Goal: Task Accomplishment & Management: Manage account settings

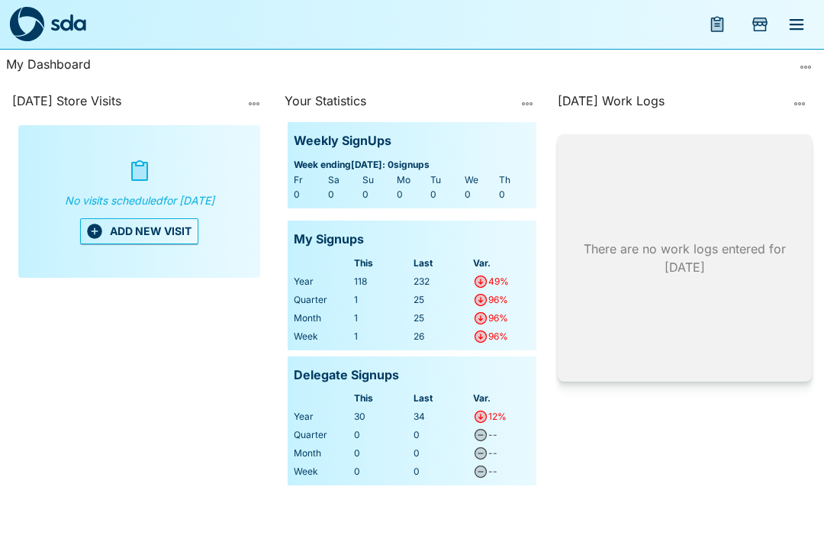
click at [797, 20] on icon "menu" at bounding box center [796, 24] width 14 height 11
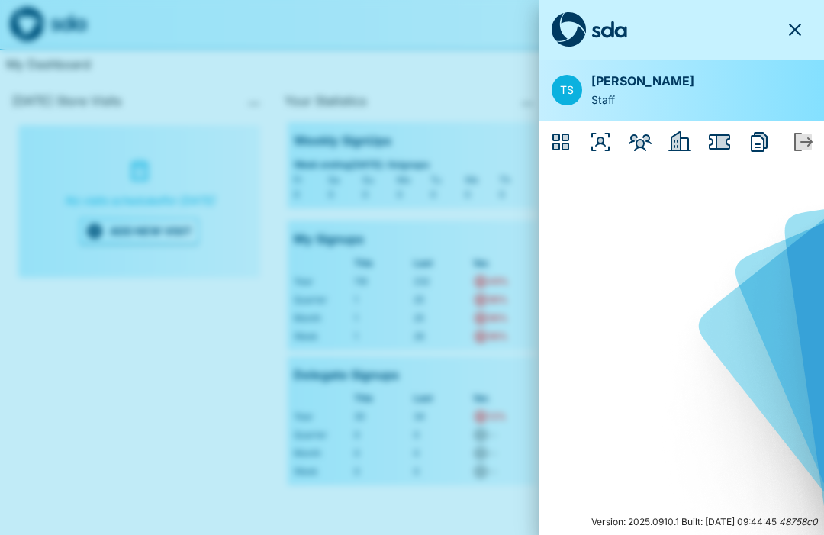
click at [676, 140] on icon "Employers" at bounding box center [675, 141] width 9 height 18
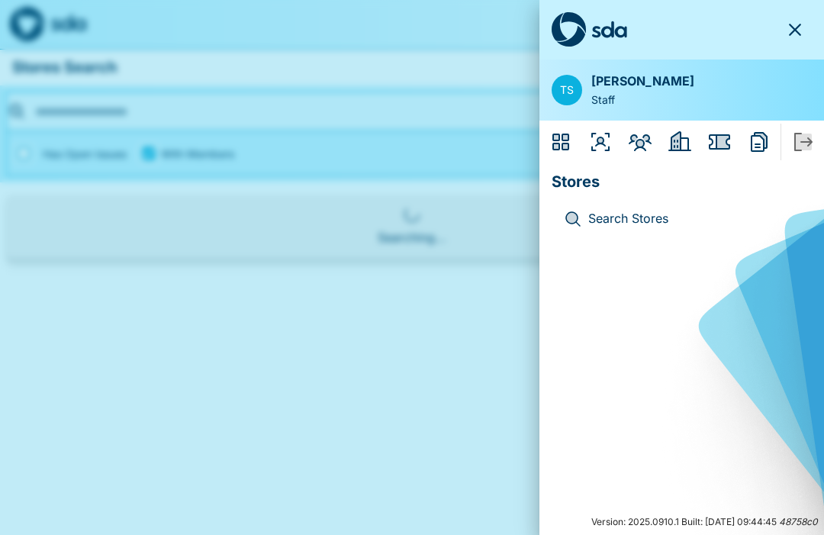
click at [718, 134] on icon "Issues" at bounding box center [719, 141] width 21 height 15
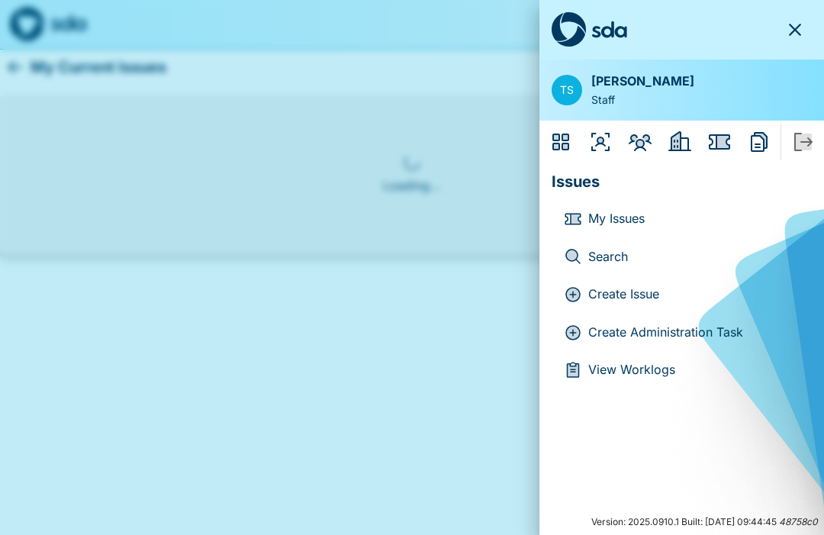
click at [752, 134] on icon "Reports" at bounding box center [759, 142] width 17 height 20
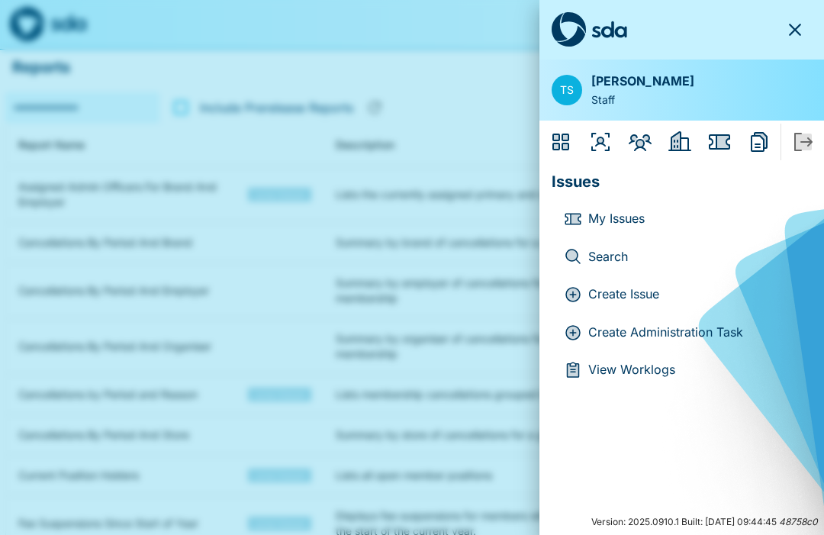
click at [602, 138] on icon "Organisers" at bounding box center [600, 140] width 6 height 6
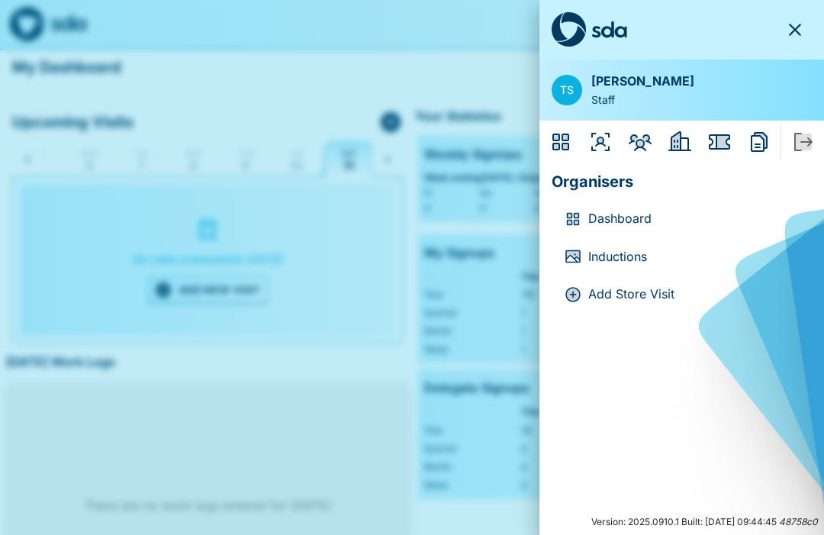
scroll to position [0, 31]
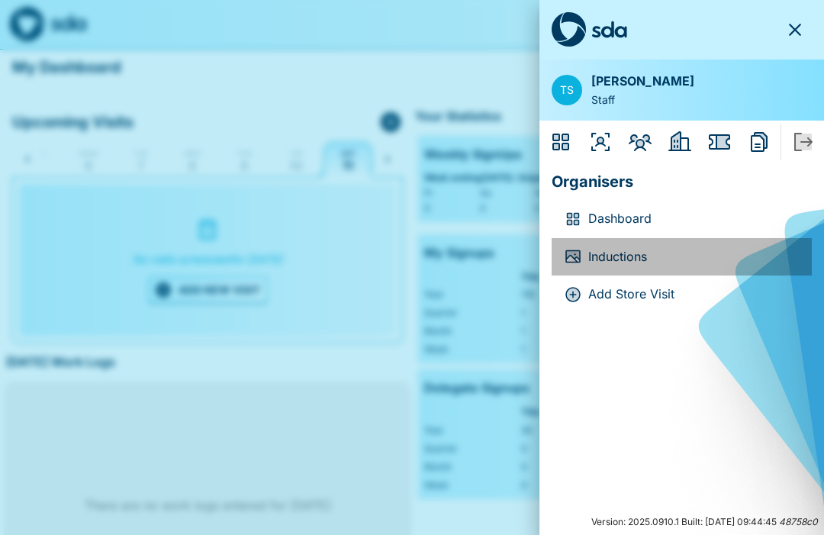
click at [614, 255] on p "Inductions" at bounding box center [693, 257] width 211 height 20
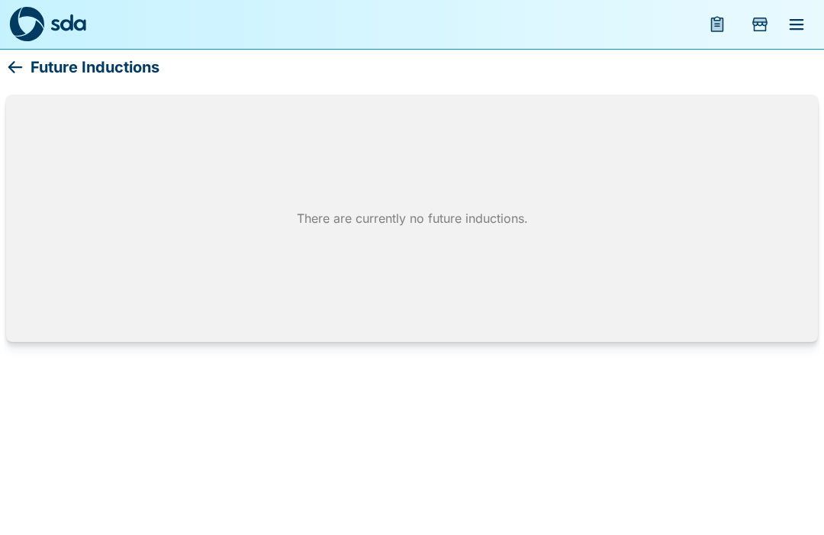
click at [797, 17] on icon "menu" at bounding box center [796, 24] width 18 height 18
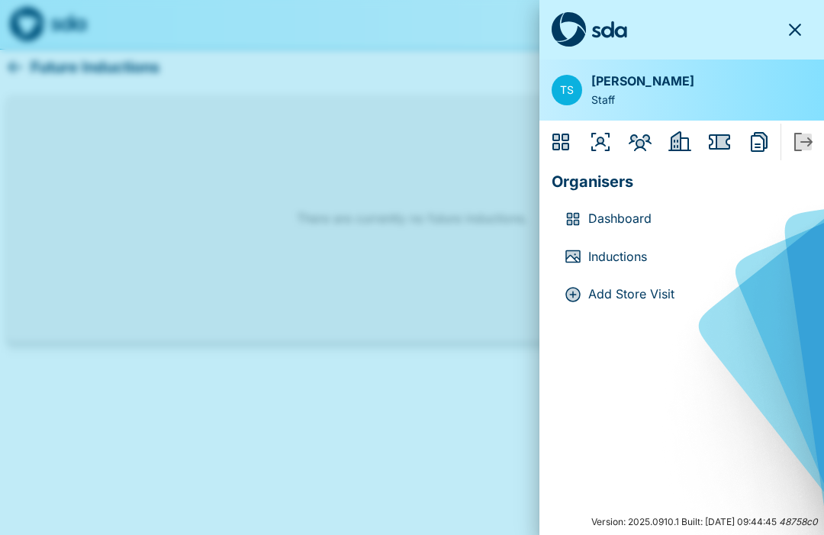
click at [623, 212] on p "Dashboard" at bounding box center [693, 219] width 211 height 20
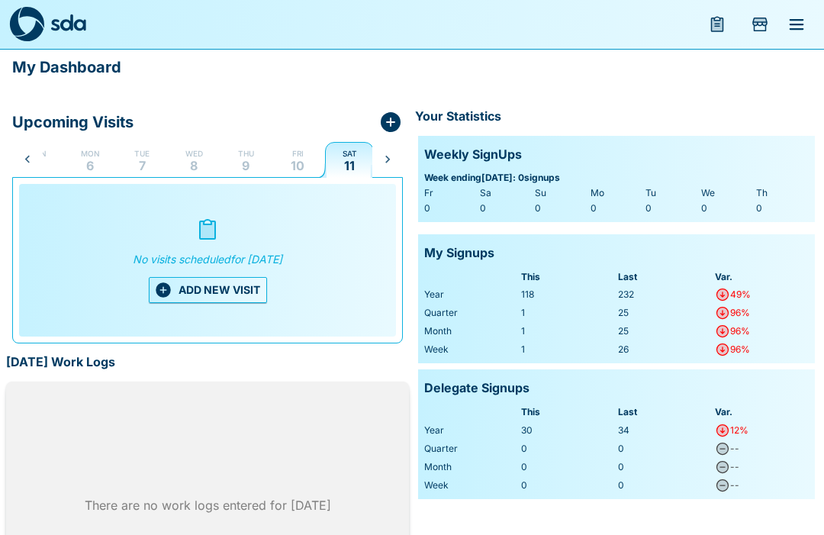
scroll to position [0, 31]
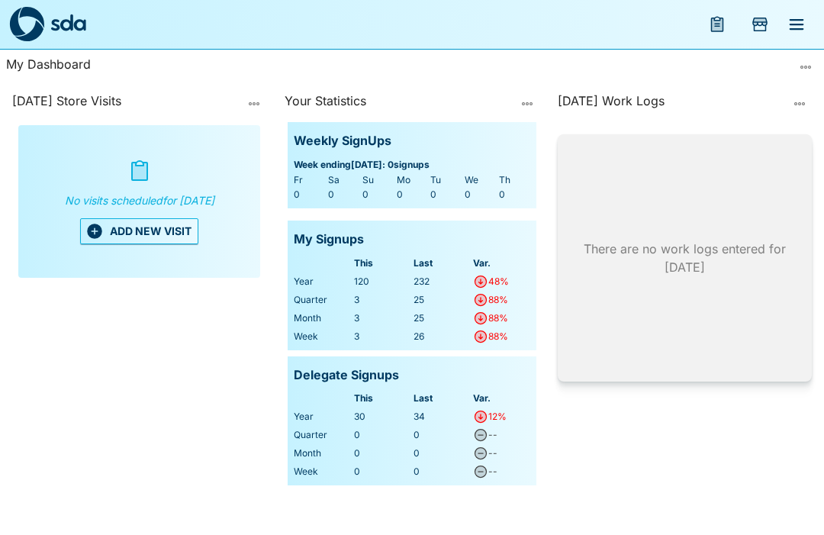
click at [148, 230] on button "ADD NEW VISIT" at bounding box center [139, 231] width 118 height 26
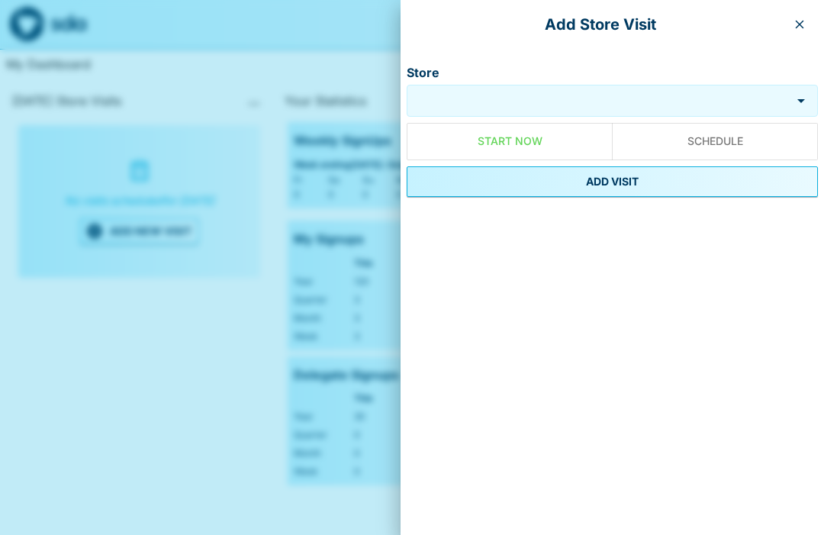
click at [491, 98] on input "Store" at bounding box center [598, 101] width 377 height 18
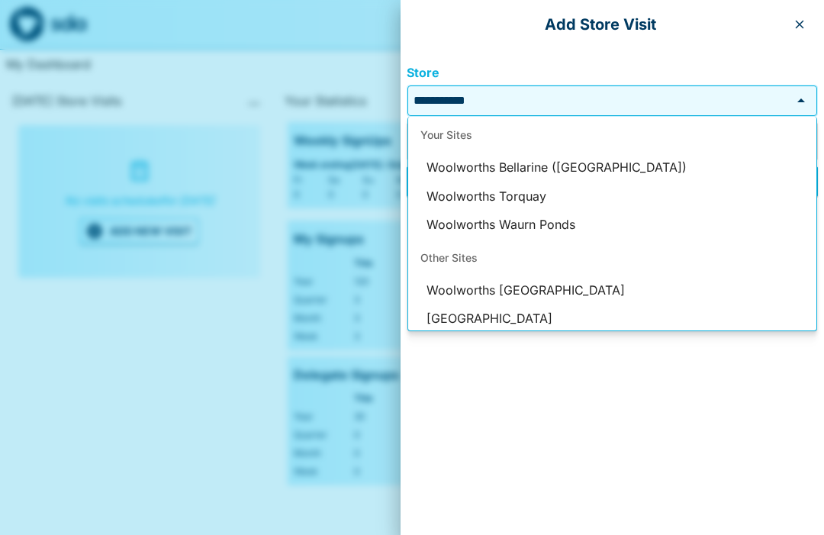
click at [574, 162] on li "Woolworths Bellarine ([GEOGRAPHIC_DATA])" at bounding box center [612, 167] width 408 height 29
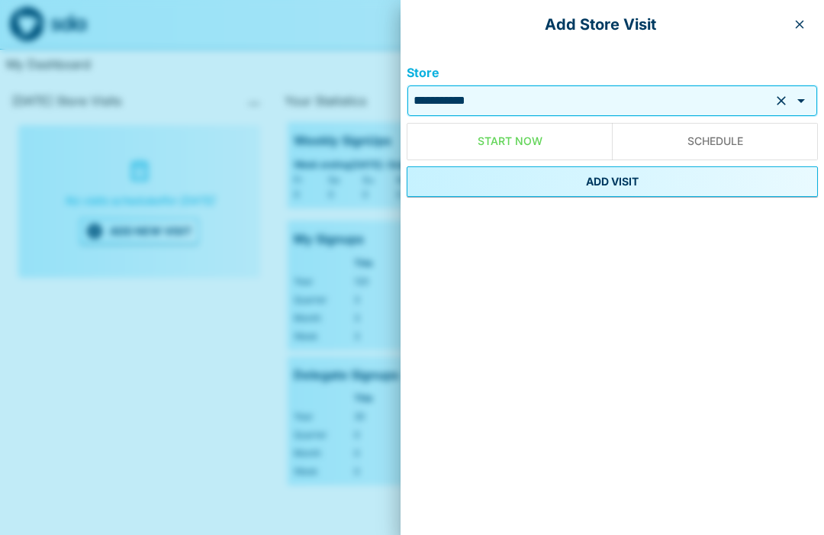
type input "**********"
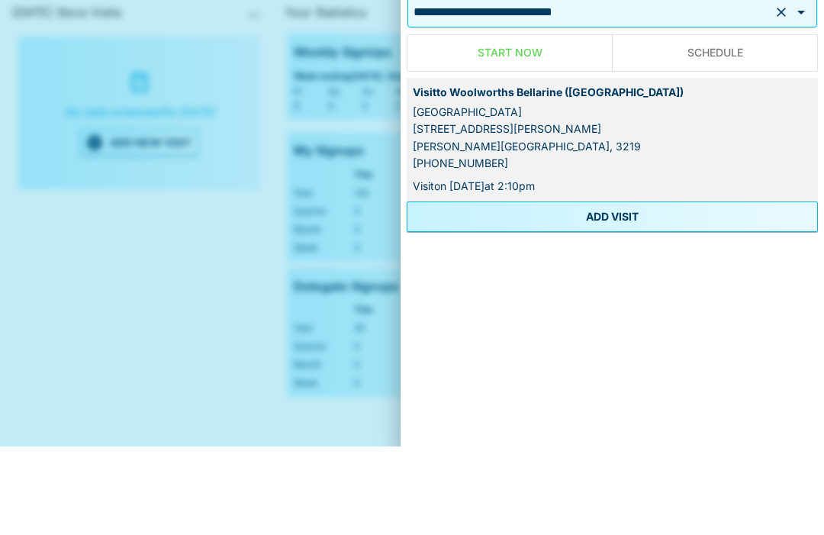
click at [614, 290] on button "ADD VISIT" at bounding box center [612, 305] width 411 height 31
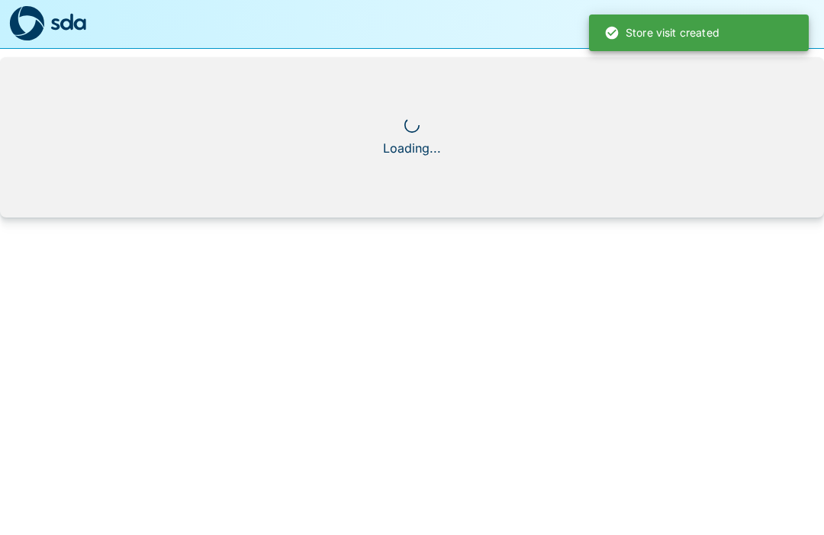
scroll to position [1, 0]
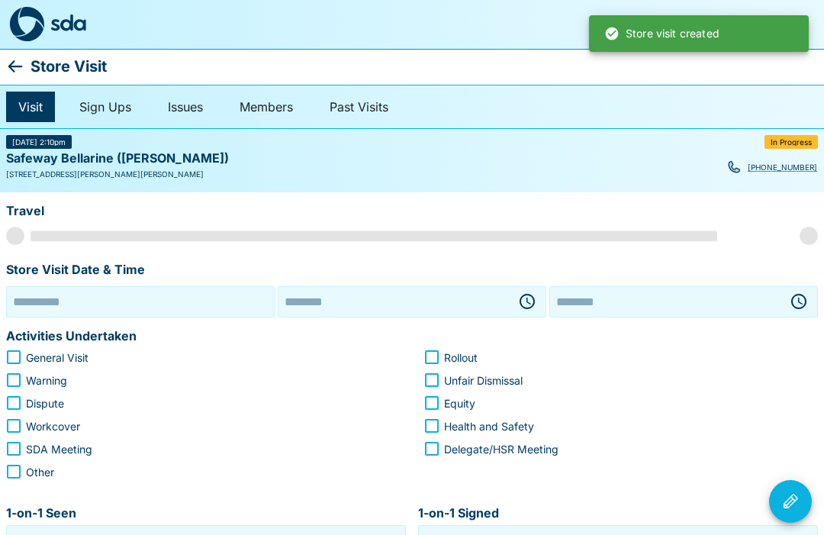
type input "**********"
type input "********"
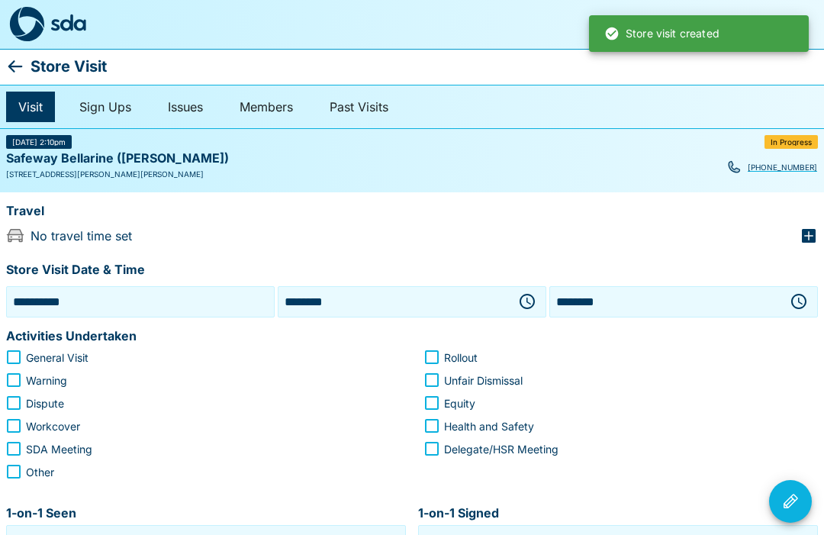
click at [45, 305] on input "**********" at bounding box center [140, 302] width 261 height 24
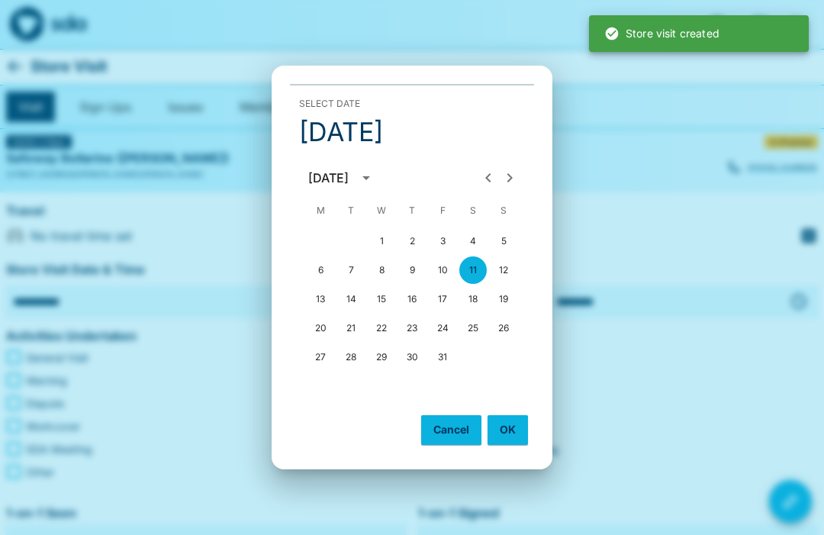
click at [442, 263] on button "10" at bounding box center [442, 269] width 27 height 27
type input "**********"
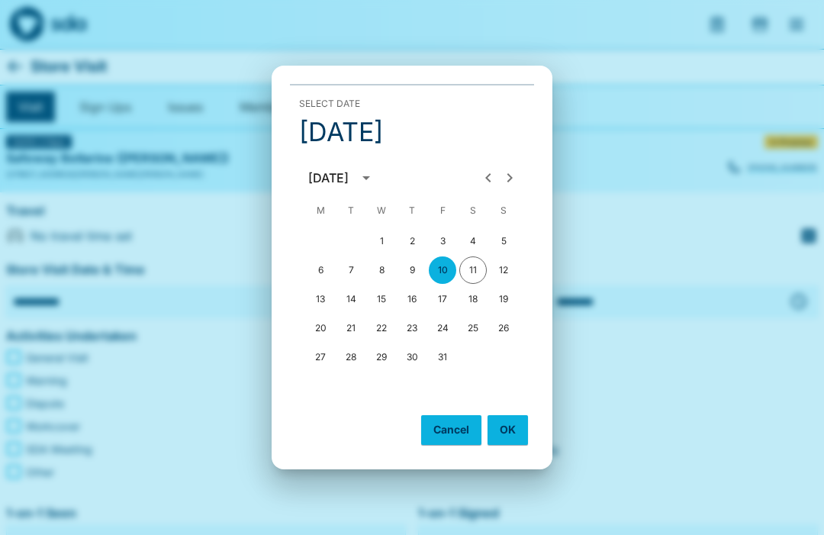
click at [501, 431] on button "OK" at bounding box center [507, 429] width 40 height 29
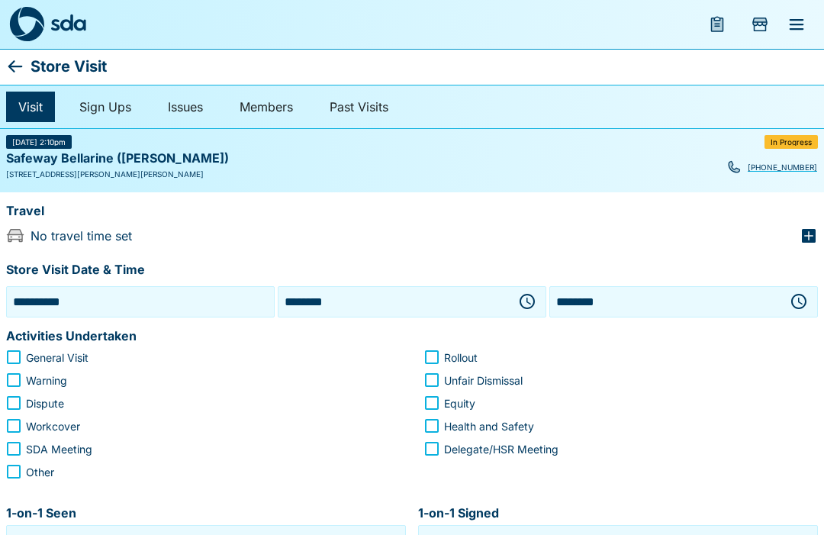
click at [803, 227] on icon "button" at bounding box center [808, 236] width 18 height 18
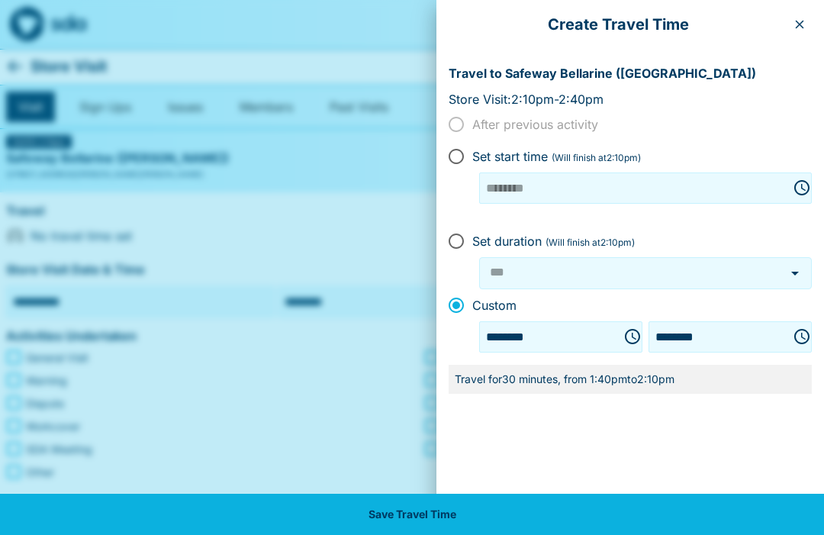
click at [623, 335] on icon "Choose time, selected time is 1:40 PM" at bounding box center [632, 336] width 18 height 18
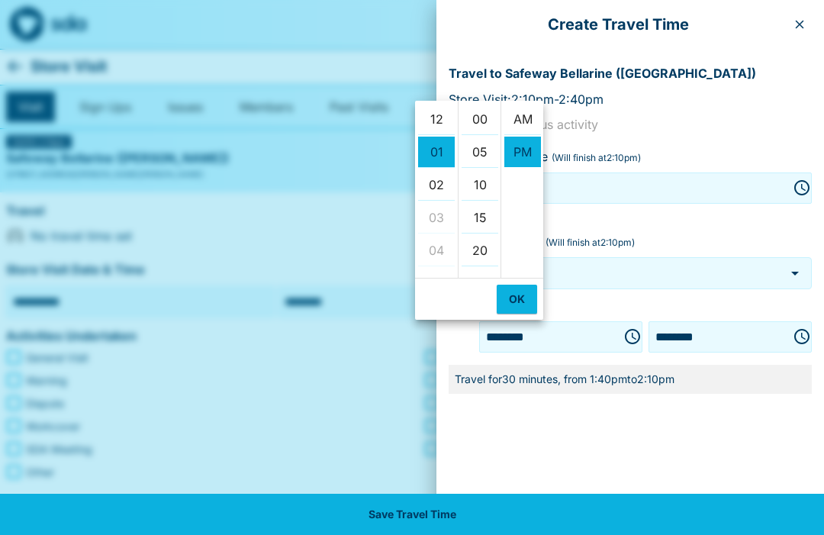
scroll to position [33, 0]
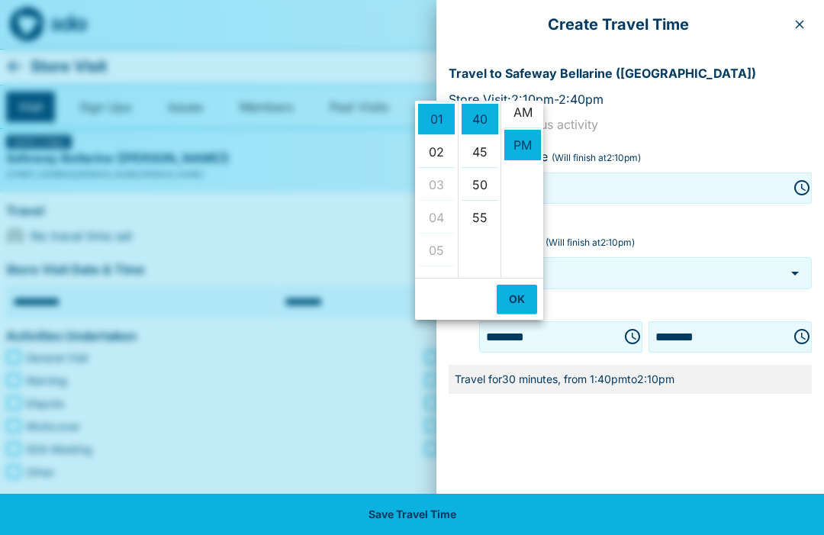
click at [522, 107] on li "AM" at bounding box center [522, 112] width 37 height 31
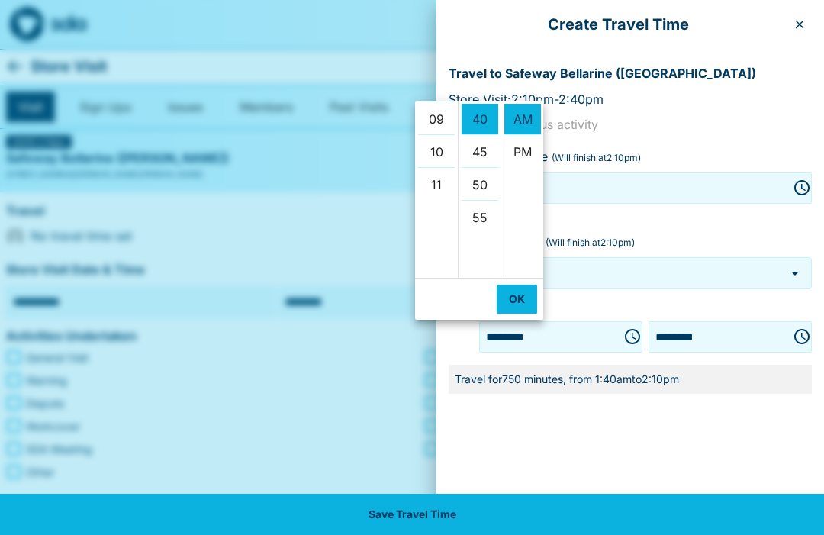
scroll to position [294, 0]
click at [435, 119] on li "09" at bounding box center [436, 120] width 37 height 31
click at [483, 117] on li "00" at bounding box center [479, 119] width 37 height 31
type input "********"
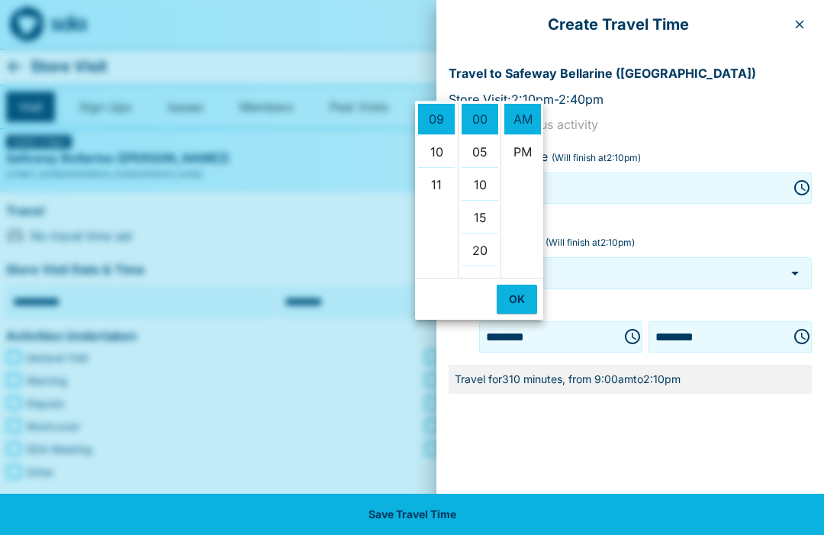
click at [517, 297] on button "OK" at bounding box center [517, 299] width 40 height 29
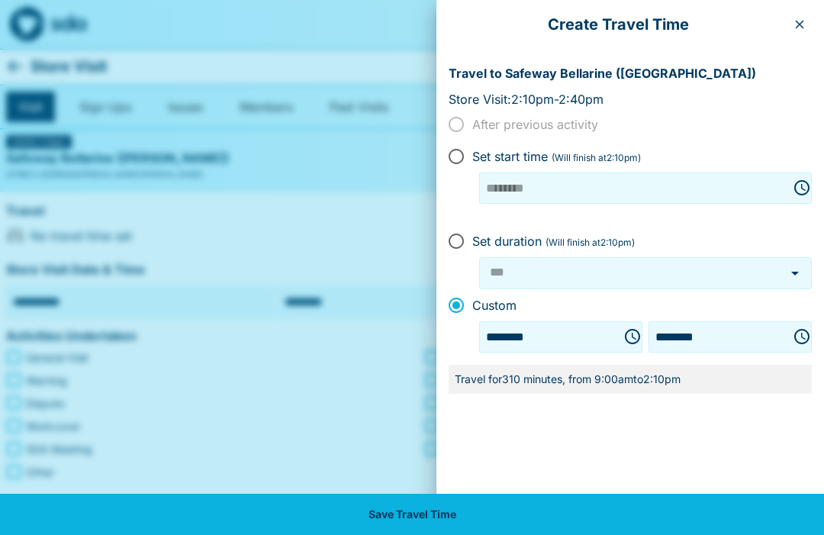
click at [802, 327] on icon "Choose time, selected time is 2:10 PM" at bounding box center [802, 336] width 18 height 18
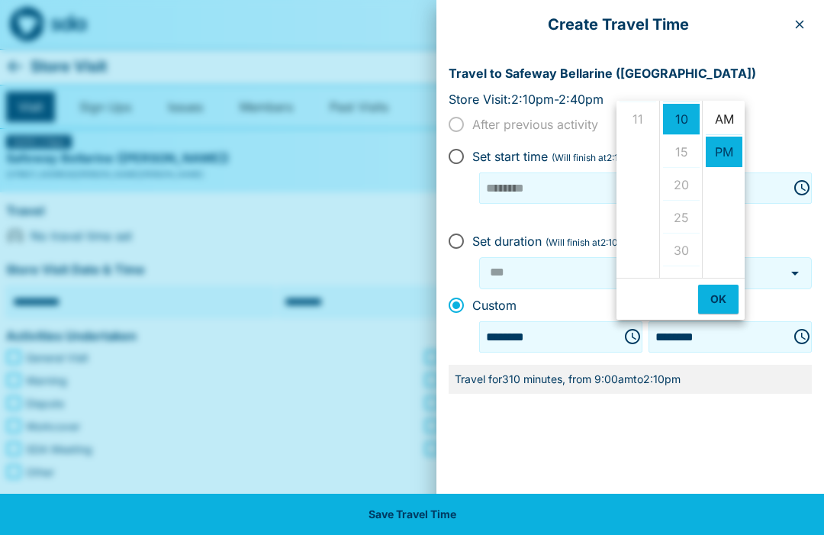
click at [721, 120] on li "AM" at bounding box center [724, 119] width 37 height 31
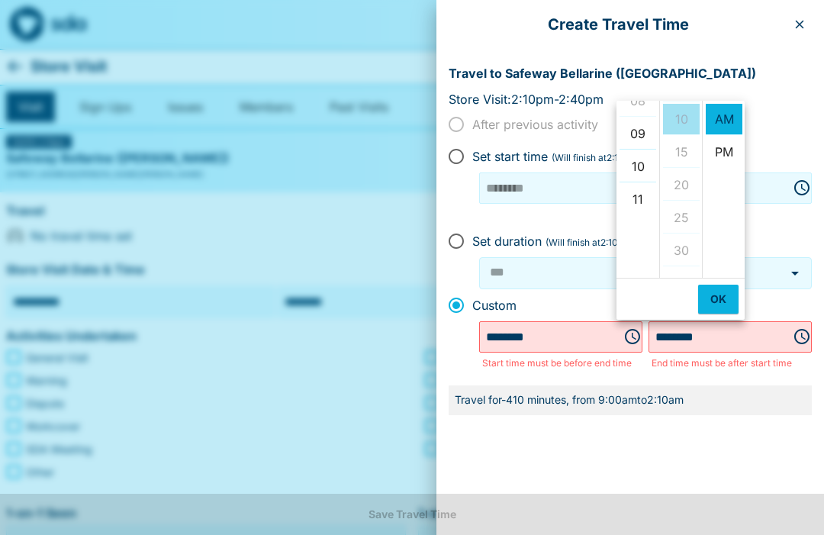
click at [640, 130] on li "09" at bounding box center [637, 133] width 37 height 31
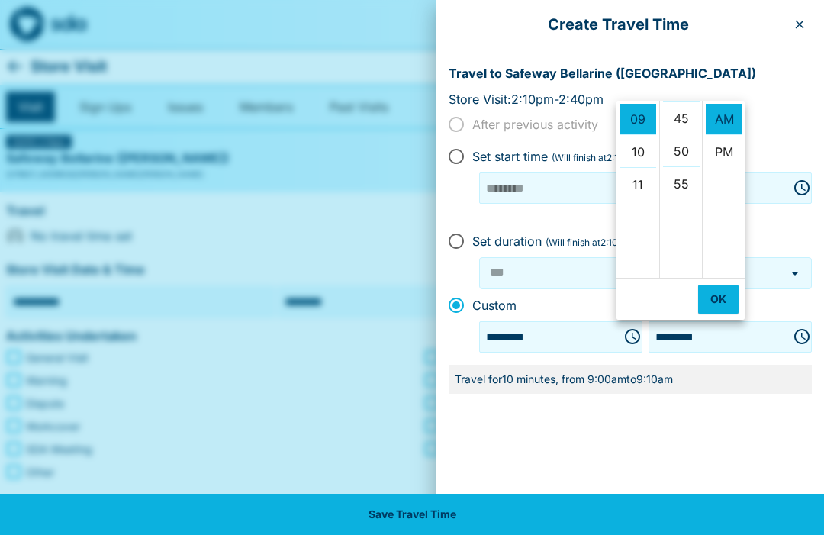
scroll to position [297, 0]
click at [680, 111] on li "45" at bounding box center [681, 117] width 37 height 31
type input "********"
click at [715, 291] on button "OK" at bounding box center [718, 299] width 40 height 29
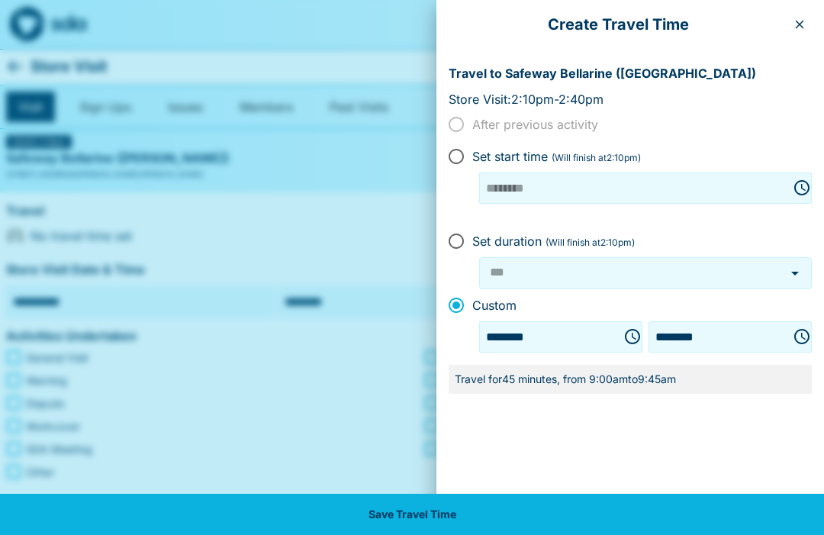
click at [390, 513] on button "Save Travel Time" at bounding box center [412, 514] width 824 height 41
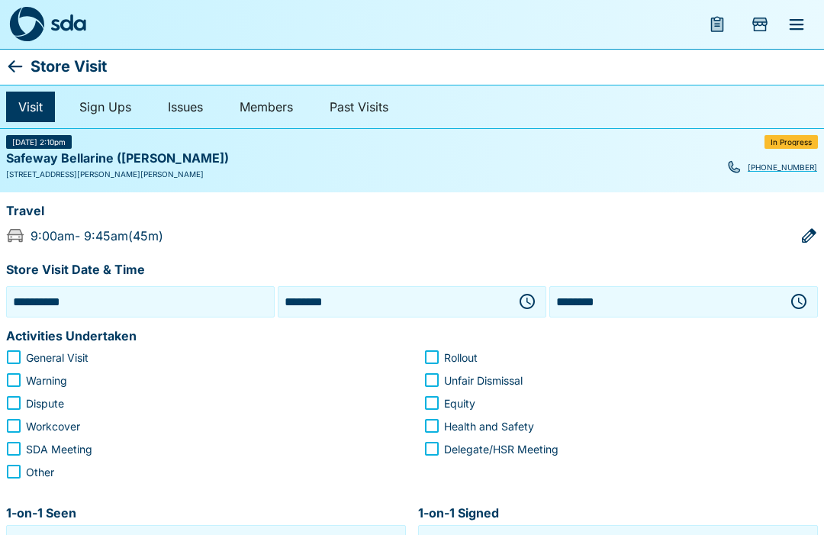
click at [519, 294] on icon "button" at bounding box center [527, 301] width 18 height 18
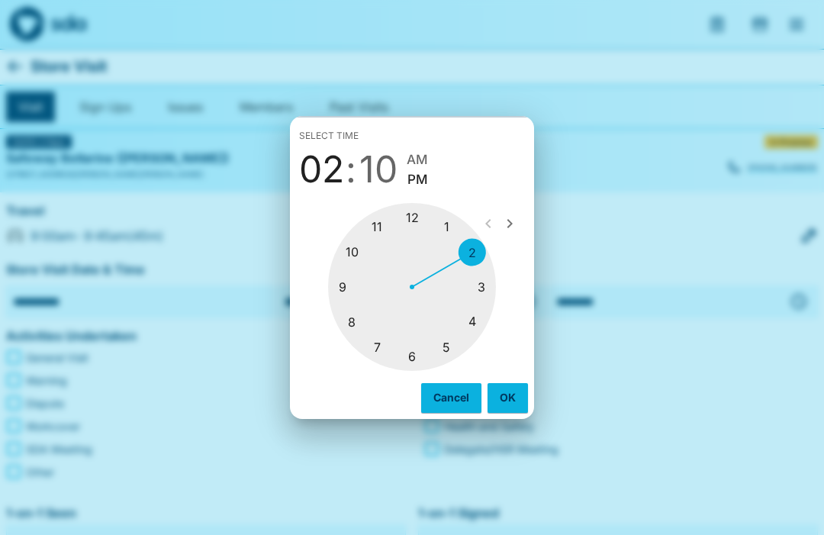
click at [337, 283] on div at bounding box center [412, 287] width 168 height 168
click at [349, 248] on div at bounding box center [412, 287] width 168 height 168
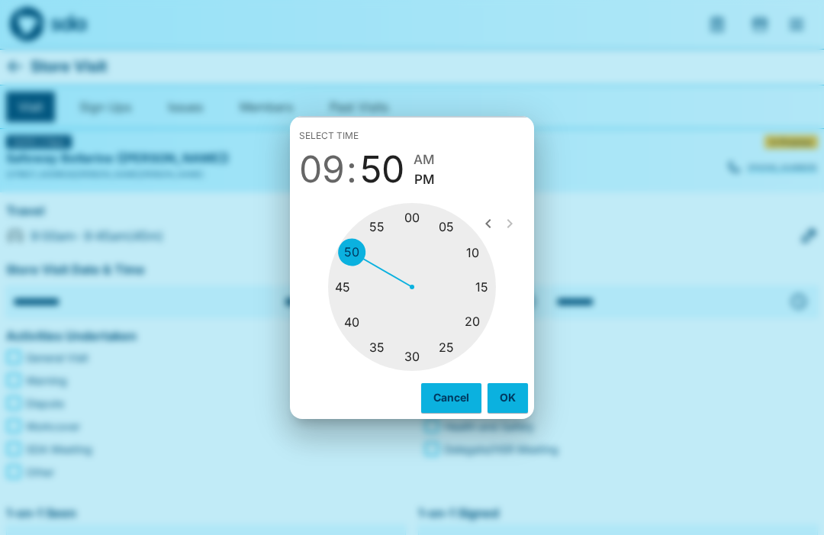
click at [425, 144] on div "Select time 09 : 50 AM PM" at bounding box center [412, 156] width 244 height 79
click at [427, 151] on span "AM" at bounding box center [423, 160] width 21 height 21
type input "********"
click at [508, 391] on button "OK" at bounding box center [507, 397] width 40 height 29
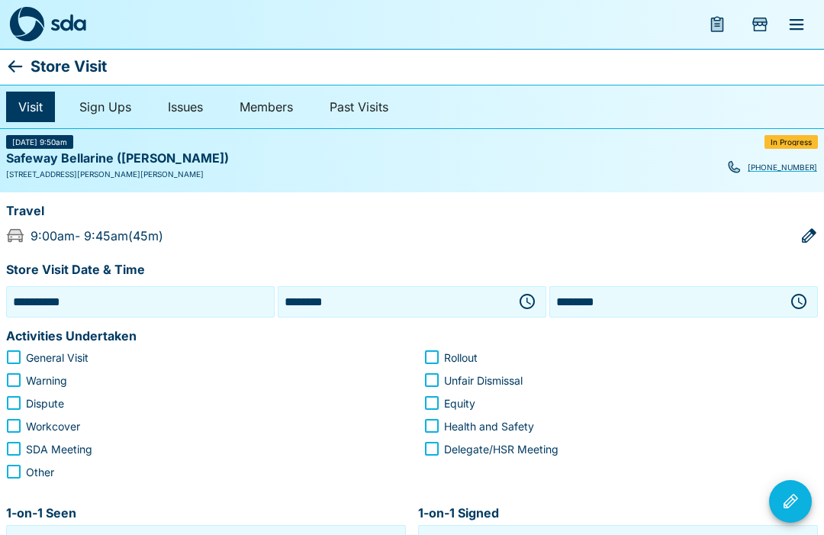
click at [796, 295] on icon "button" at bounding box center [798, 301] width 18 height 18
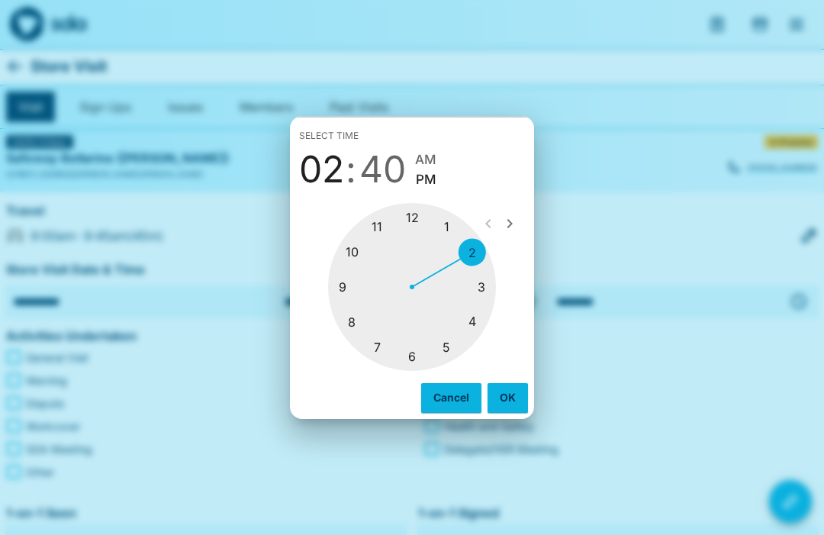
click at [353, 248] on div at bounding box center [412, 287] width 168 height 168
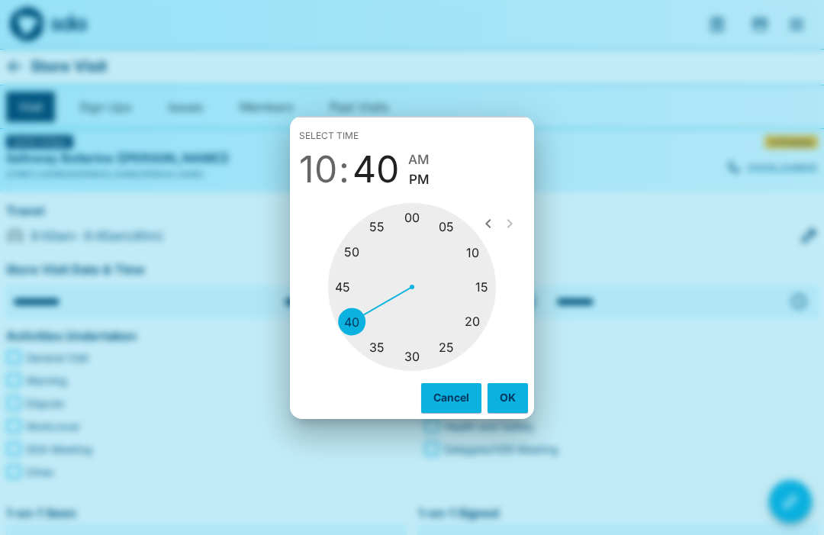
click at [416, 347] on div at bounding box center [412, 287] width 168 height 168
click at [418, 152] on span "AM" at bounding box center [417, 160] width 21 height 21
type input "********"
click at [507, 404] on button "OK" at bounding box center [507, 397] width 40 height 29
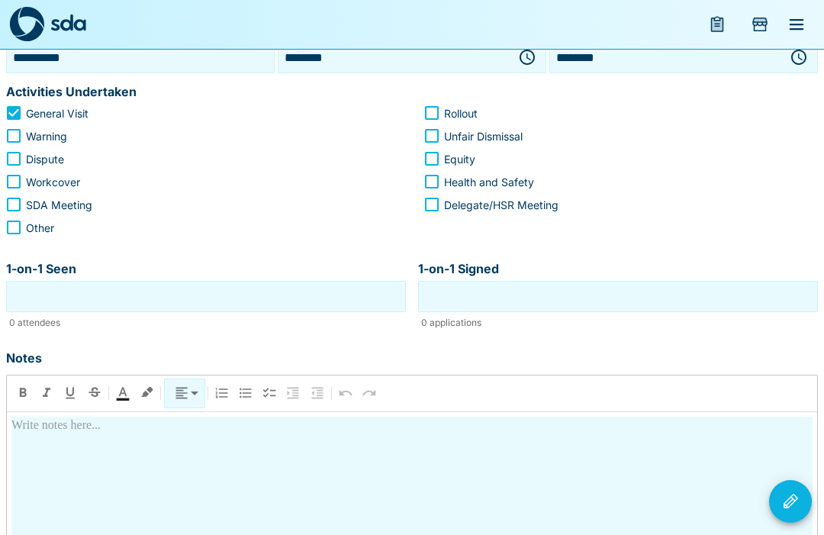
click at [271, 300] on input "1-on-1 Seen" at bounding box center [206, 297] width 392 height 24
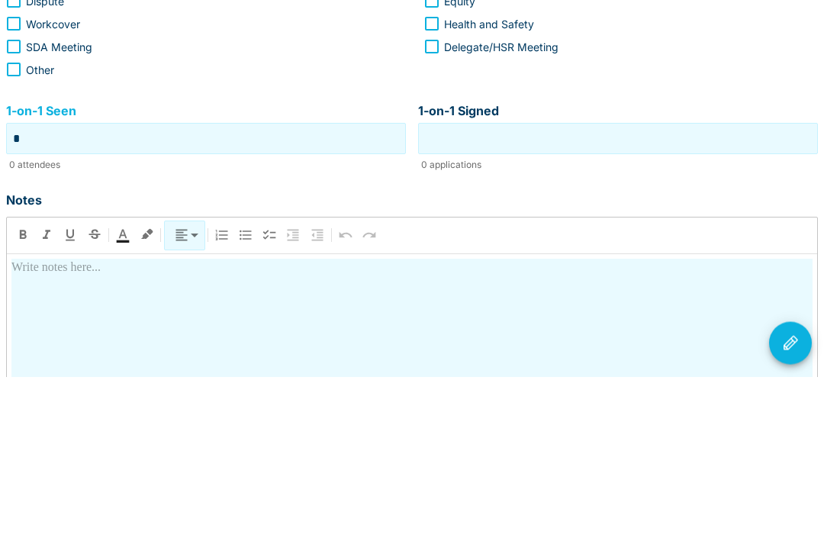
type input "*"
click at [609, 285] on input "1-on-1 Signed" at bounding box center [618, 297] width 392 height 24
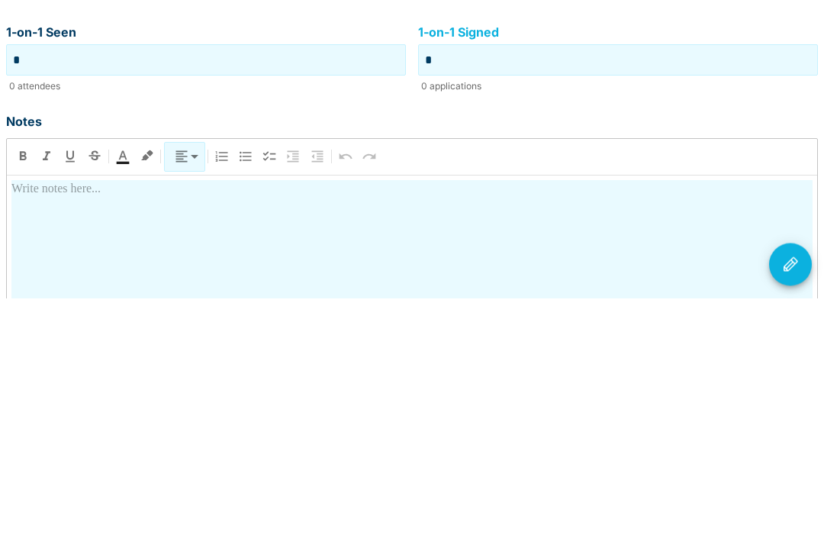
type input "*"
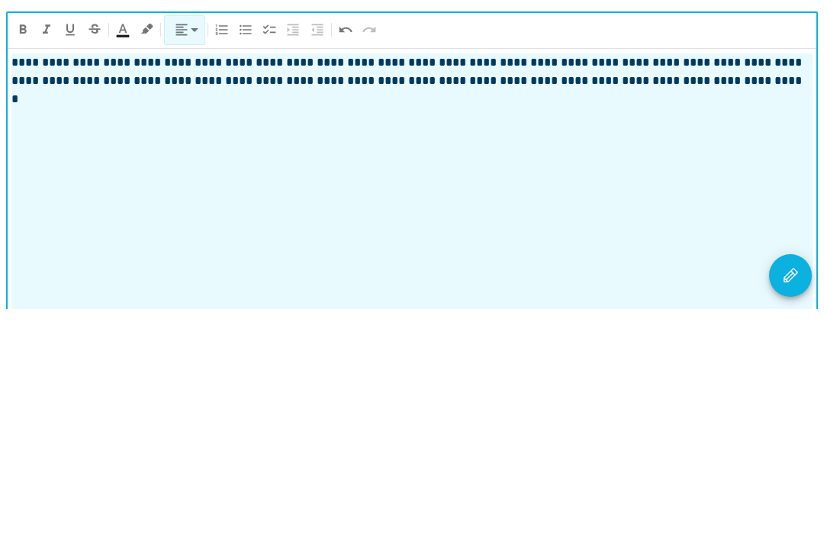
scroll to position [433, 0]
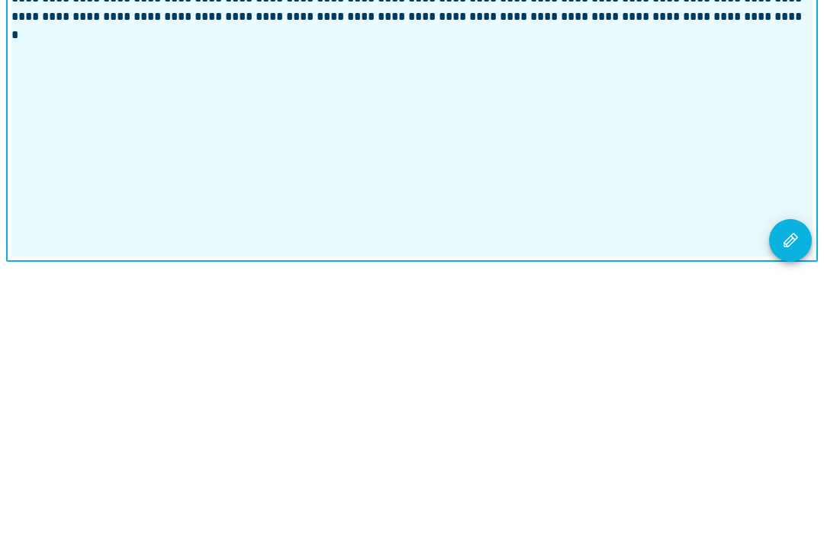
click at [790, 492] on icon "Visit Actions" at bounding box center [790, 501] width 18 height 18
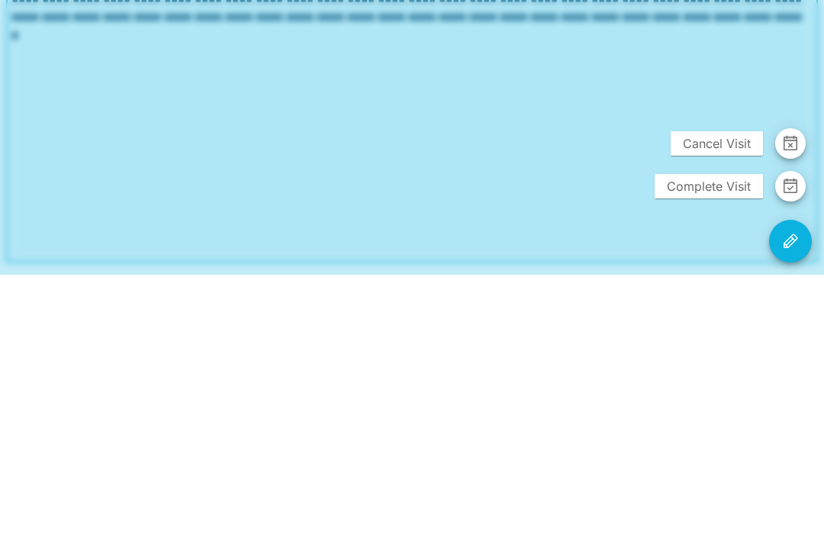
scroll to position [382, 0]
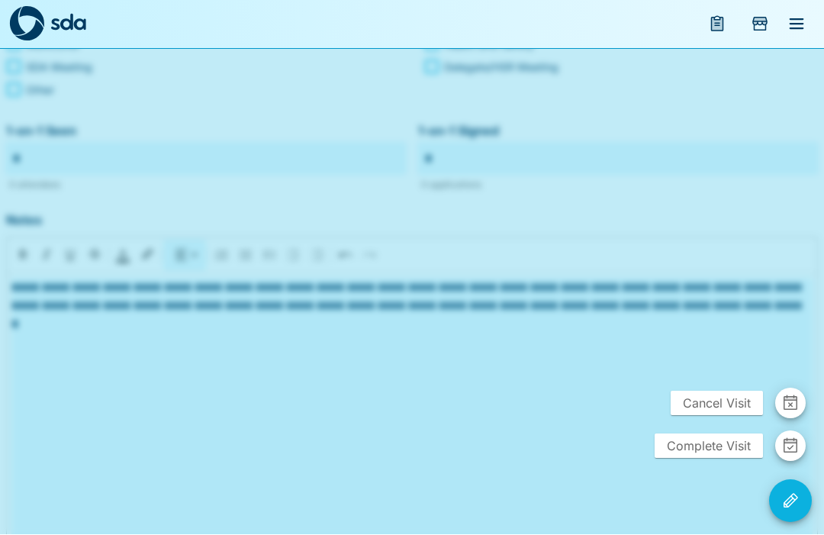
click at [706, 458] on span "Complete Visit" at bounding box center [708, 446] width 108 height 24
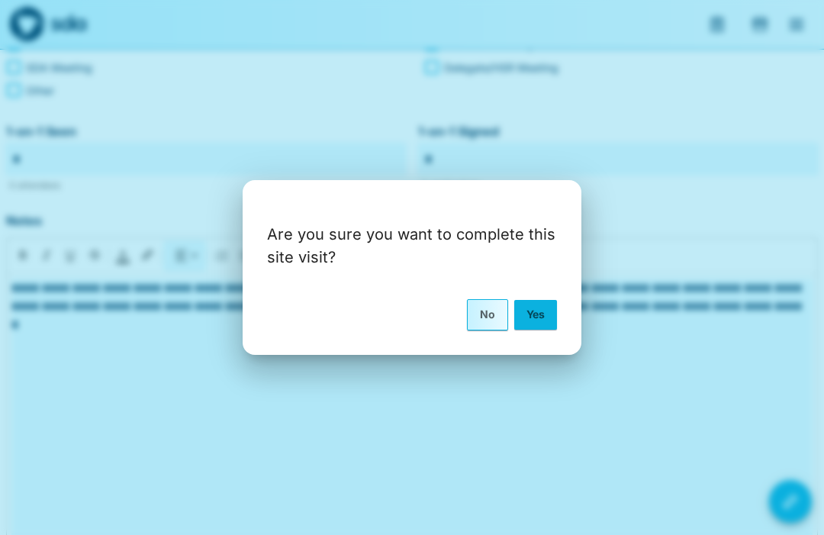
click at [539, 329] on button "Yes" at bounding box center [535, 314] width 43 height 29
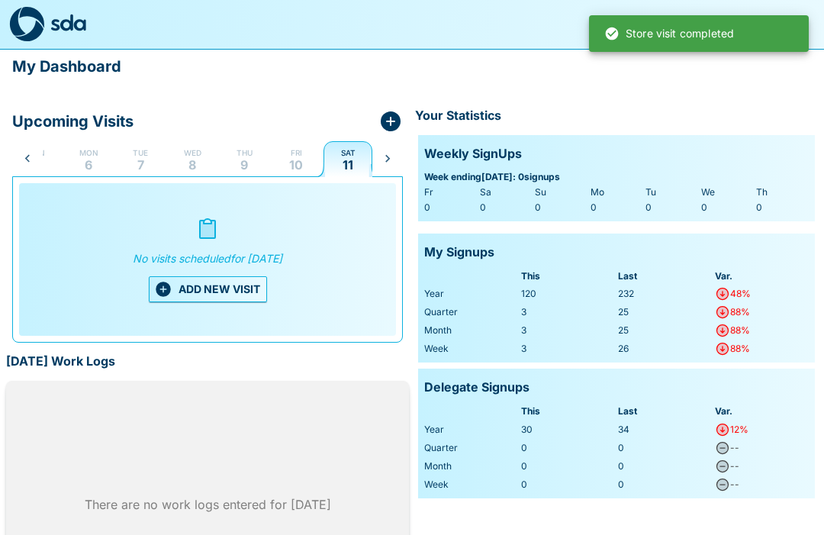
scroll to position [0, 31]
click at [298, 150] on p "Fri" at bounding box center [296, 152] width 11 height 12
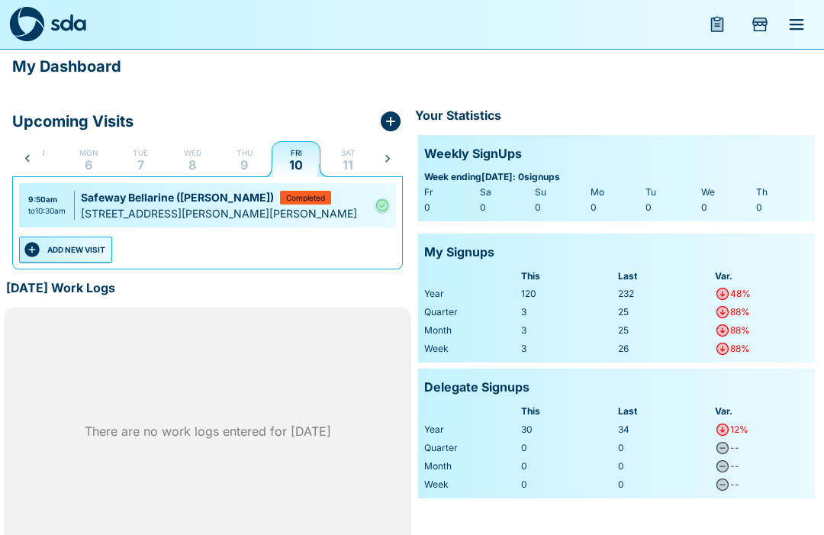
click at [69, 243] on button "ADD NEW VISIT" at bounding box center [65, 249] width 93 height 26
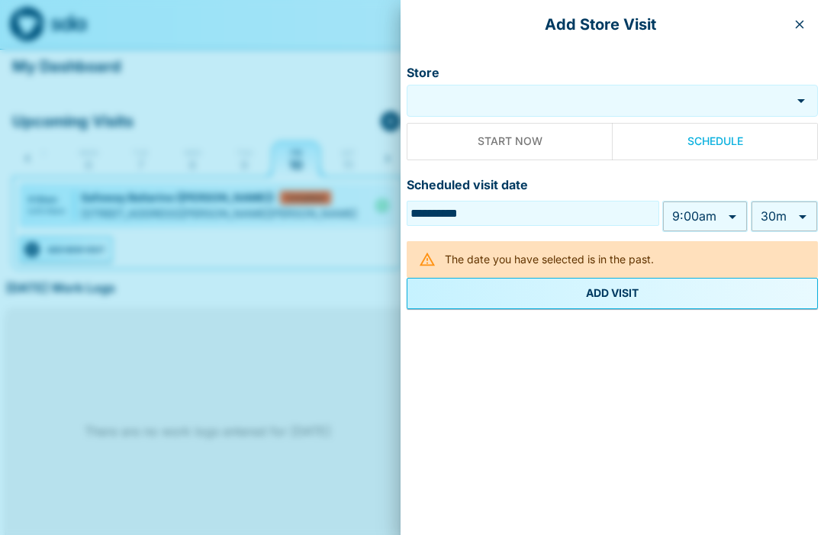
click at [509, 105] on input "Store" at bounding box center [598, 101] width 377 height 18
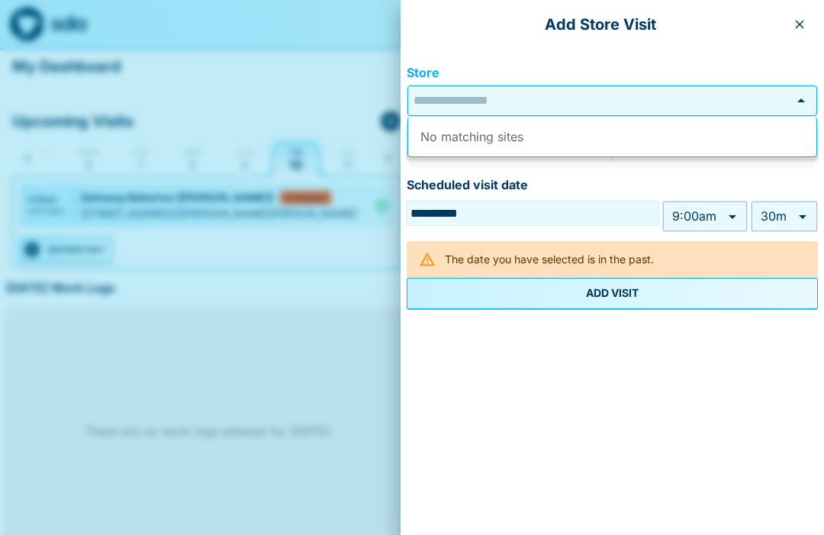
scroll to position [0, 0]
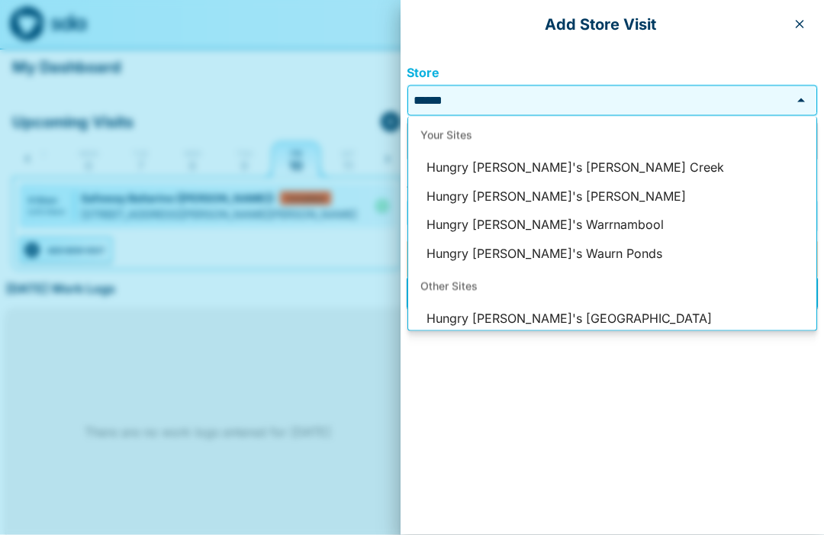
click at [544, 189] on li "Hungry [PERSON_NAME]'s [PERSON_NAME]" at bounding box center [612, 196] width 408 height 29
type input "**********"
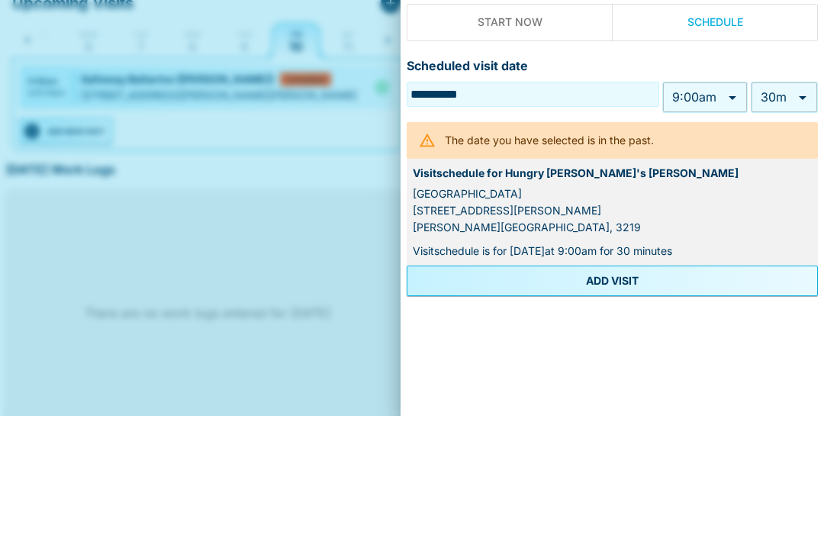
click at [733, 92] on body "**********" at bounding box center [412, 285] width 824 height 571
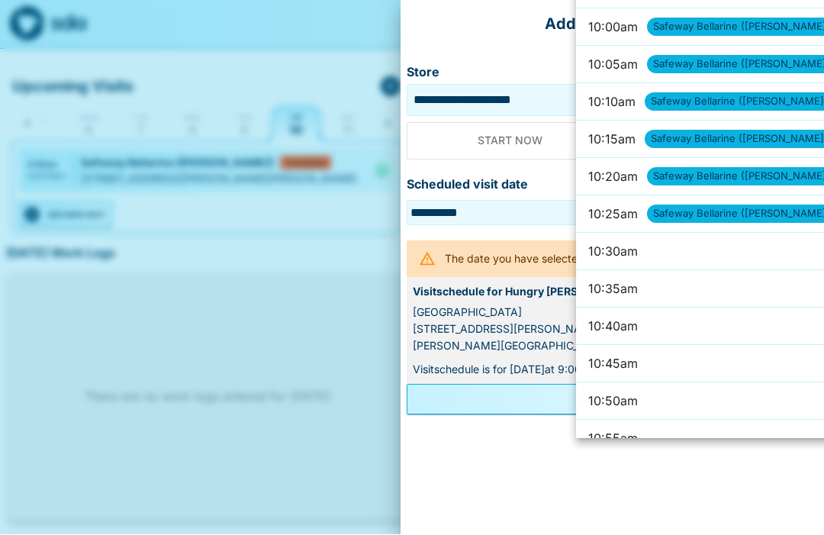
scroll to position [4460, 0]
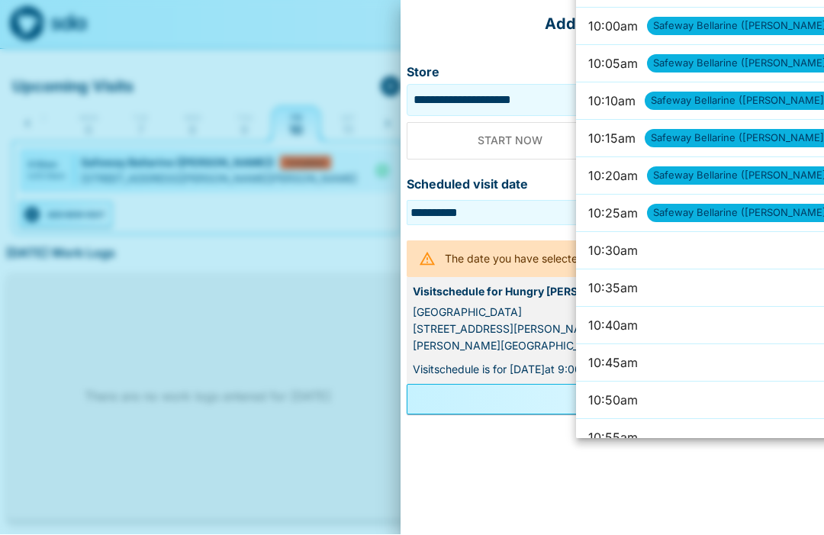
click at [671, 247] on li "10:30am" at bounding box center [712, 251] width 272 height 37
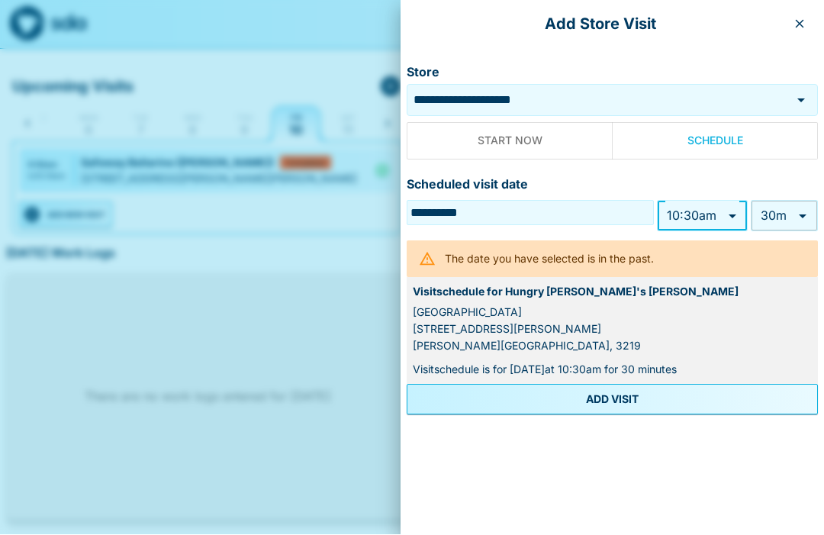
type input "*******"
click at [625, 394] on button "ADD VISIT" at bounding box center [612, 399] width 411 height 31
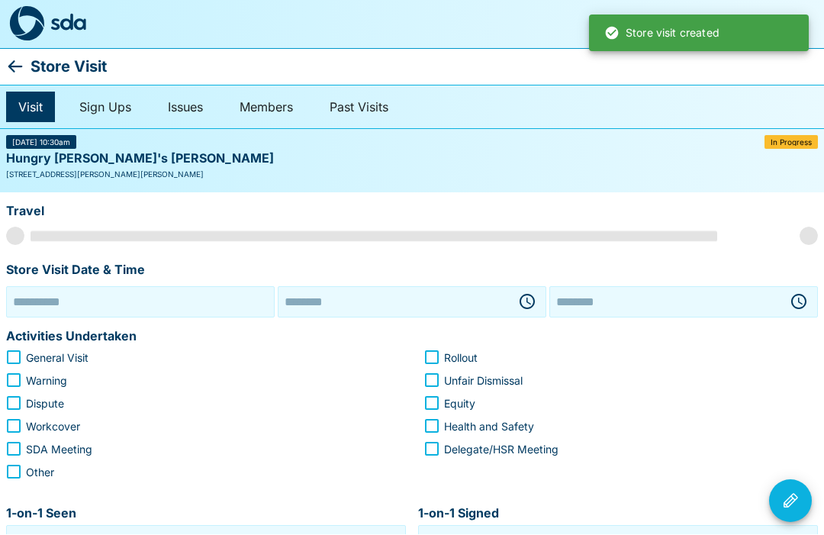
type input "**********"
type input "********"
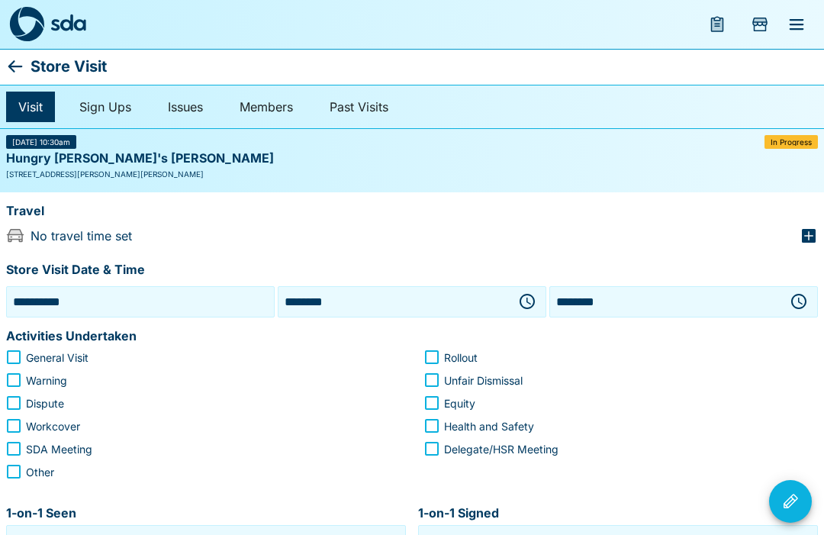
click at [816, 227] on icon "button" at bounding box center [808, 236] width 18 height 18
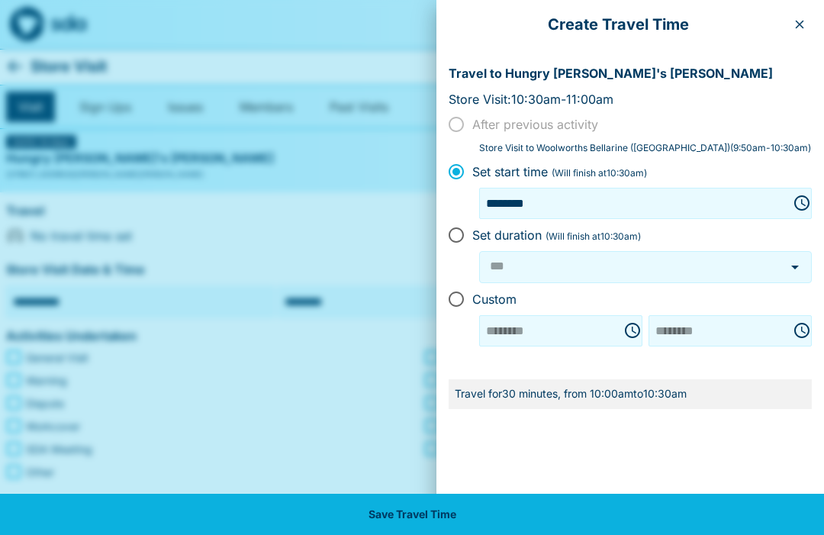
click at [321, 356] on div at bounding box center [412, 267] width 824 height 535
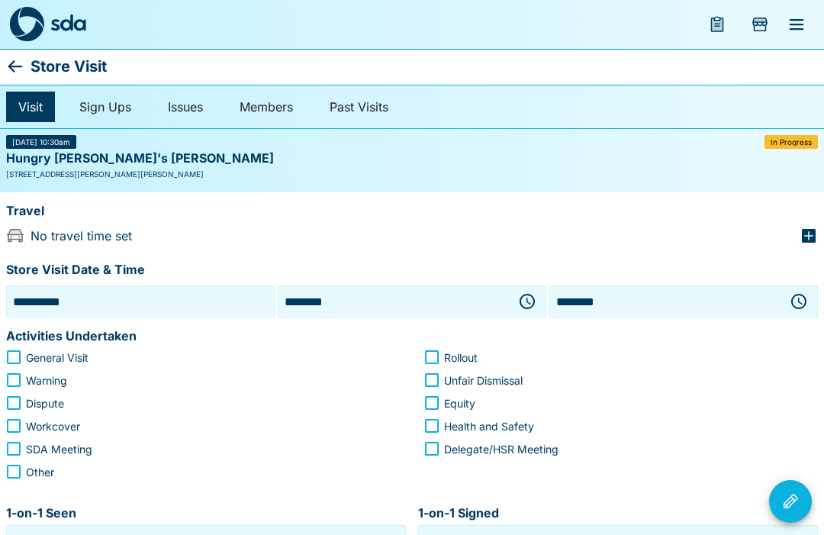
click at [16, 61] on icon at bounding box center [15, 66] width 18 height 18
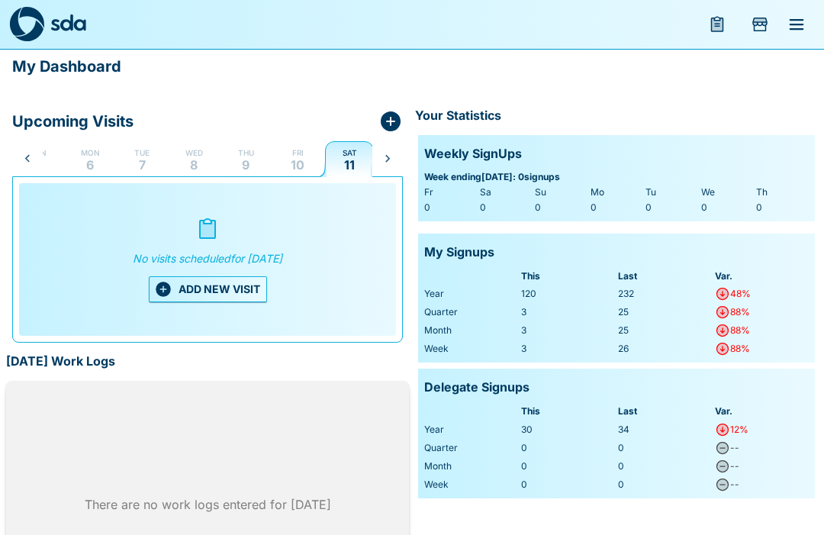
scroll to position [0, 31]
click at [286, 154] on button "Fri 10" at bounding box center [296, 158] width 49 height 37
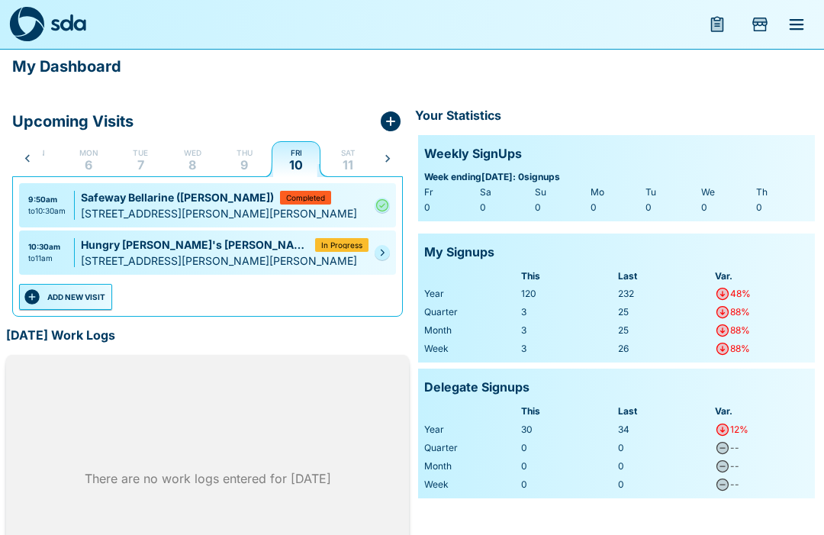
click at [371, 250] on div "10:30am to 11am Hungry [PERSON_NAME]'s [PERSON_NAME] In Progress [STREET_ADDRES…" at bounding box center [207, 252] width 377 height 44
click at [384, 246] on link at bounding box center [382, 252] width 15 height 15
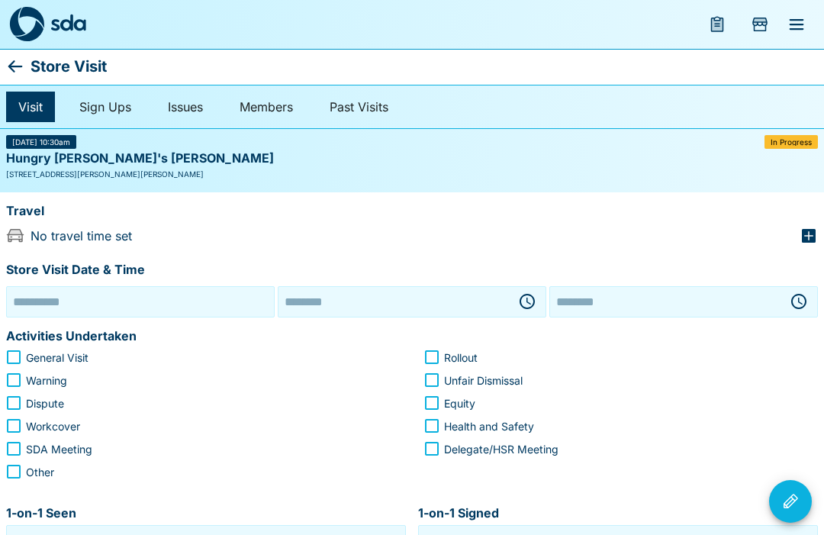
type input "**********"
type input "********"
click at [814, 227] on icon "button" at bounding box center [808, 236] width 18 height 18
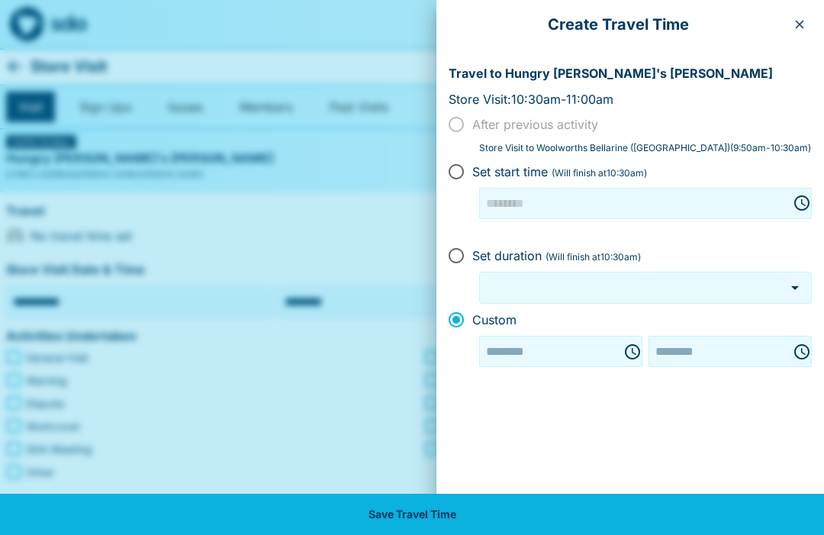
type input "********"
type input "***"
type input "********"
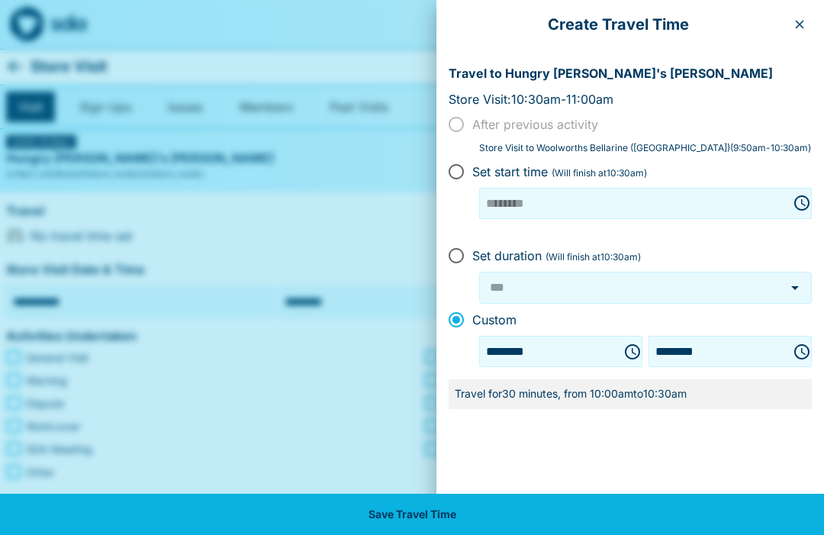
click at [803, 9] on div "Create Travel Time" at bounding box center [630, 24] width 388 height 49
click at [794, 25] on icon "button" at bounding box center [799, 24] width 12 height 12
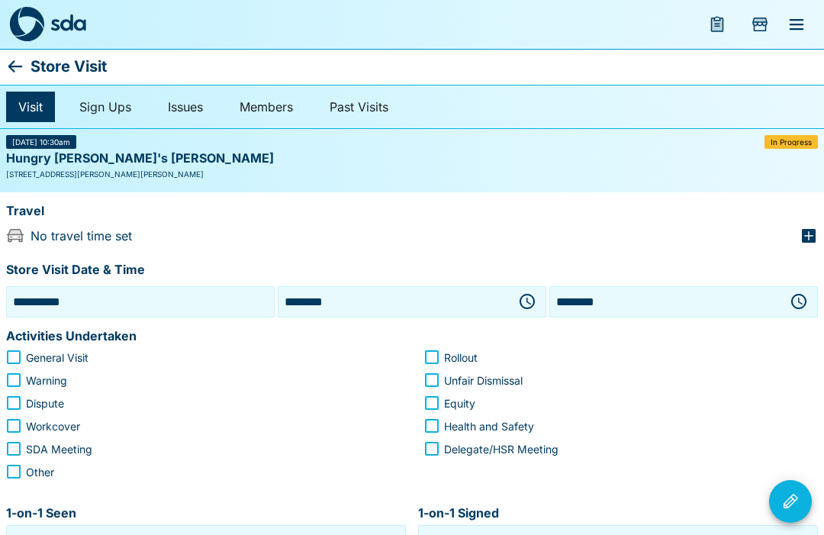
click at [815, 227] on icon "button" at bounding box center [808, 236] width 18 height 18
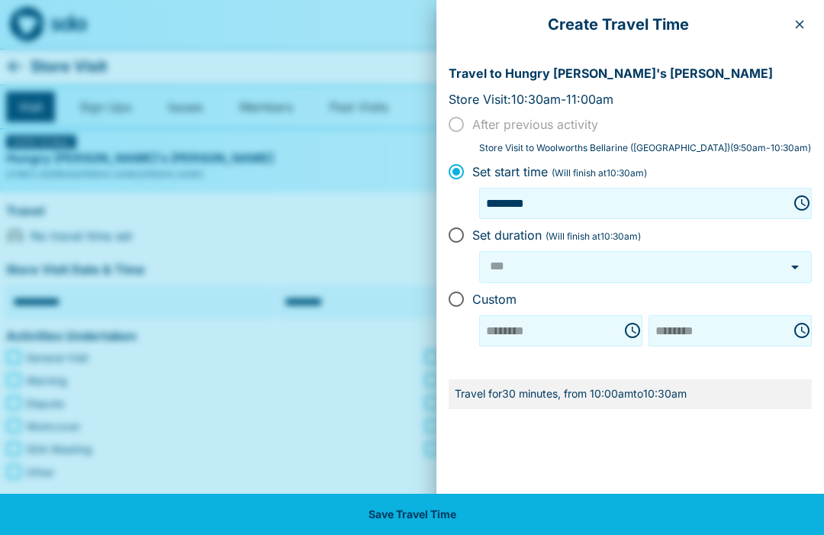
click at [594, 326] on div "******** ​" at bounding box center [560, 330] width 163 height 31
click at [804, 9] on div "Create Travel Time" at bounding box center [630, 24] width 388 height 49
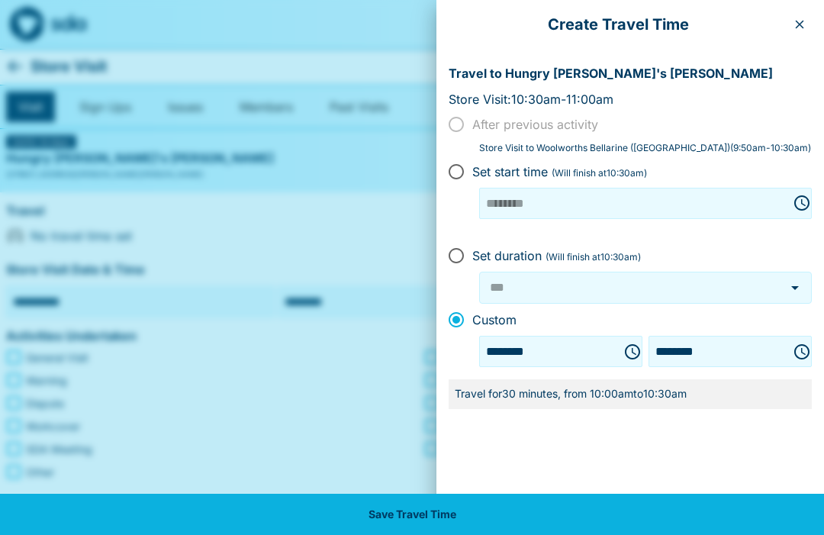
click at [623, 349] on icon "Choose time, selected time is 10:00 AM" at bounding box center [632, 351] width 18 height 18
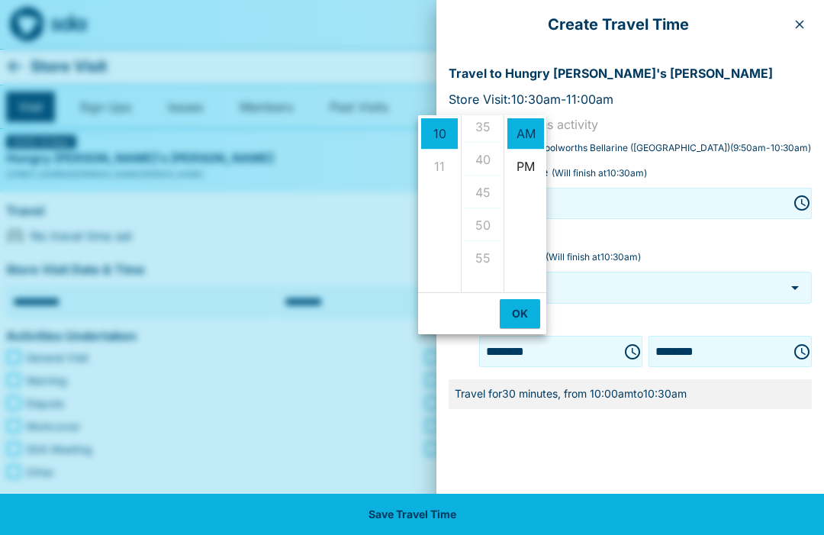
scroll to position [233, 0]
click at [488, 461] on div "Create Travel Time Travel to Hungry [PERSON_NAME]'s [PERSON_NAME] Store Visit: …" at bounding box center [630, 267] width 388 height 535
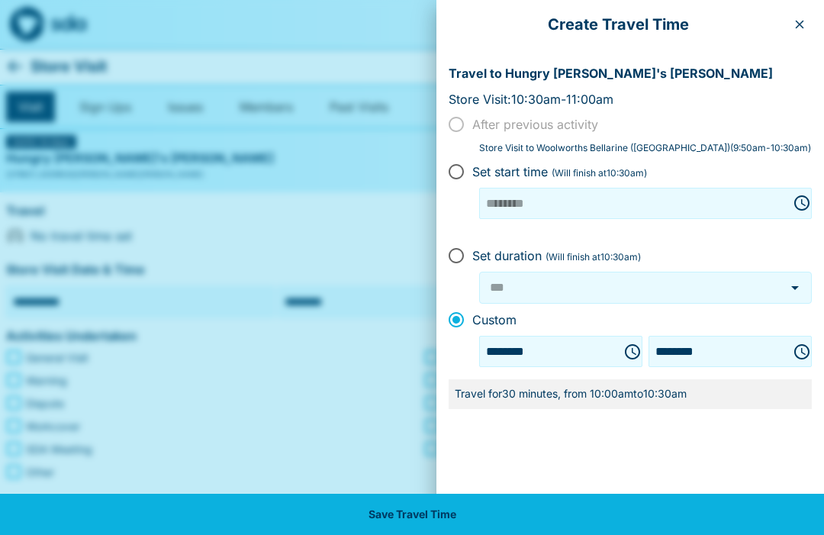
click at [803, 10] on div "Create Travel Time" at bounding box center [630, 24] width 388 height 49
click at [796, 31] on button "button" at bounding box center [799, 24] width 24 height 24
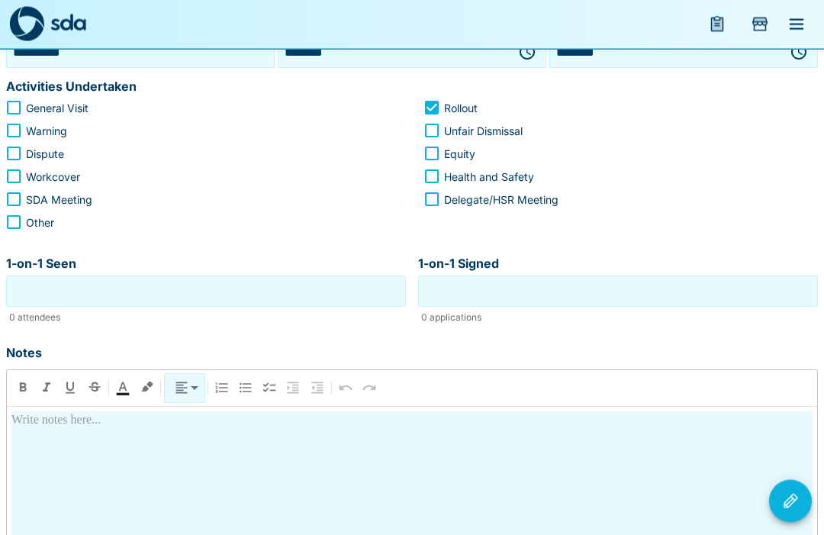
scroll to position [248, 0]
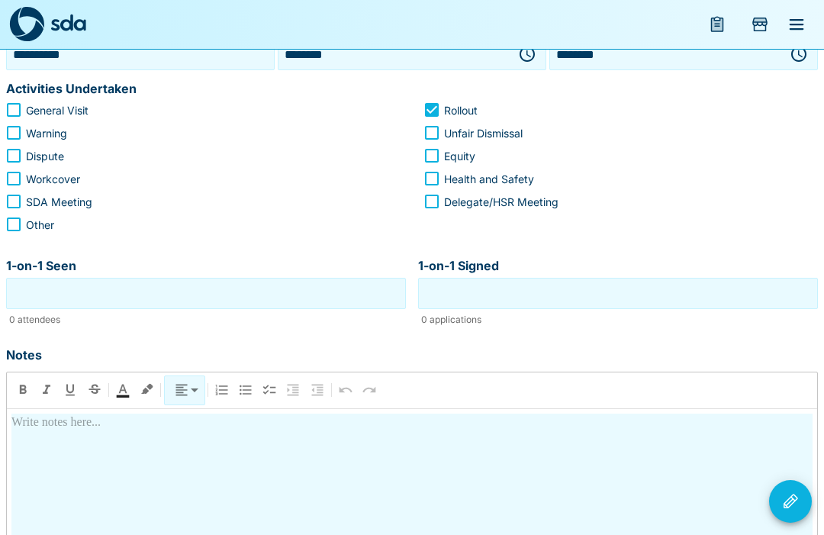
click at [230, 301] on input "1-on-1 Seen" at bounding box center [206, 293] width 392 height 24
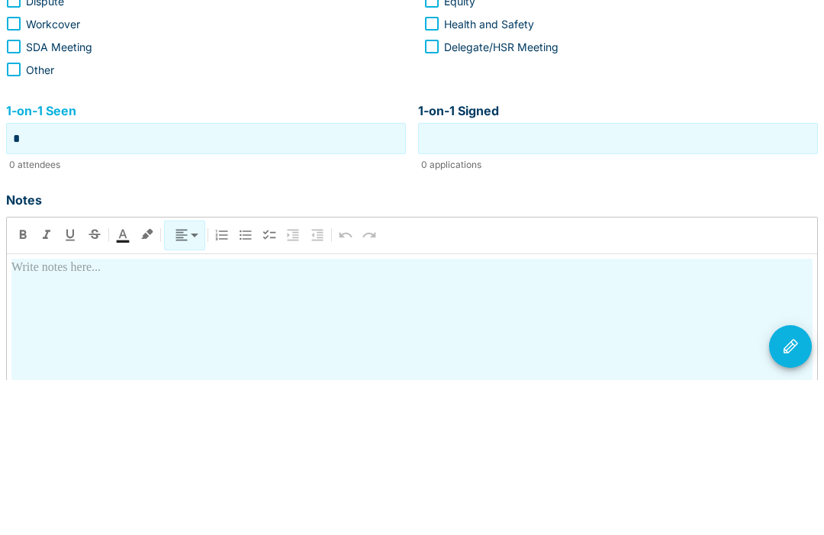
type input "*"
click at [617, 281] on input "1-on-1 Signed" at bounding box center [618, 293] width 392 height 24
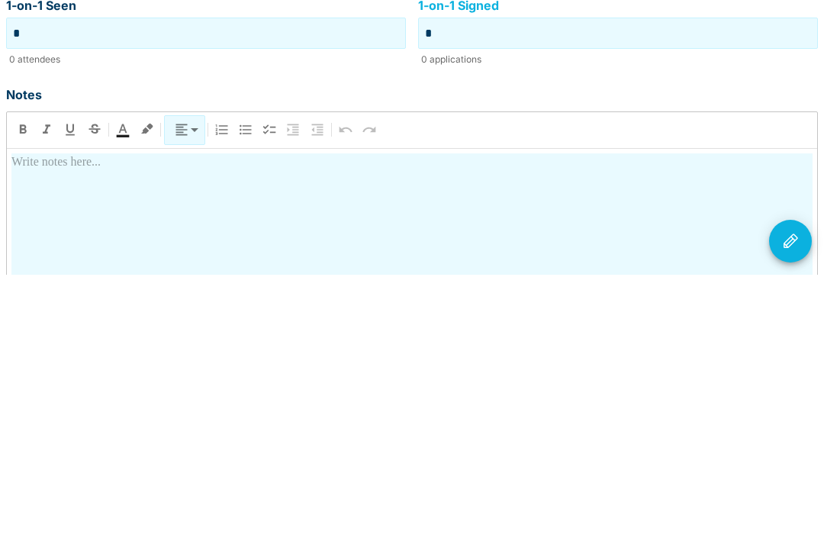
type input "*"
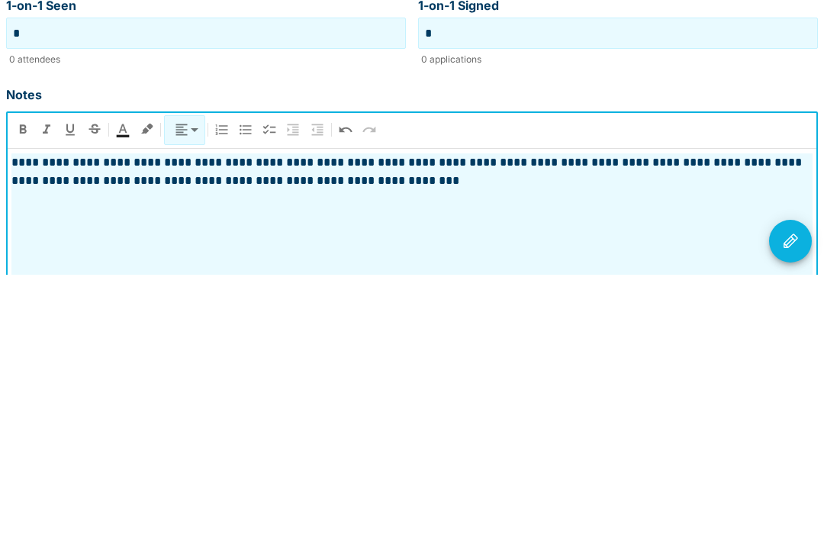
click at [797, 492] on icon "Visit Actions" at bounding box center [790, 501] width 18 height 18
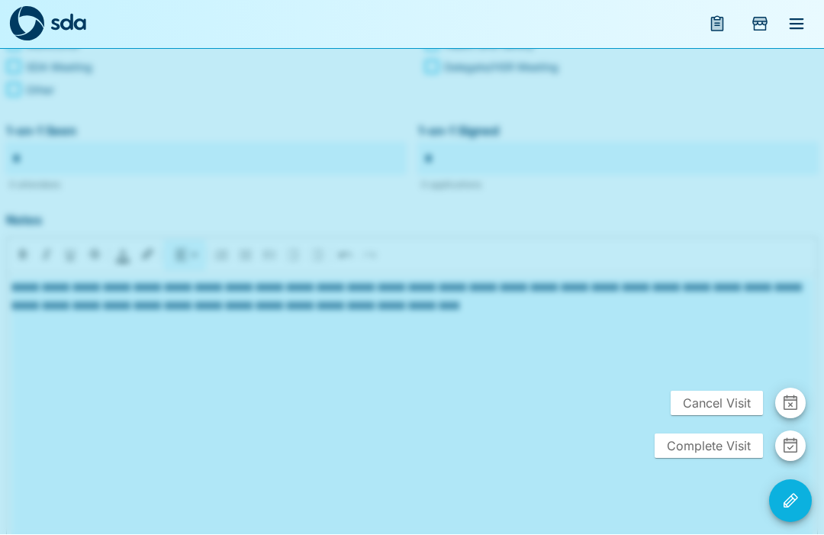
click at [722, 458] on span "Complete Visit" at bounding box center [708, 446] width 108 height 24
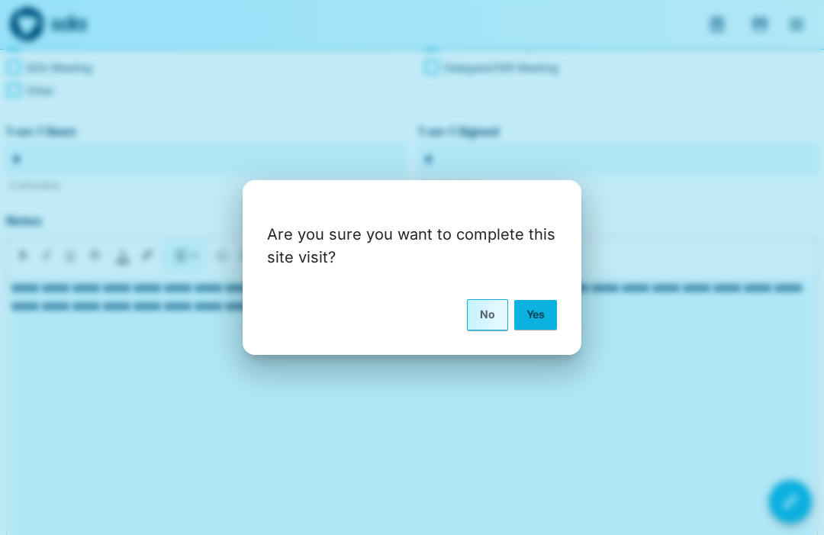
click at [535, 329] on button "Yes" at bounding box center [535, 314] width 43 height 29
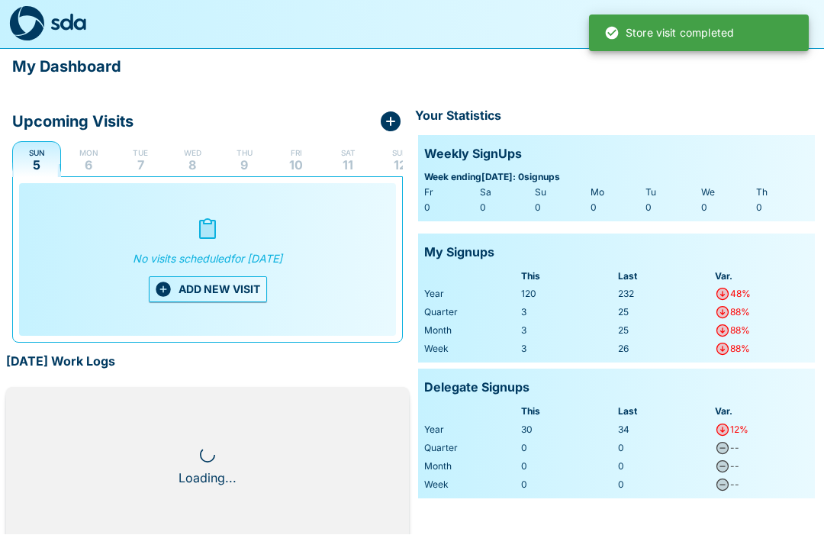
scroll to position [1, 0]
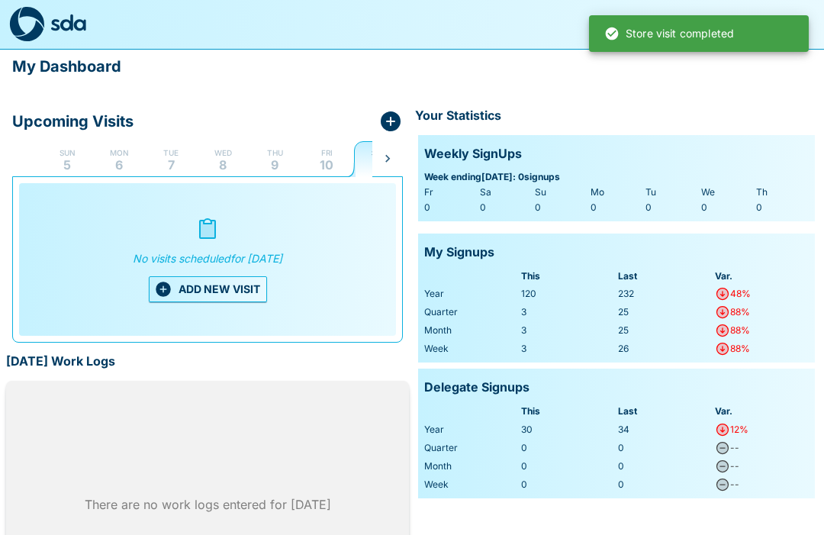
click at [313, 157] on button "Fri 10" at bounding box center [326, 158] width 49 height 37
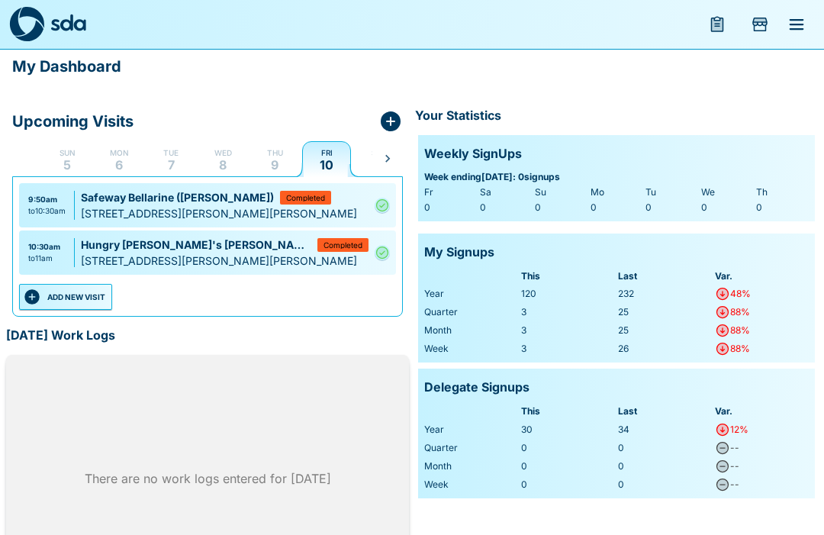
click at [77, 290] on button "ADD NEW VISIT" at bounding box center [65, 297] width 93 height 26
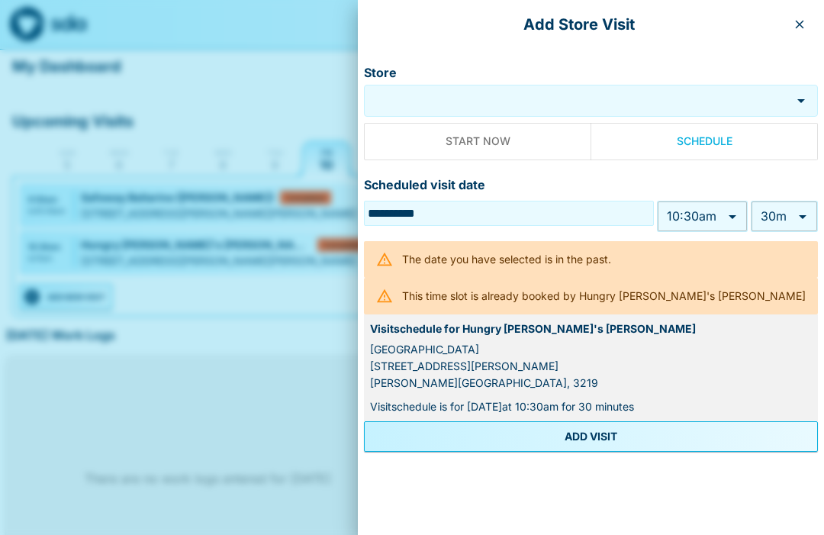
type input "******"
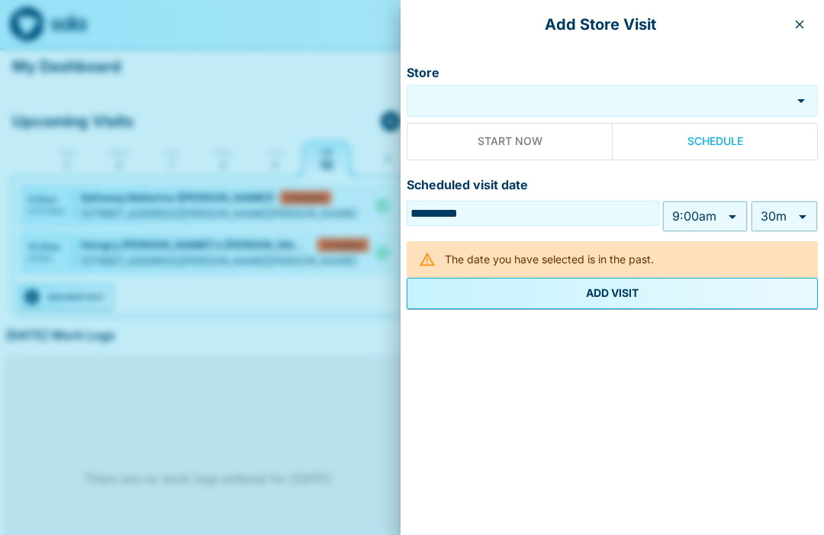
click at [515, 92] on input "Store" at bounding box center [598, 101] width 377 height 18
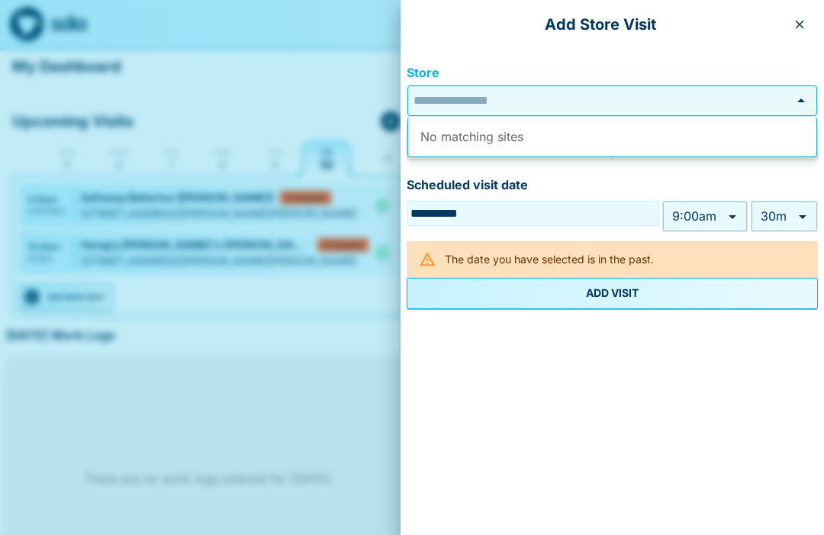
scroll to position [0, 0]
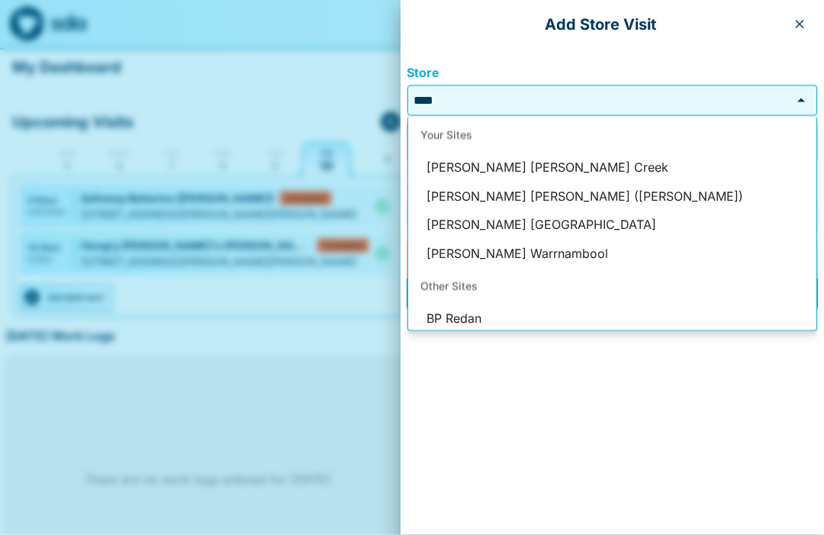
click at [610, 191] on li "[PERSON_NAME] [PERSON_NAME] ([PERSON_NAME])" at bounding box center [612, 196] width 408 height 29
type input "**********"
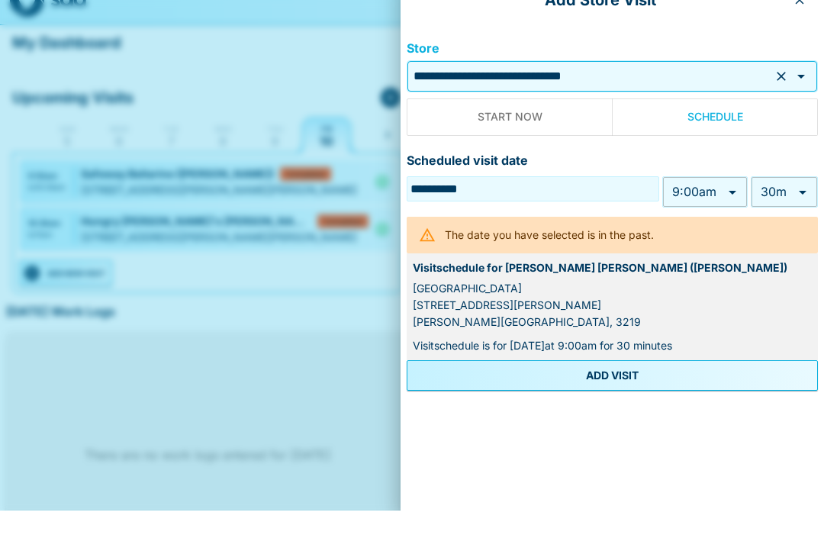
click at [728, 191] on body "**********" at bounding box center [412, 309] width 824 height 618
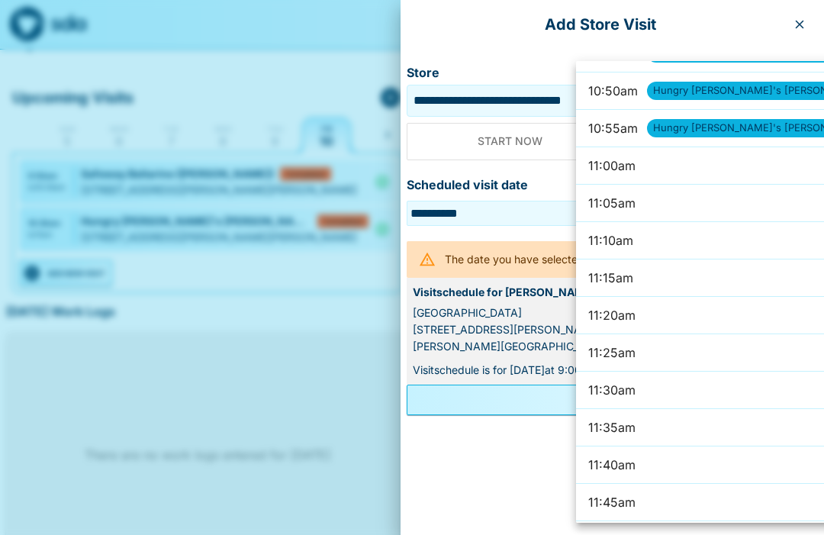
scroll to position [4854, 0]
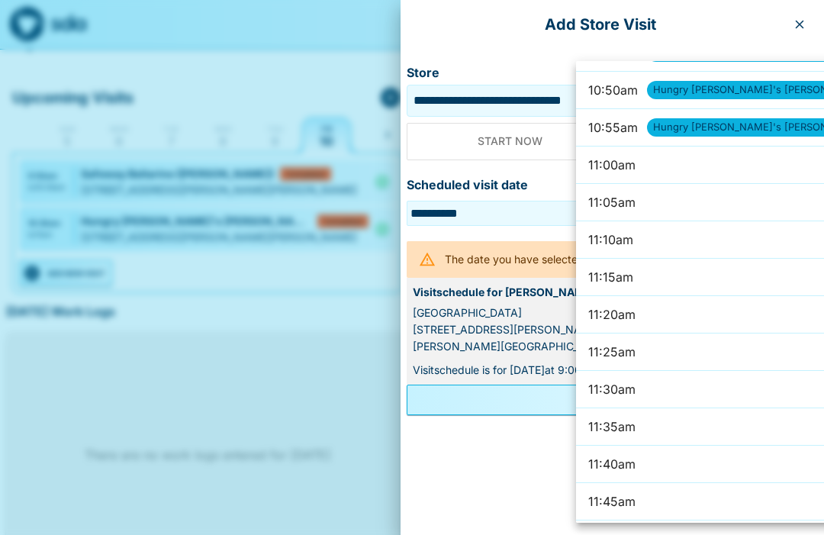
click at [666, 202] on li "11:05am" at bounding box center [730, 202] width 308 height 37
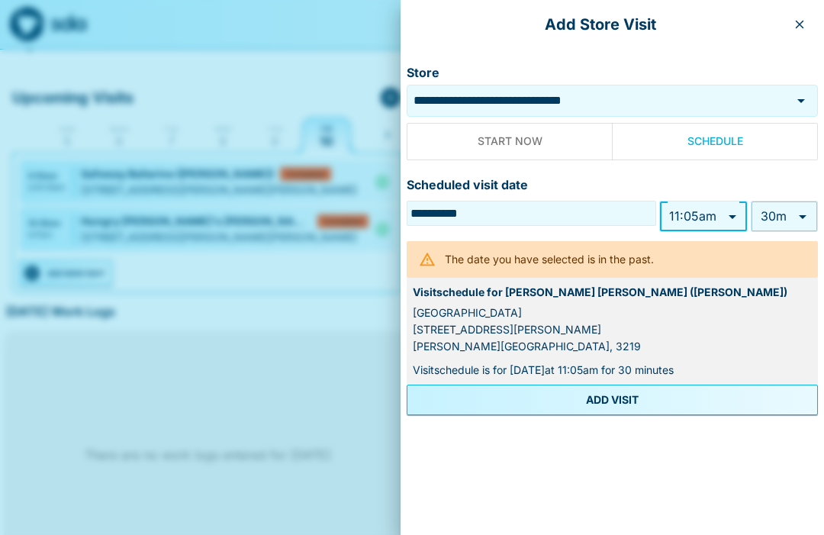
type input "*******"
click at [624, 391] on button "ADD VISIT" at bounding box center [612, 399] width 411 height 31
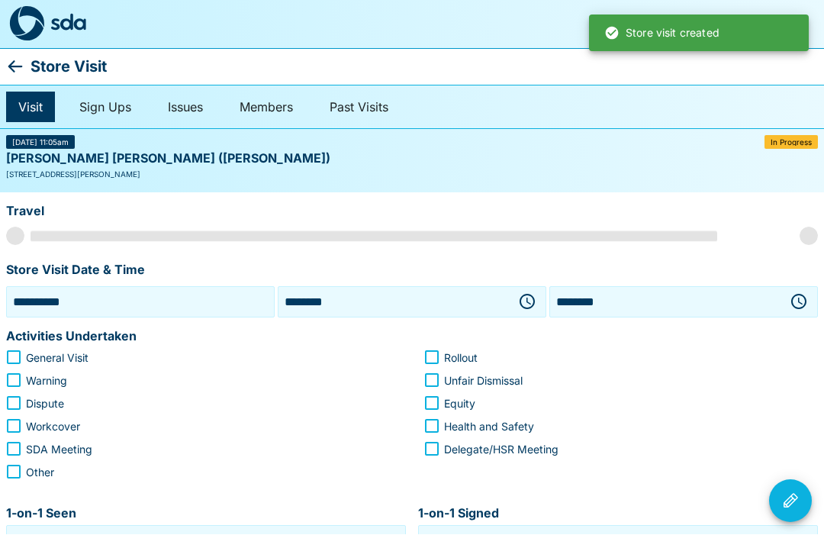
scroll to position [1, 0]
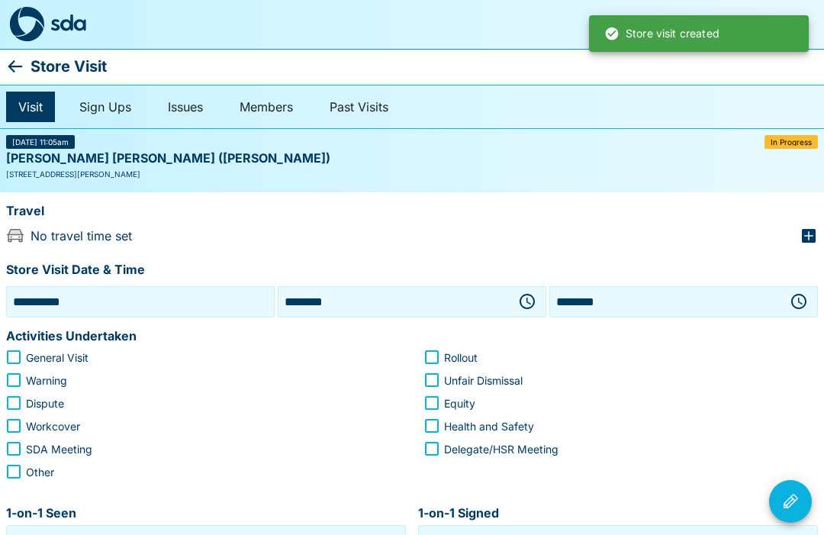
click at [810, 230] on icon "button" at bounding box center [809, 236] width 14 height 14
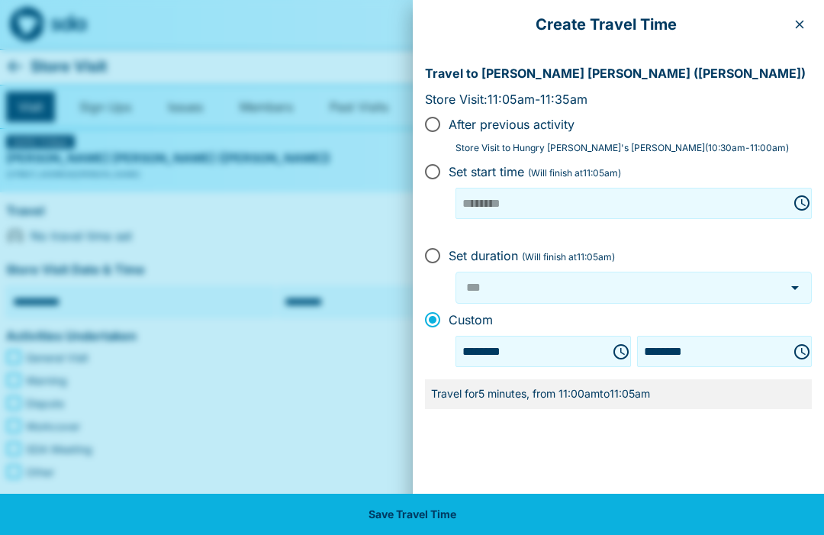
click at [455, 517] on button "Save Travel Time" at bounding box center [412, 514] width 824 height 41
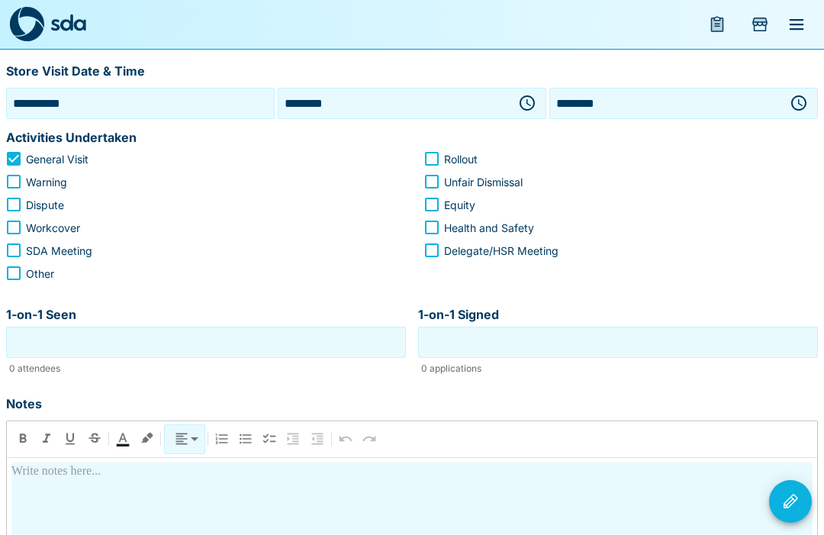
scroll to position [217, 0]
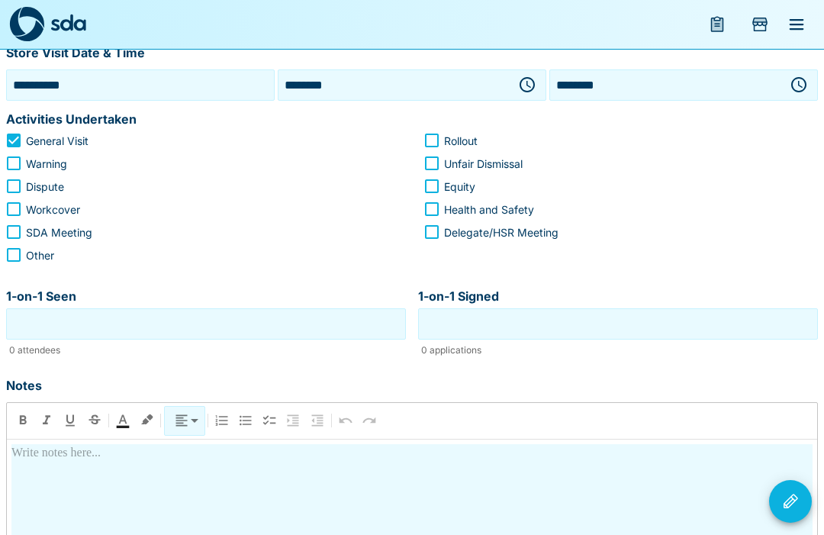
click at [146, 321] on input "1-on-1 Seen" at bounding box center [206, 324] width 392 height 24
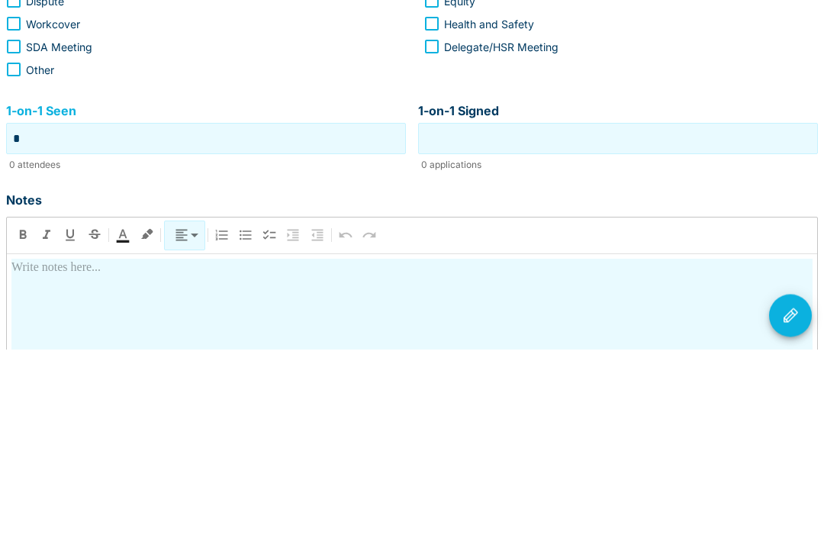
type input "*"
click at [651, 313] on input "1-on-1 Signed" at bounding box center [618, 325] width 392 height 24
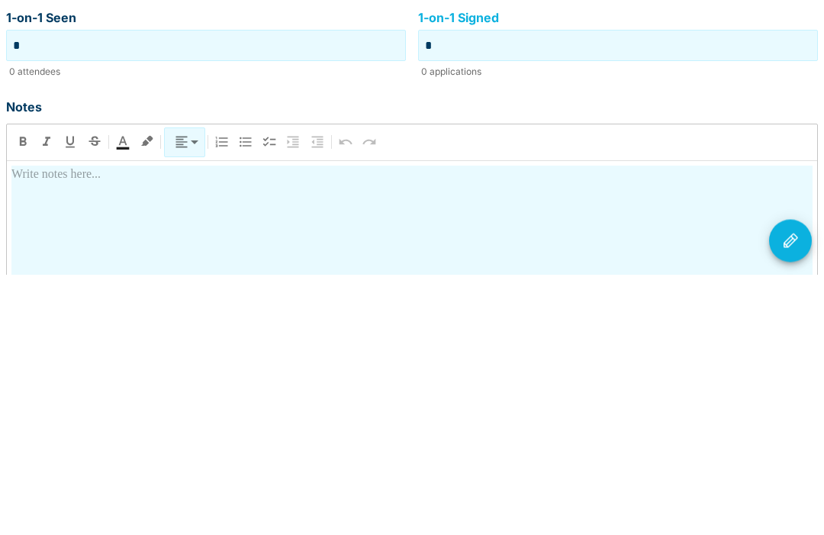
scroll to position [238, 0]
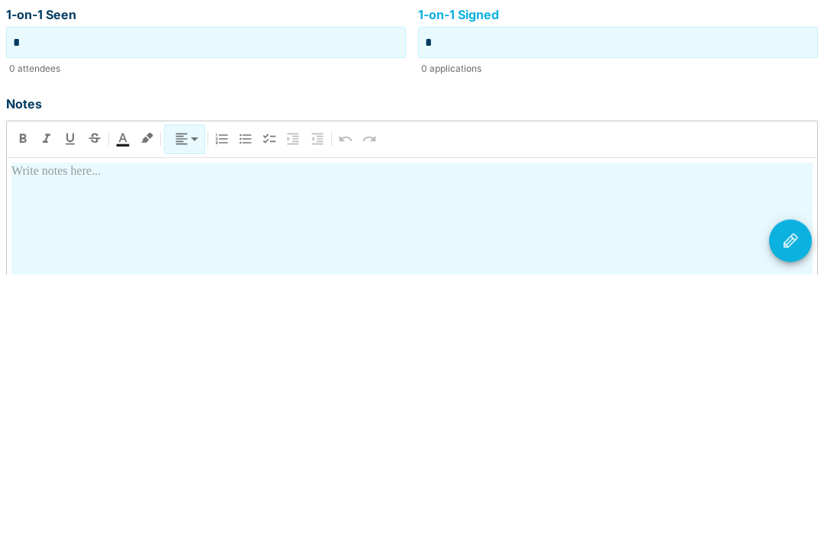
type input "*"
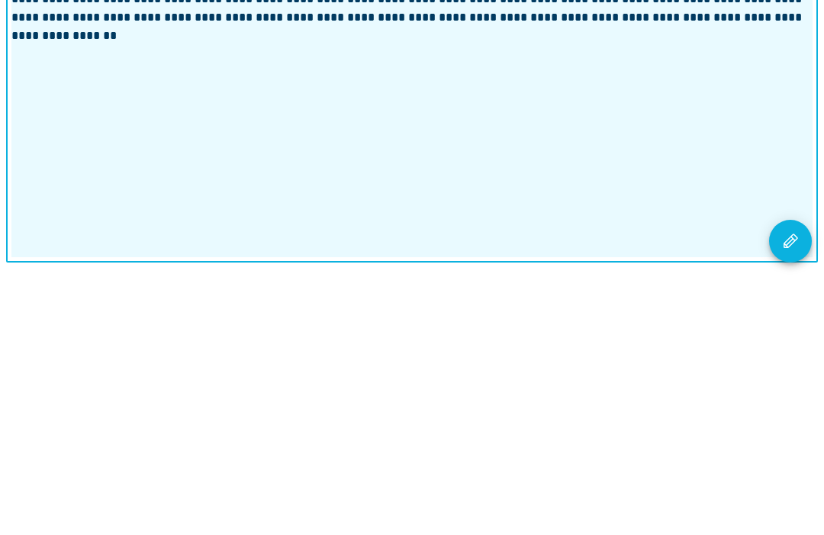
click at [797, 480] on button "Visit Actions" at bounding box center [790, 501] width 43 height 43
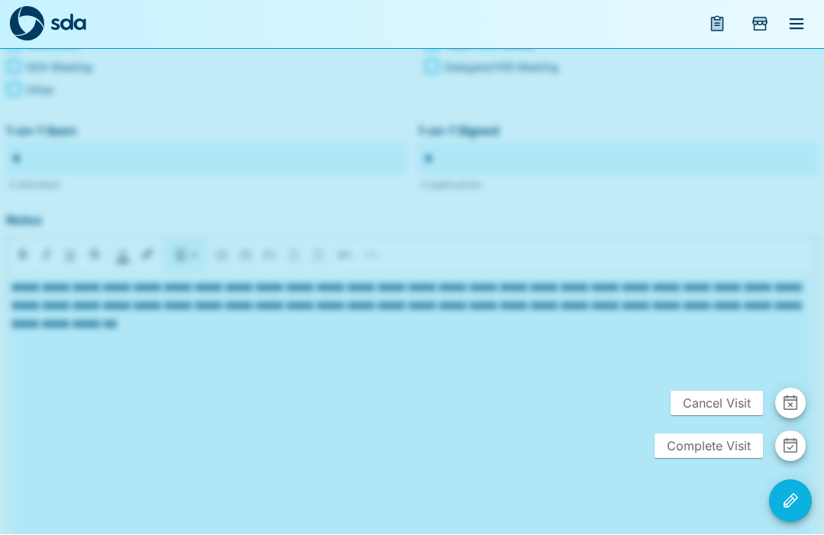
click at [735, 458] on span "Complete Visit" at bounding box center [708, 446] width 108 height 24
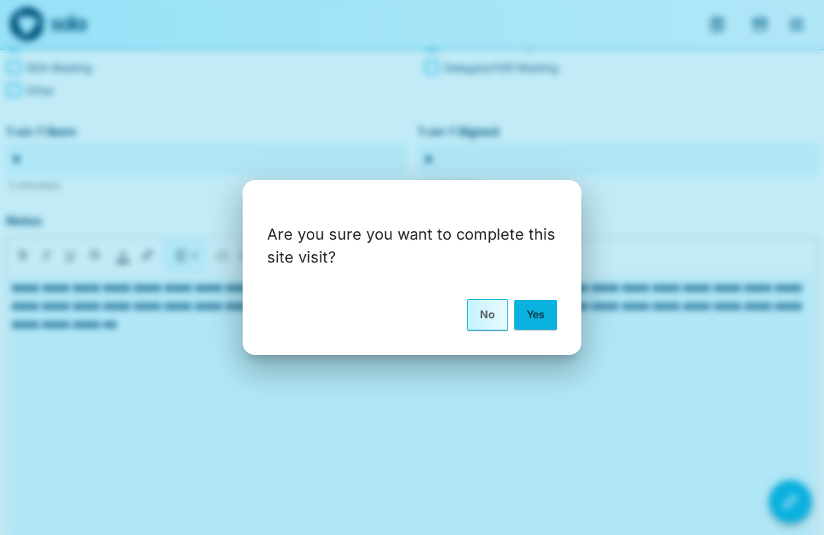
click at [532, 329] on button "Yes" at bounding box center [535, 314] width 43 height 29
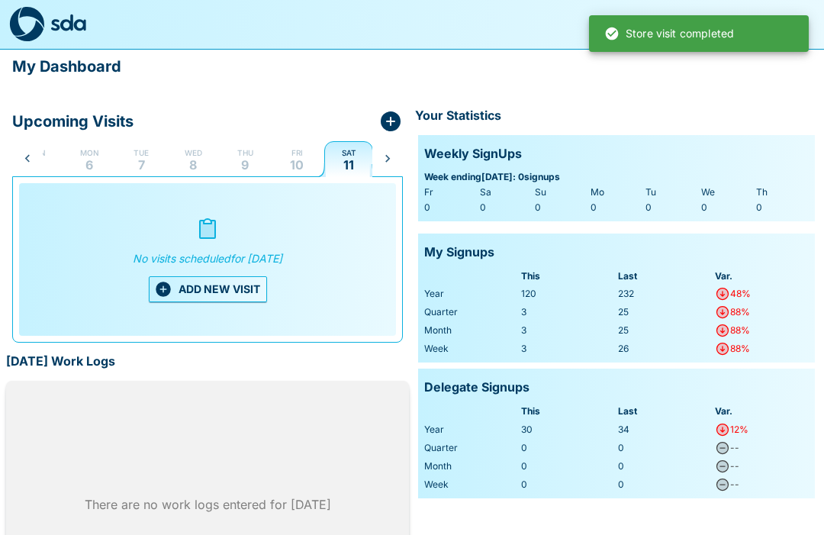
scroll to position [0, 31]
click at [294, 154] on p "Fri" at bounding box center [296, 152] width 11 height 12
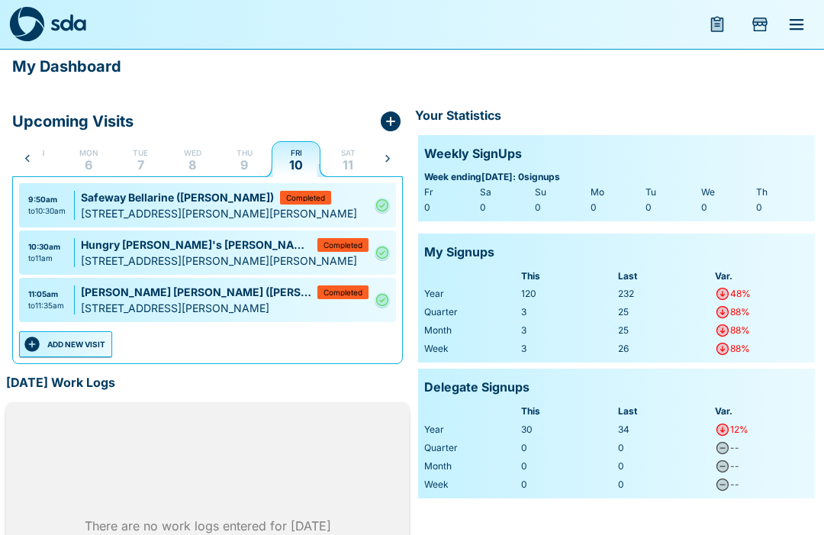
click at [79, 339] on button "ADD NEW VISIT" at bounding box center [65, 344] width 93 height 26
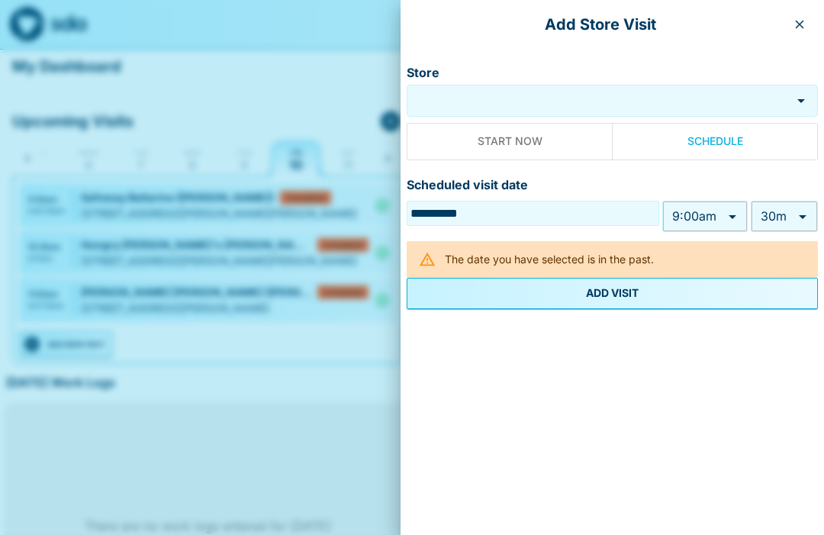
click at [547, 88] on div "Store" at bounding box center [612, 101] width 411 height 32
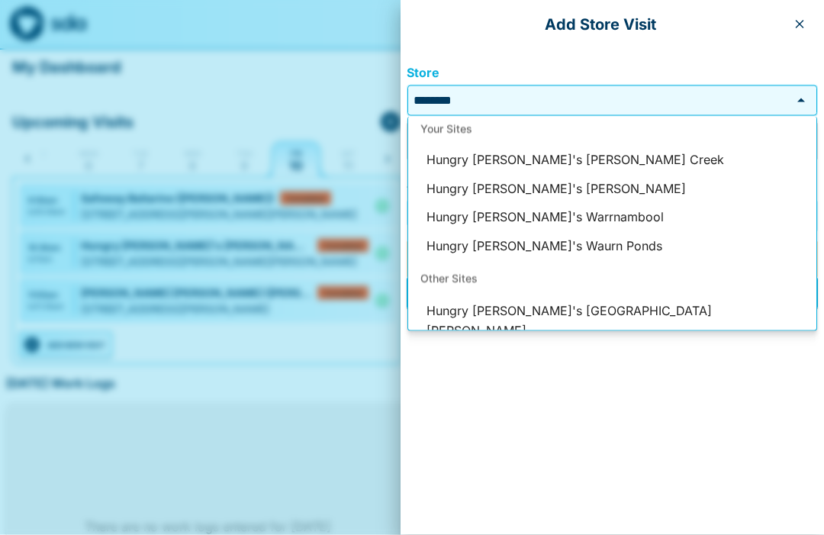
scroll to position [0, 0]
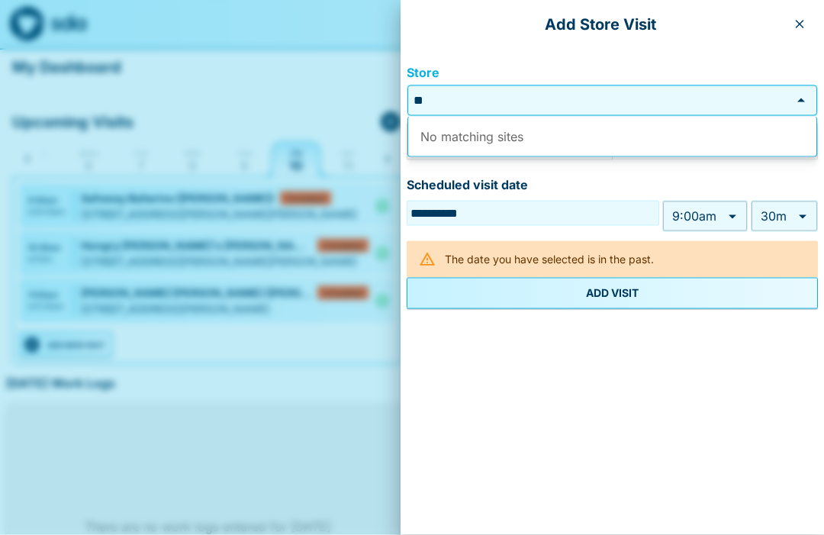
type input "*"
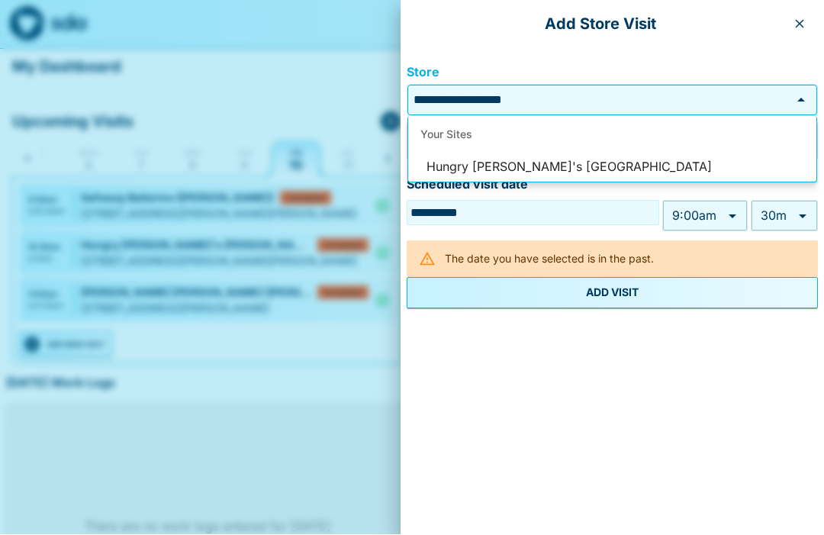
click at [561, 153] on li "Hungry [PERSON_NAME]'s [GEOGRAPHIC_DATA]" at bounding box center [612, 167] width 408 height 29
type input "**********"
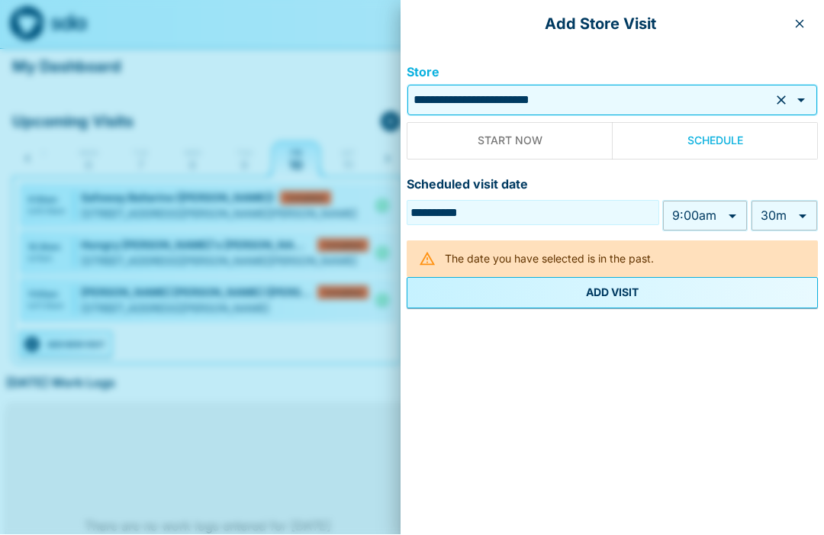
scroll to position [1, 0]
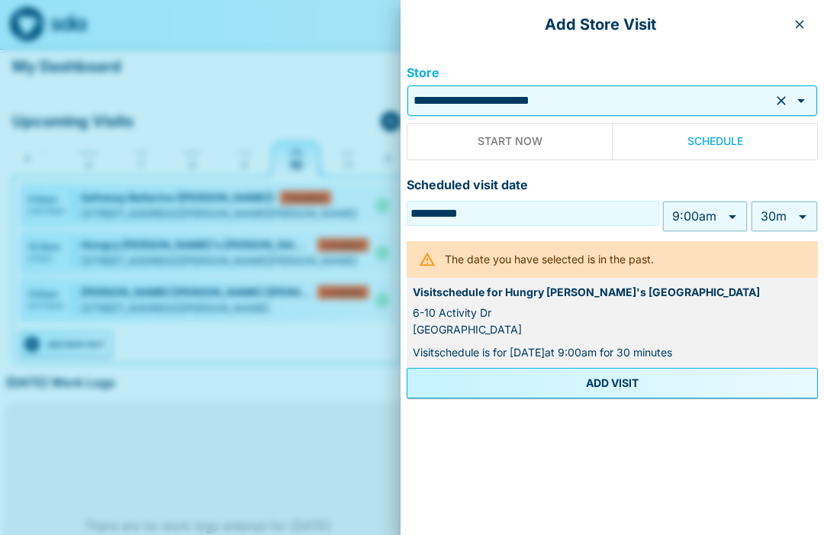
click at [728, 213] on body "**********" at bounding box center [412, 331] width 824 height 665
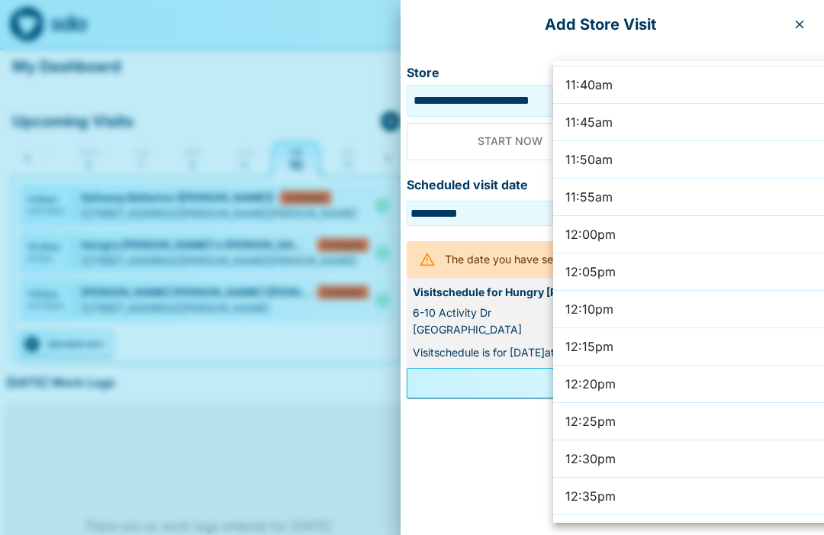
scroll to position [5232, 0]
click at [693, 225] on li "12:00pm" at bounding box center [729, 235] width 352 height 37
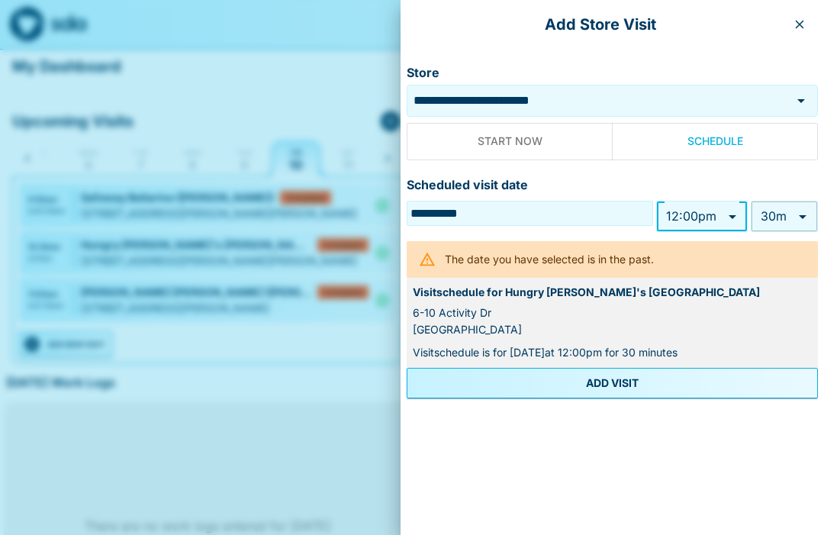
type input "*******"
click at [612, 381] on button "ADD VISIT" at bounding box center [612, 383] width 411 height 31
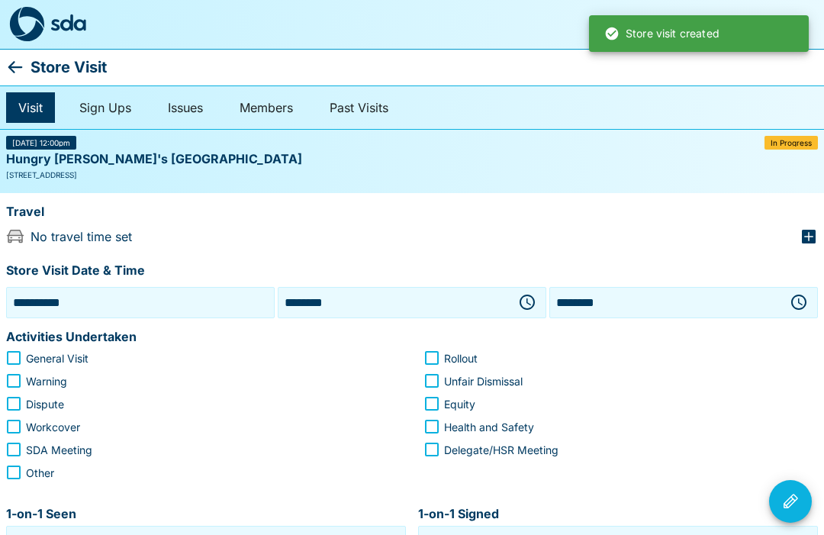
click at [804, 233] on icon "button" at bounding box center [809, 237] width 14 height 14
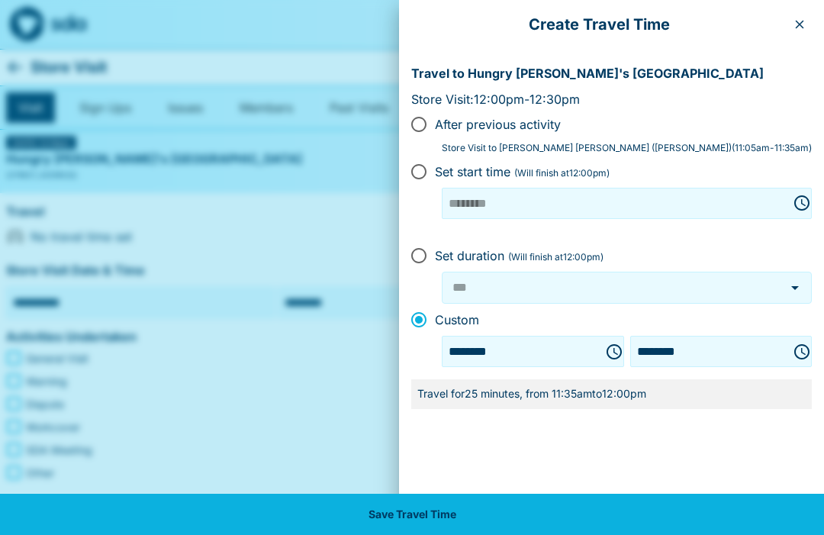
click at [478, 506] on button "Save Travel Time" at bounding box center [412, 514] width 824 height 41
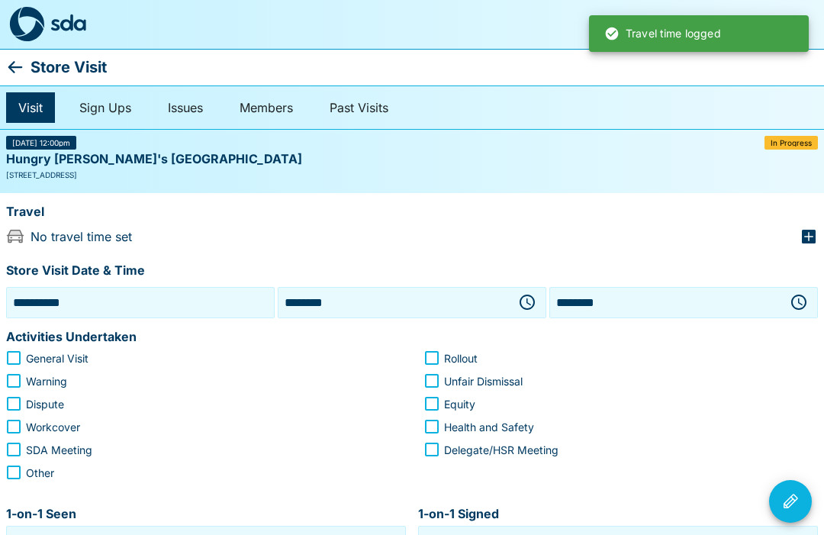
type input "***"
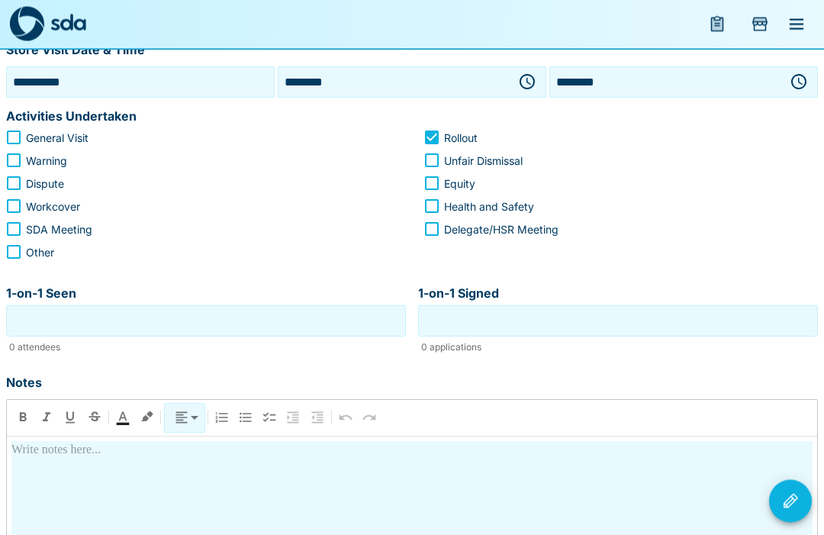
scroll to position [220, 0]
click at [249, 324] on input "1-on-1 Seen" at bounding box center [206, 321] width 392 height 24
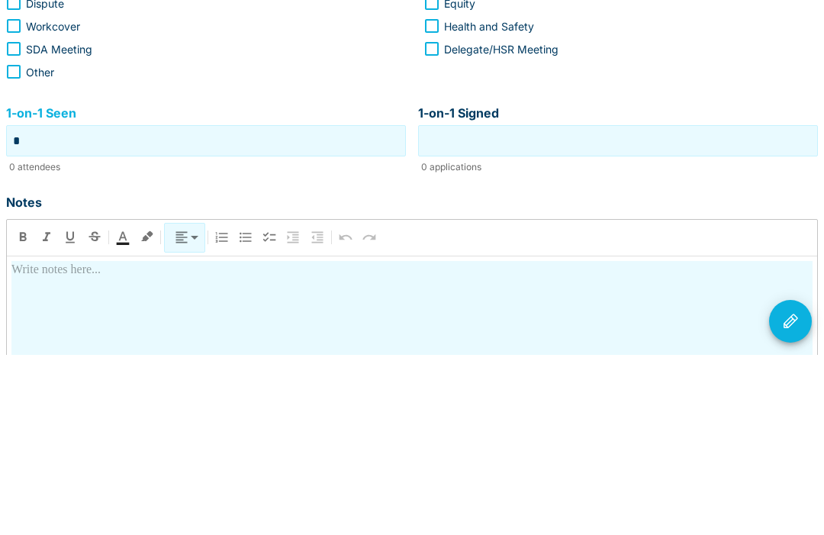
type input "*"
click at [568, 309] on input "1-on-1 Signed" at bounding box center [618, 321] width 392 height 24
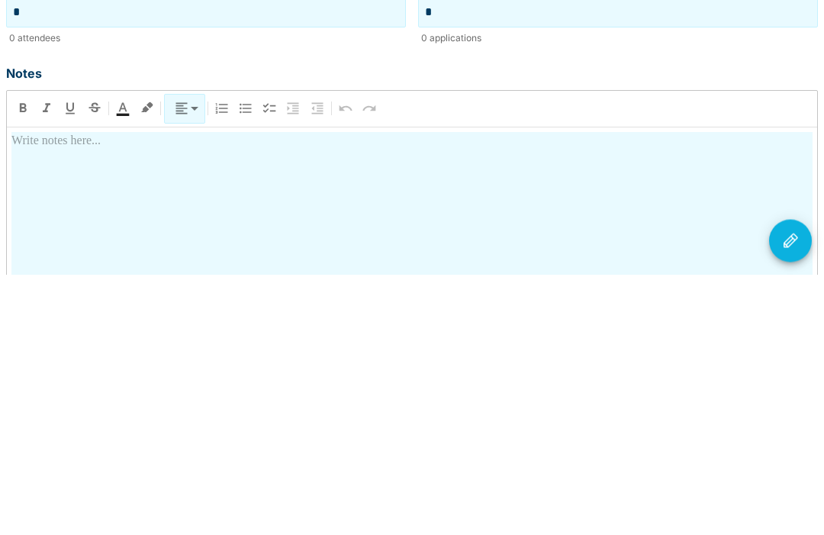
scroll to position [288, 0]
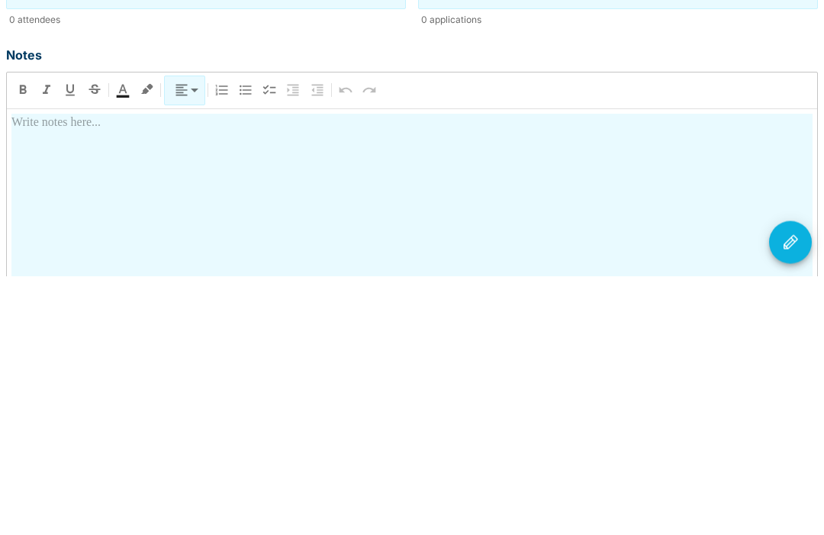
type input "*"
click at [417, 373] on div at bounding box center [411, 507] width 801 height 268
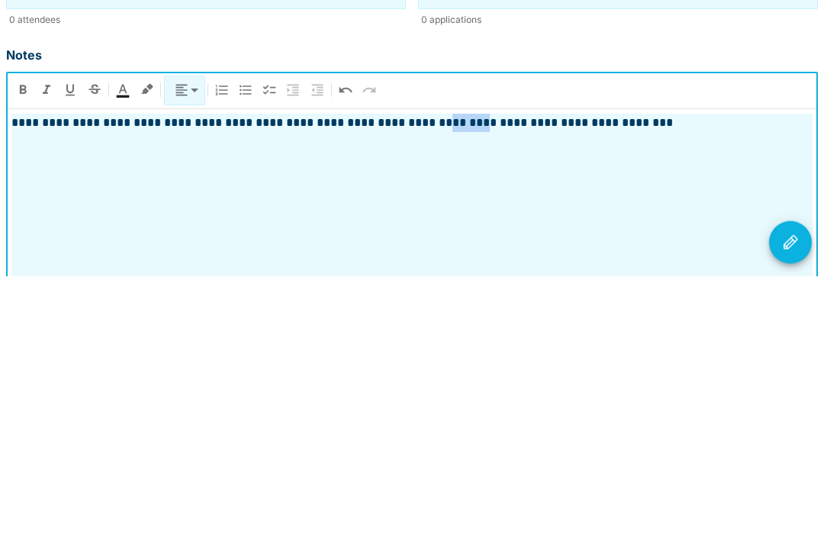
click at [470, 373] on p "**********" at bounding box center [411, 382] width 801 height 18
click at [672, 373] on p "**********" at bounding box center [411, 382] width 801 height 18
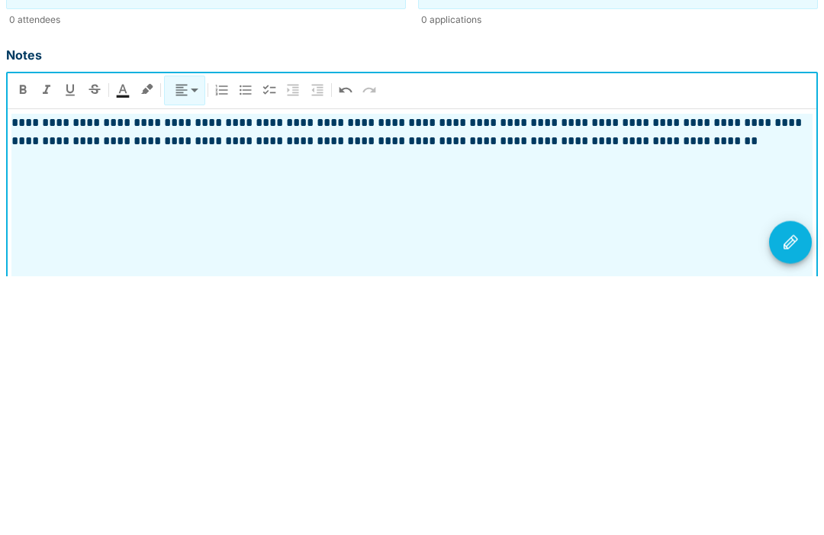
click at [796, 480] on button "Visit Actions" at bounding box center [790, 501] width 43 height 43
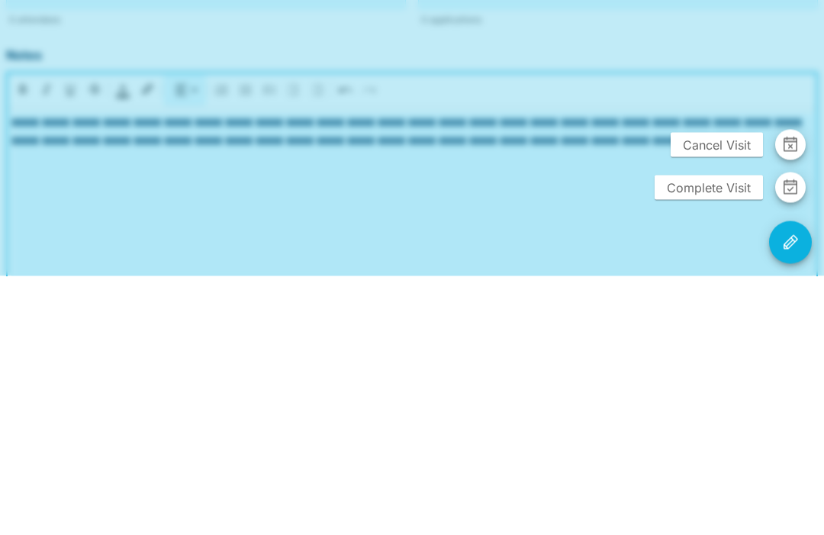
scroll to position [382, 0]
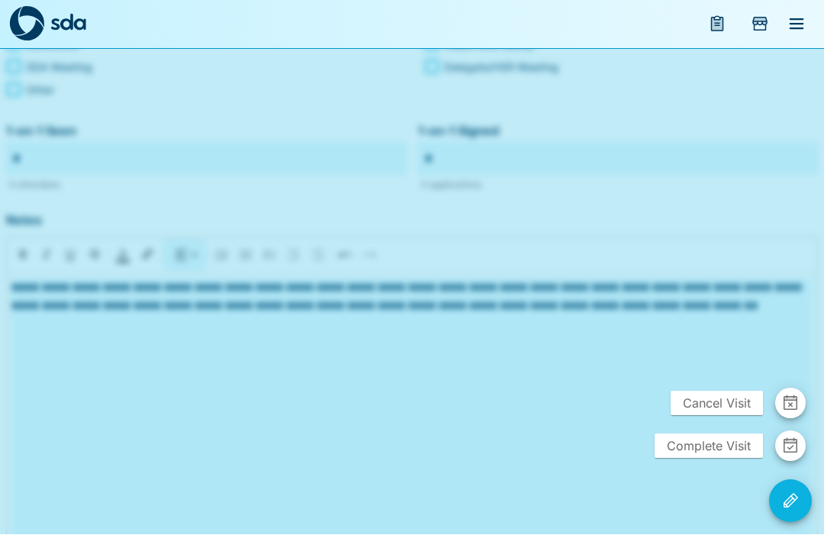
click at [715, 458] on span "Complete Visit" at bounding box center [708, 446] width 108 height 24
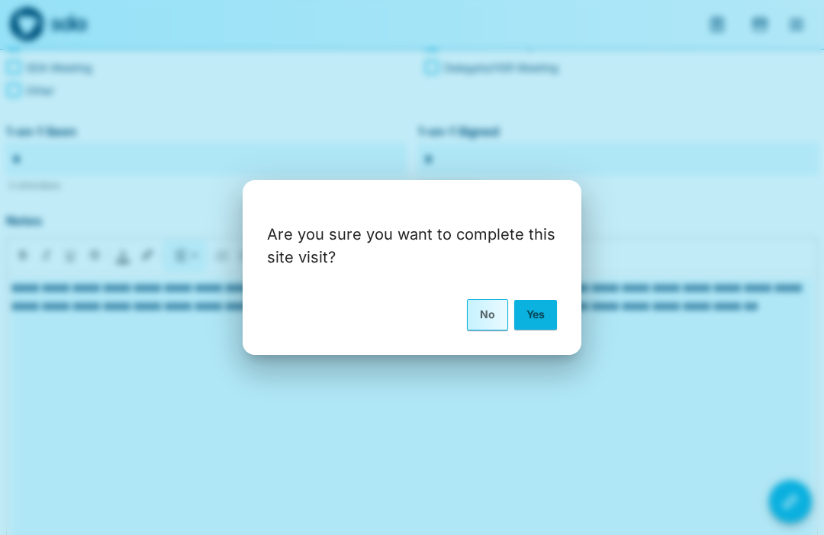
click at [536, 329] on button "Yes" at bounding box center [535, 314] width 43 height 29
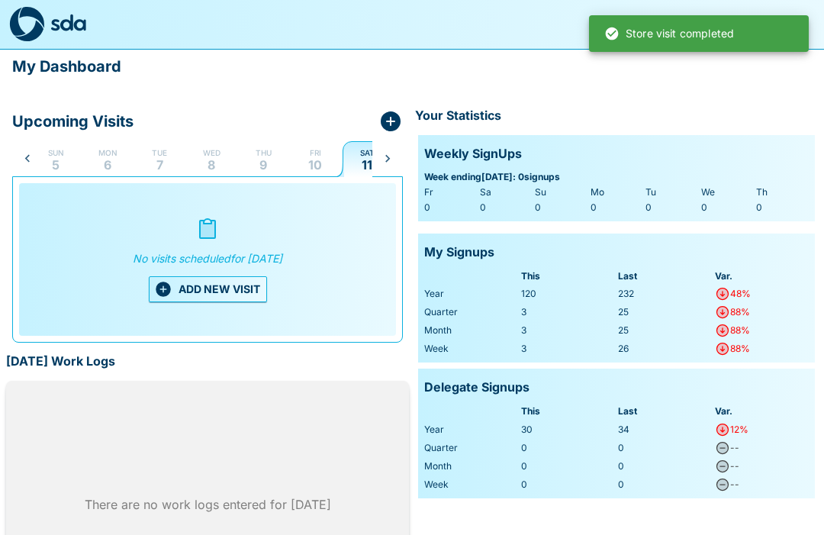
scroll to position [0, 31]
click at [295, 159] on p "10" at bounding box center [296, 165] width 14 height 12
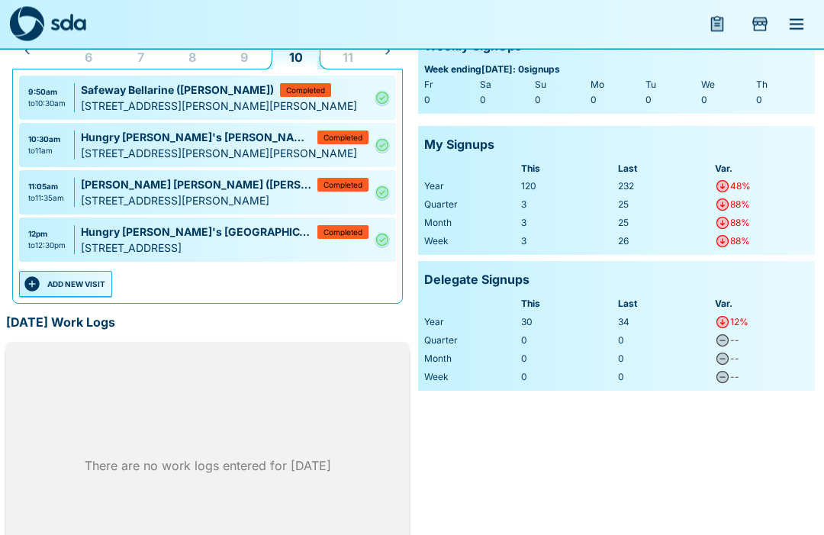
scroll to position [126, 0]
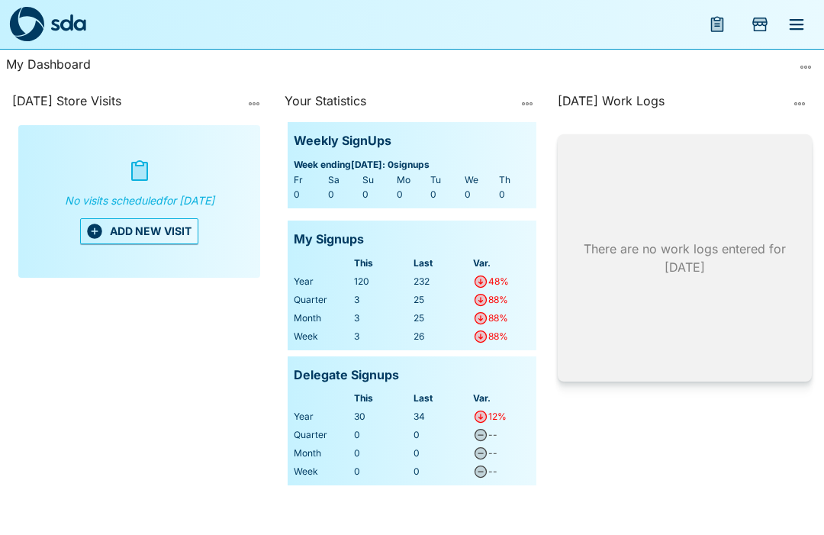
click at [712, 20] on icon "menu" at bounding box center [717, 24] width 11 height 13
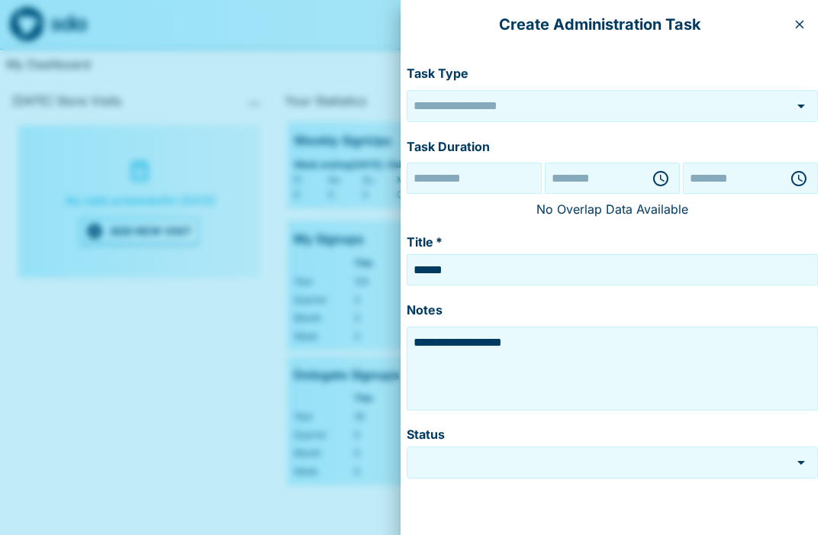
type input "******"
type input "*********"
type input "**********"
type input "********"
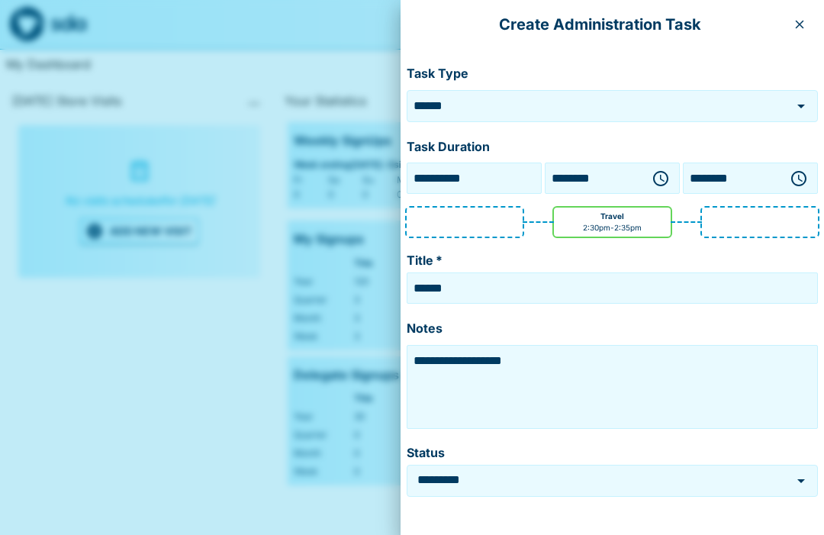
click at [803, 100] on icon "Open" at bounding box center [801, 106] width 18 height 18
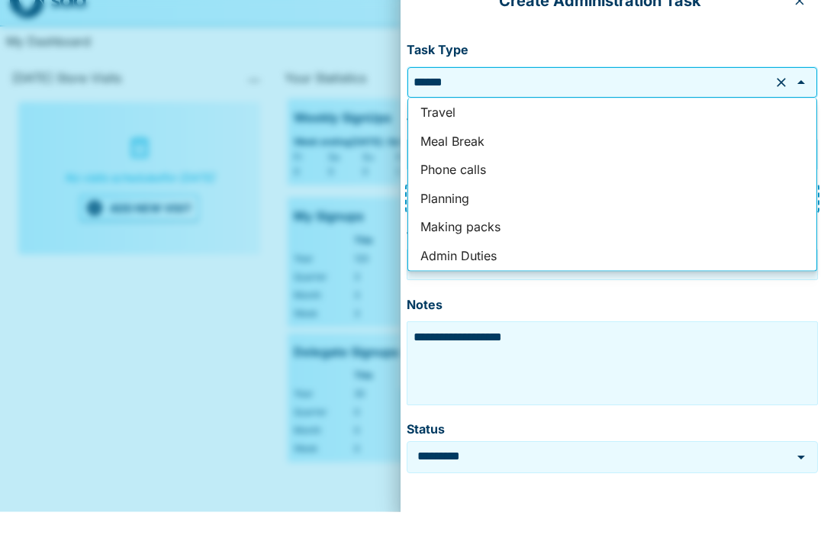
click at [525, 178] on li "Phone calls" at bounding box center [612, 192] width 408 height 29
type input "**********"
type textarea "**********"
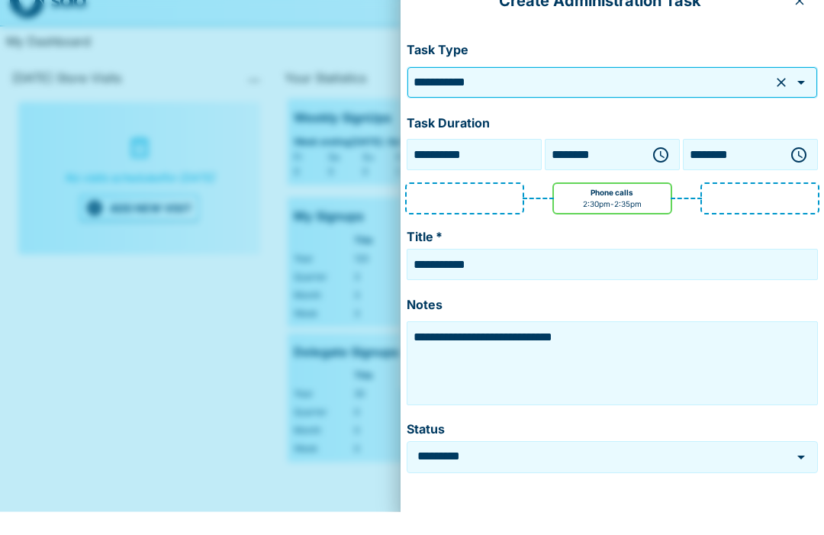
click at [482, 166] on input "**********" at bounding box center [473, 178] width 127 height 24
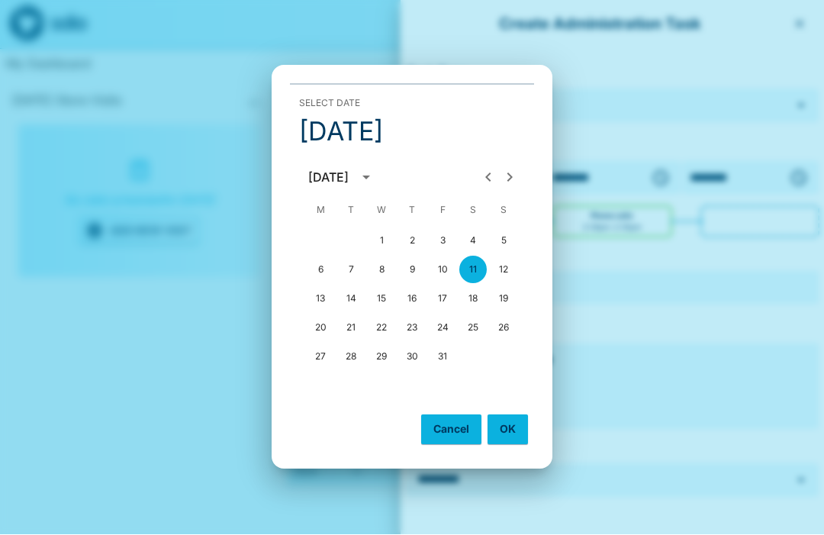
click at [445, 284] on button "10" at bounding box center [442, 269] width 27 height 27
type input "**********"
click at [506, 444] on button "OK" at bounding box center [507, 429] width 40 height 29
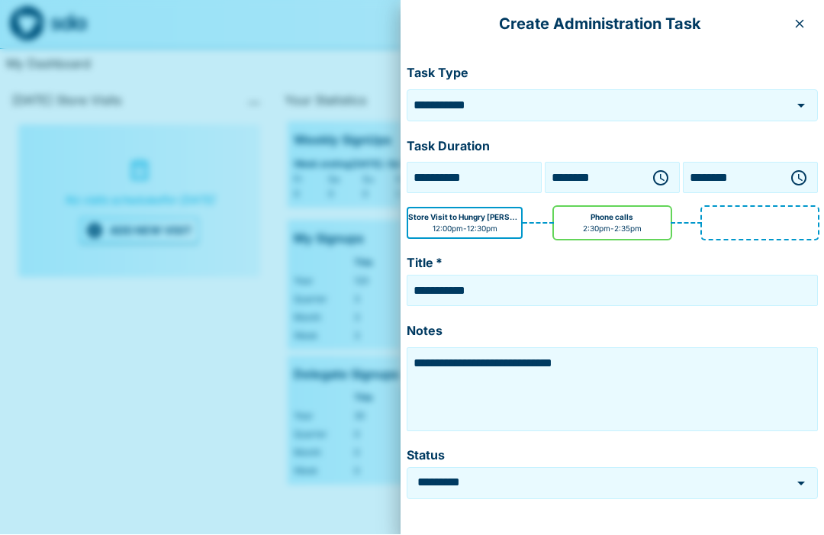
click at [661, 179] on icon "button" at bounding box center [660, 178] width 18 height 18
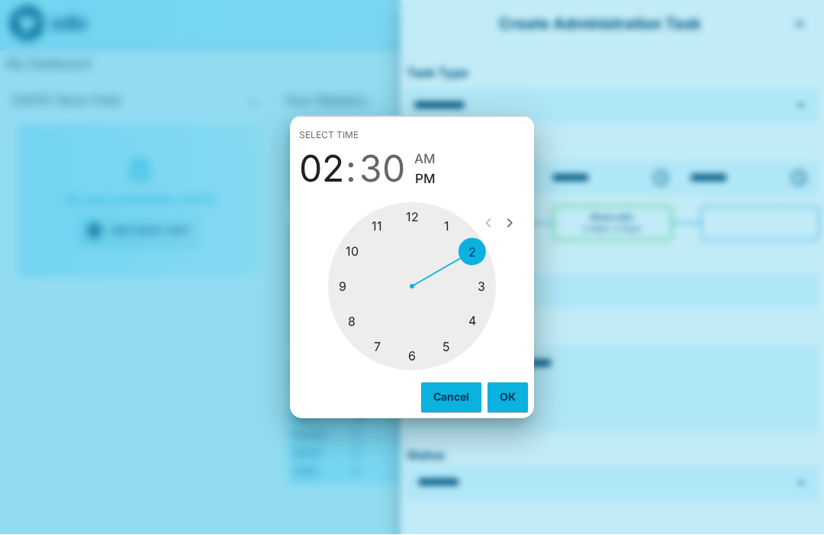
click at [410, 246] on div at bounding box center [412, 287] width 168 height 168
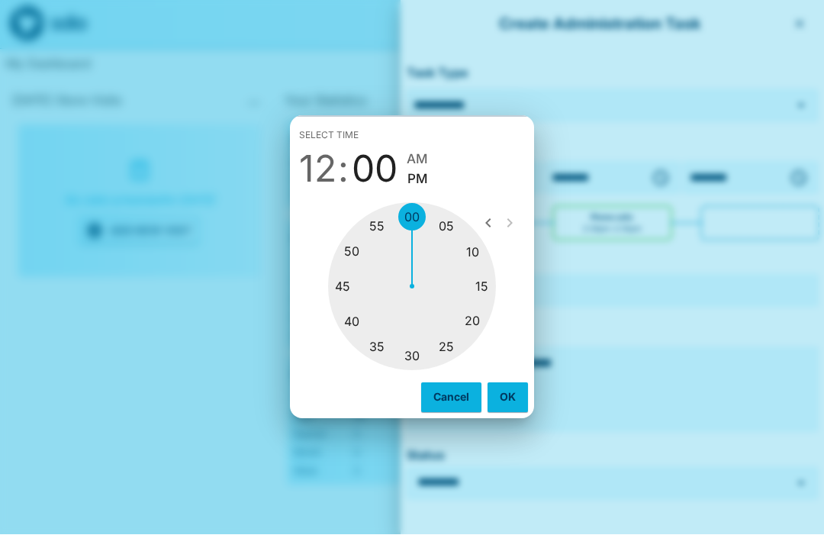
click at [349, 349] on div at bounding box center [412, 287] width 168 height 168
type input "********"
click at [499, 412] on button "OK" at bounding box center [507, 397] width 40 height 29
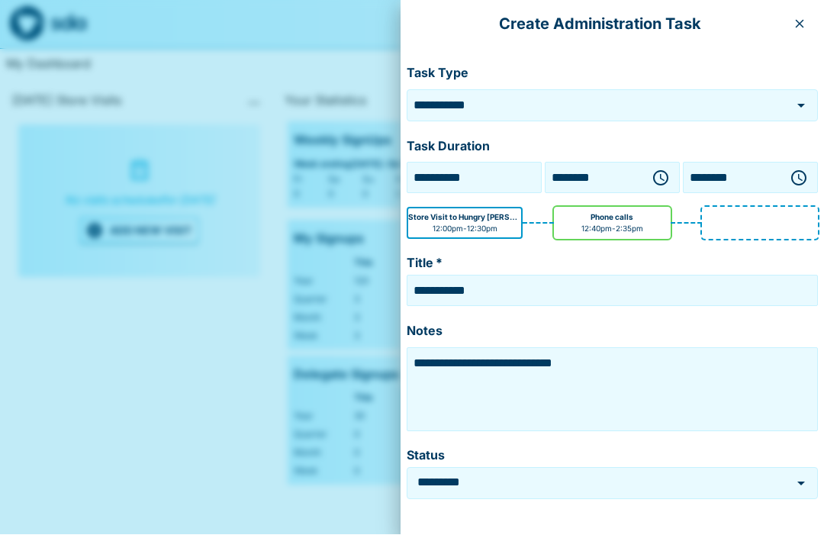
click at [806, 172] on icon "button" at bounding box center [798, 178] width 18 height 18
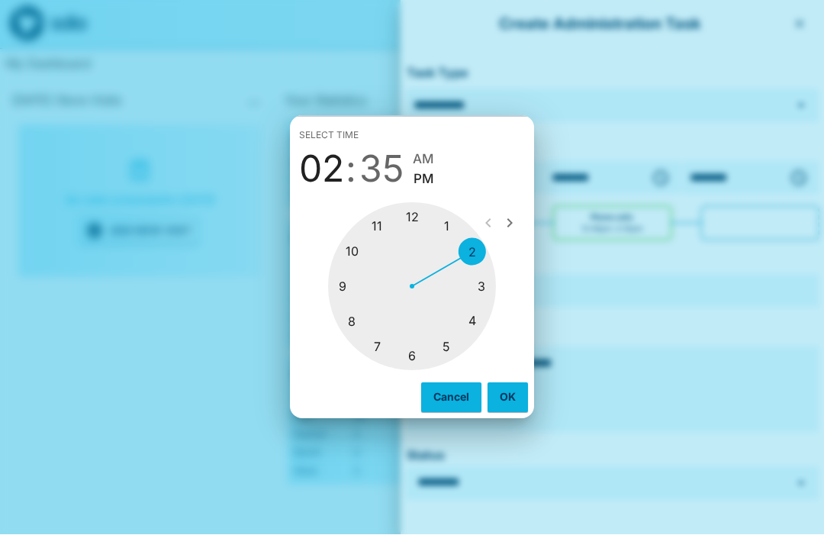
click at [448, 246] on div at bounding box center [412, 287] width 168 height 168
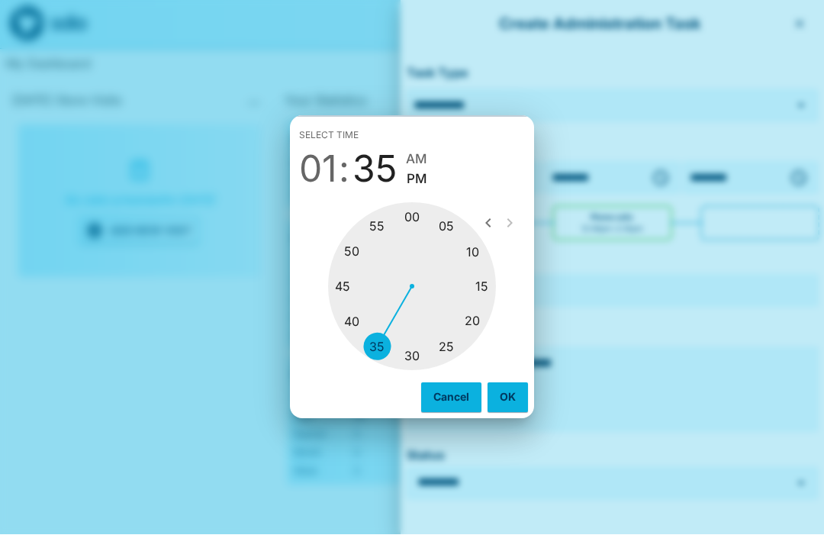
click at [407, 238] on div at bounding box center [412, 287] width 168 height 168
type input "********"
click at [503, 412] on button "OK" at bounding box center [507, 397] width 40 height 29
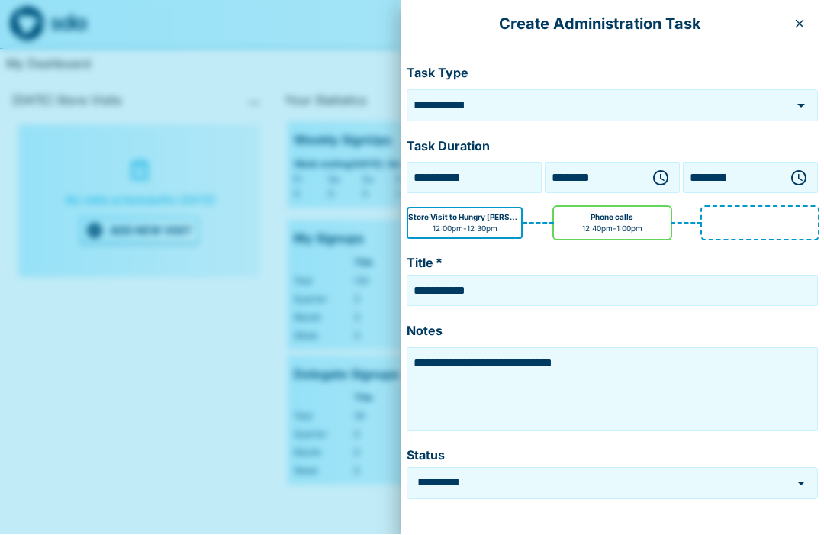
click at [636, 363] on textarea "**********" at bounding box center [612, 390] width 404 height 76
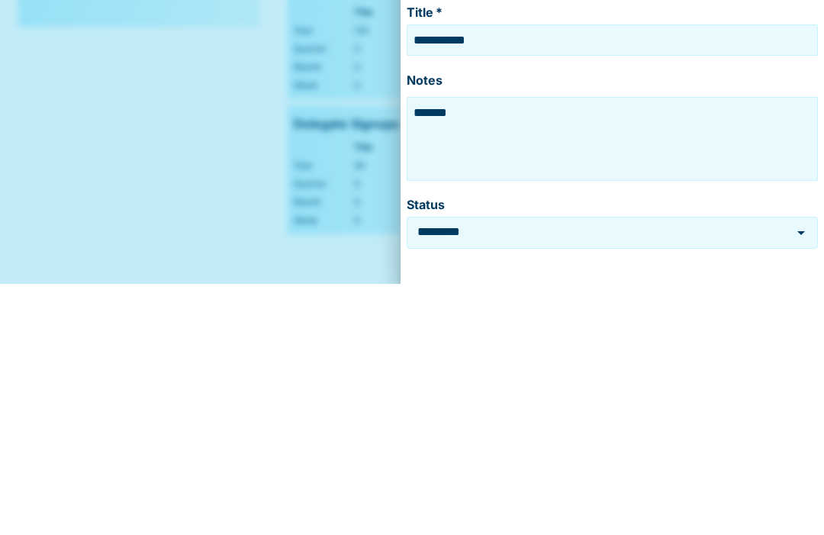
type textarea "***"
type textarea "**********"
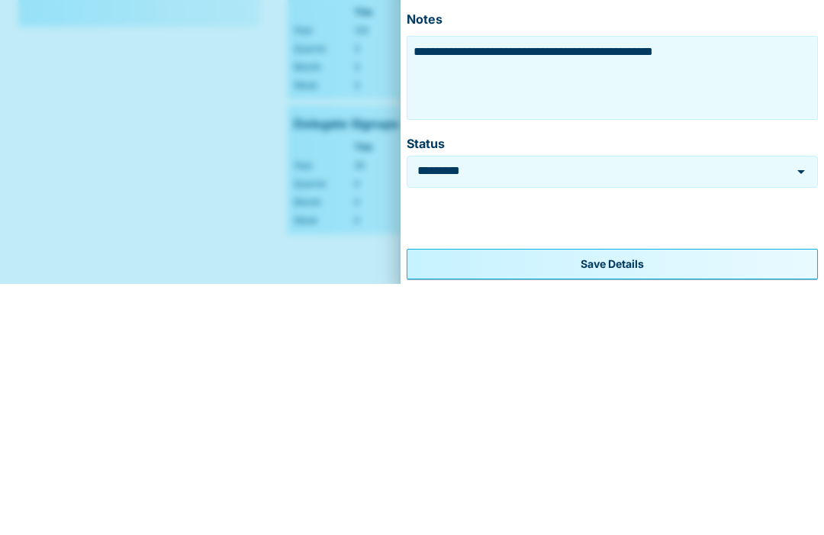
scroll to position [61, 0]
click at [669, 500] on button "Save Details" at bounding box center [612, 515] width 411 height 31
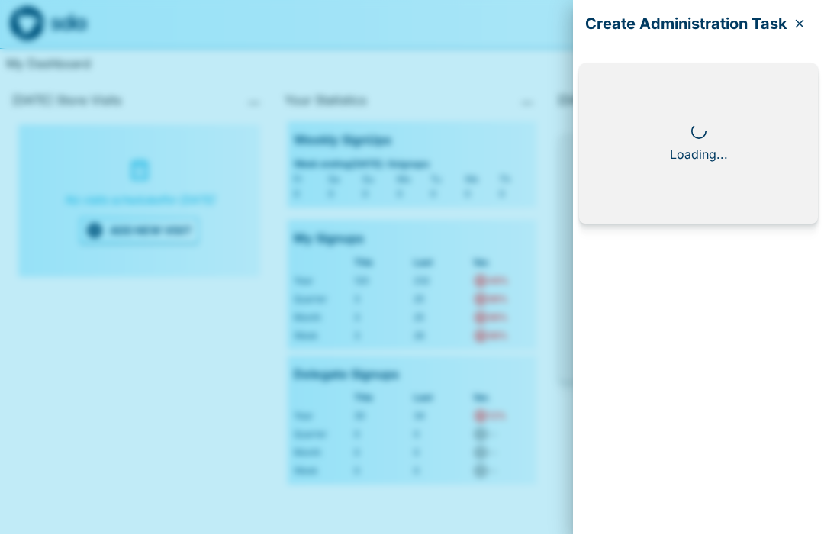
scroll to position [0, 0]
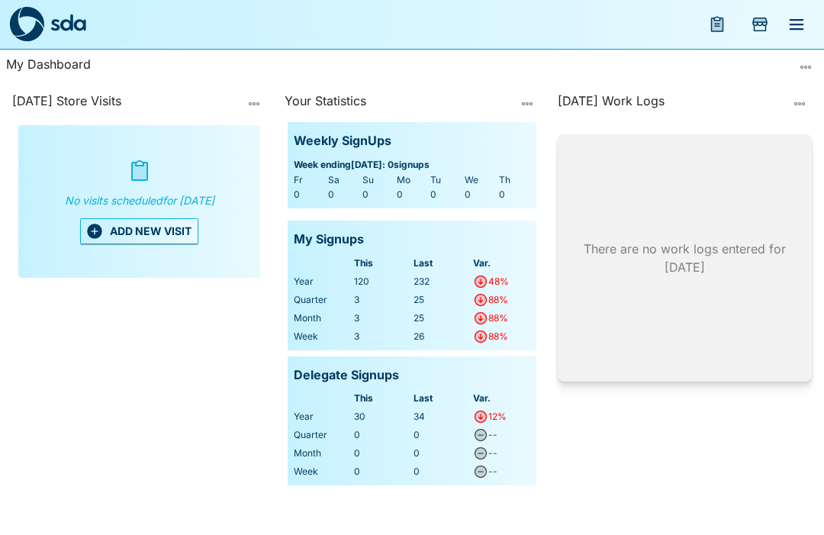
click at [432, 529] on div "Your Statistics Weekly SignUps Week ending 16 Oct 2025 : 0 signups Fr Sa Su Mo …" at bounding box center [411, 306] width 266 height 443
click at [122, 240] on button "ADD NEW VISIT" at bounding box center [139, 231] width 118 height 26
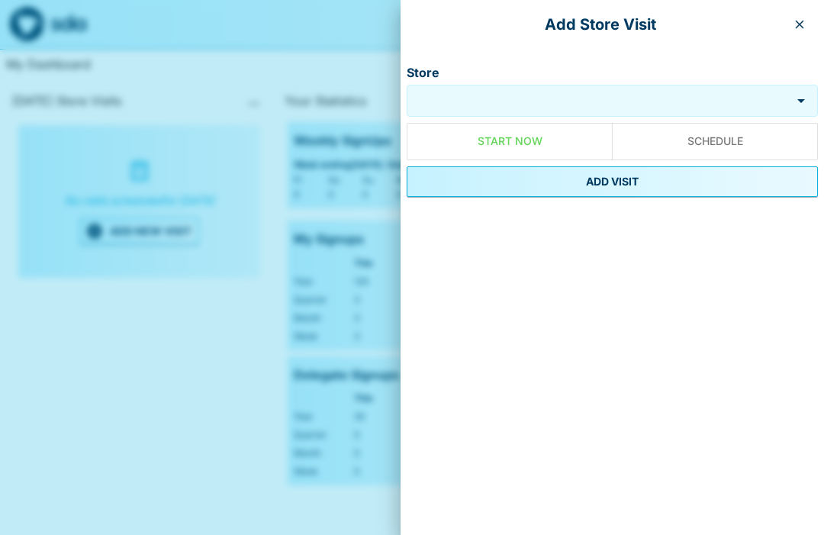
click at [555, 100] on input "Store" at bounding box center [600, 101] width 373 height 18
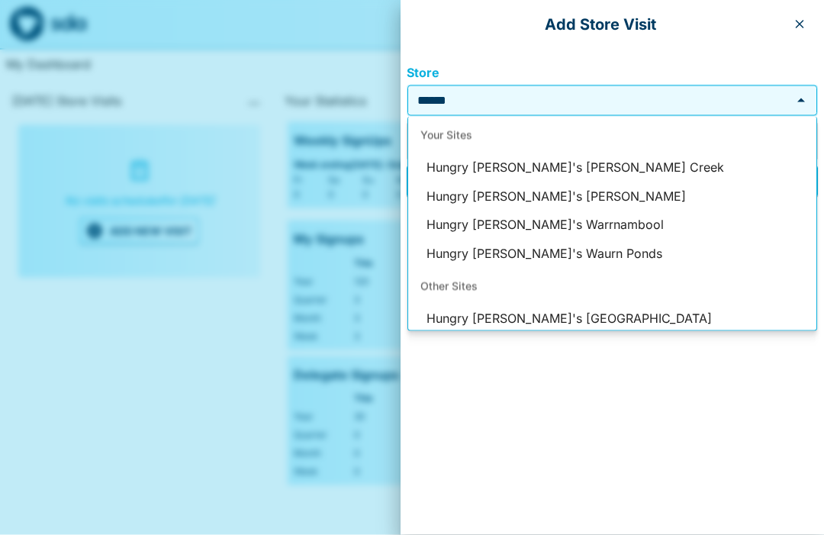
click at [588, 250] on li "Hungry [PERSON_NAME]'s Waurn Ponds" at bounding box center [612, 254] width 408 height 29
type input "**********"
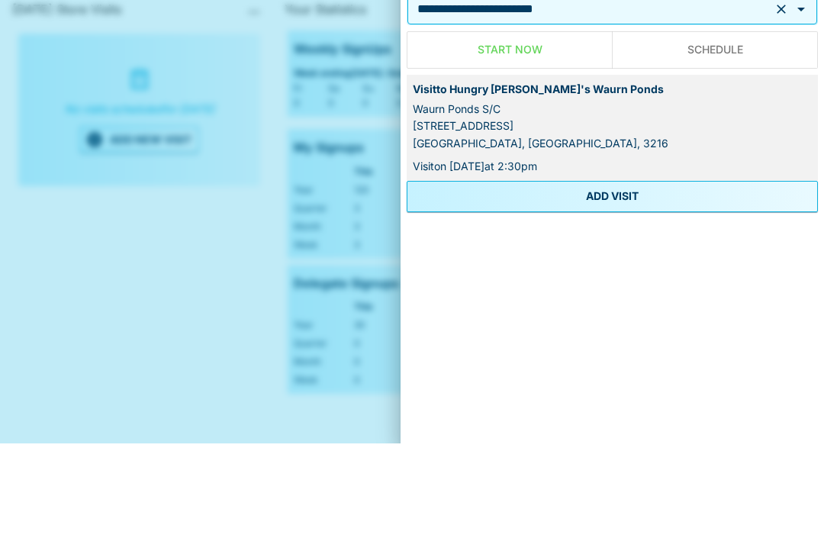
click at [632, 272] on button "ADD VISIT" at bounding box center [612, 287] width 411 height 31
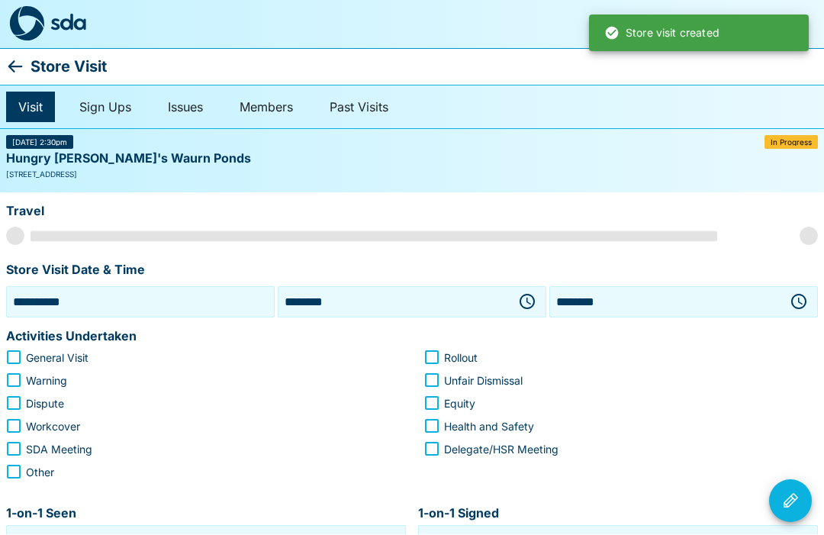
scroll to position [1, 0]
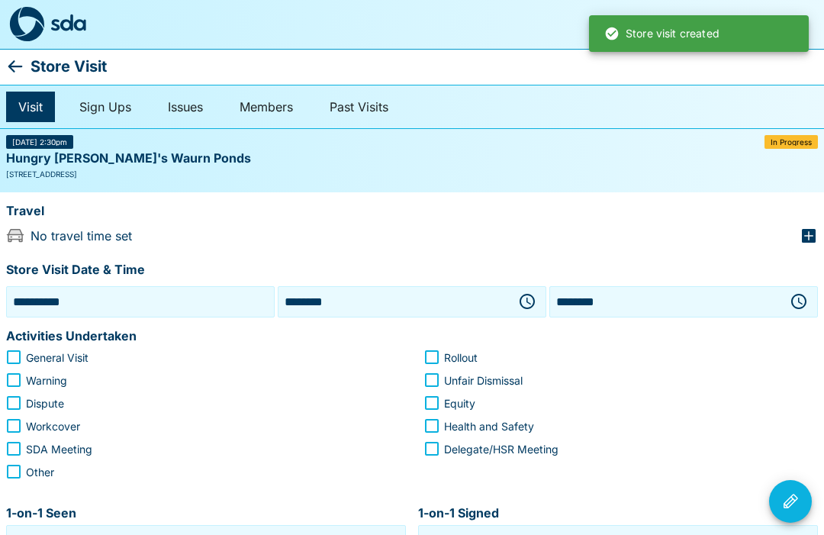
click at [62, 307] on input "**********" at bounding box center [140, 302] width 261 height 24
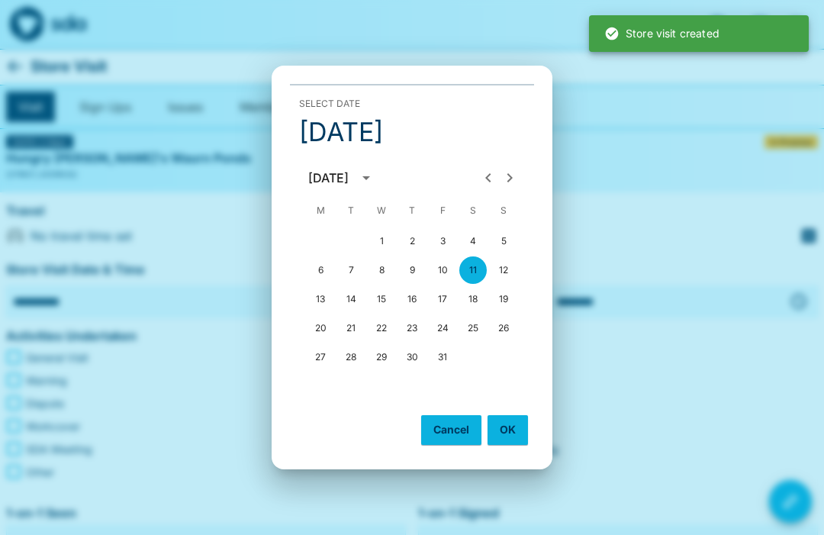
click at [441, 267] on button "10" at bounding box center [442, 269] width 27 height 27
type input "**********"
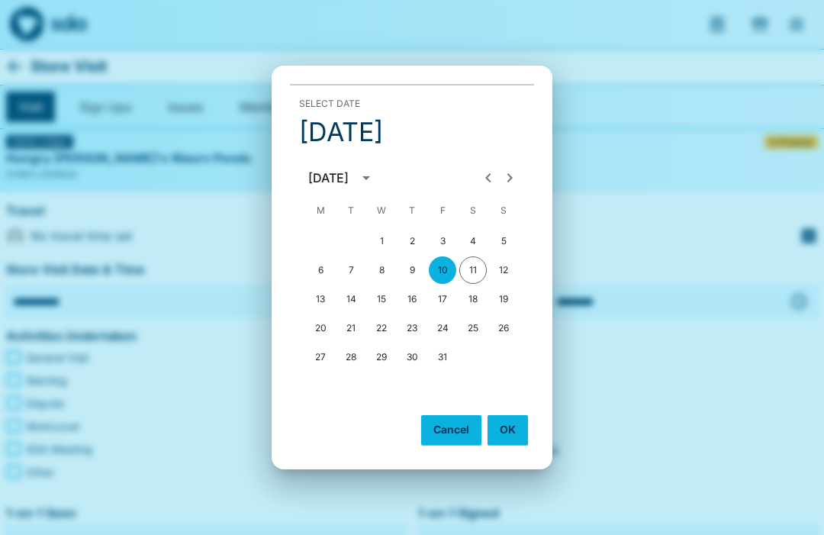
click at [504, 422] on button "OK" at bounding box center [507, 429] width 40 height 29
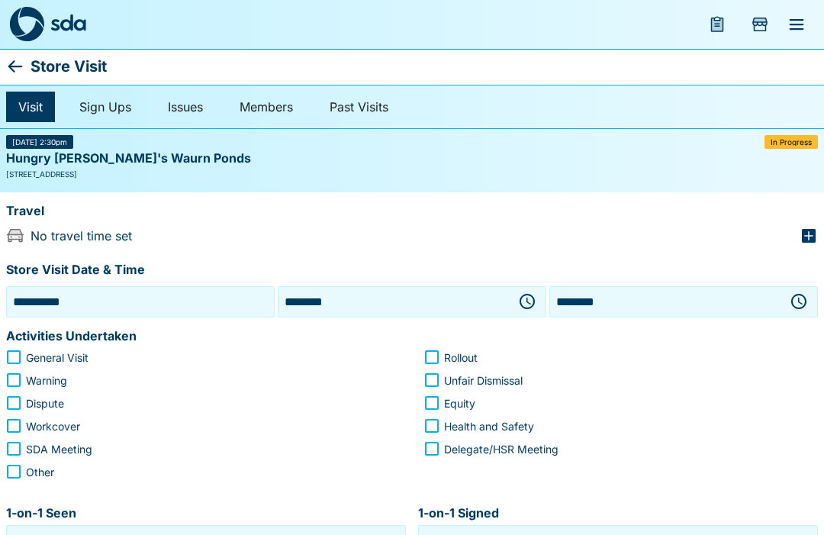
click at [810, 227] on icon "button" at bounding box center [808, 236] width 18 height 18
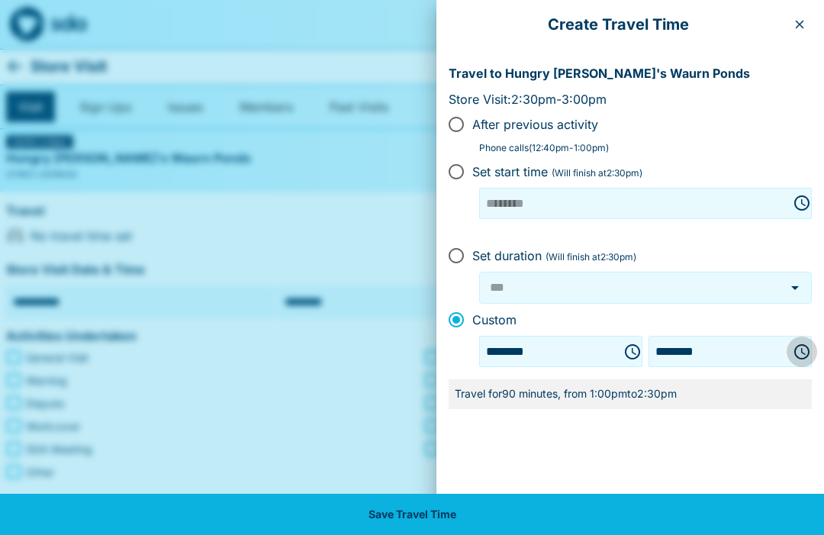
click at [798, 342] on icon "Choose time, selected time is 2:30 PM" at bounding box center [802, 351] width 18 height 18
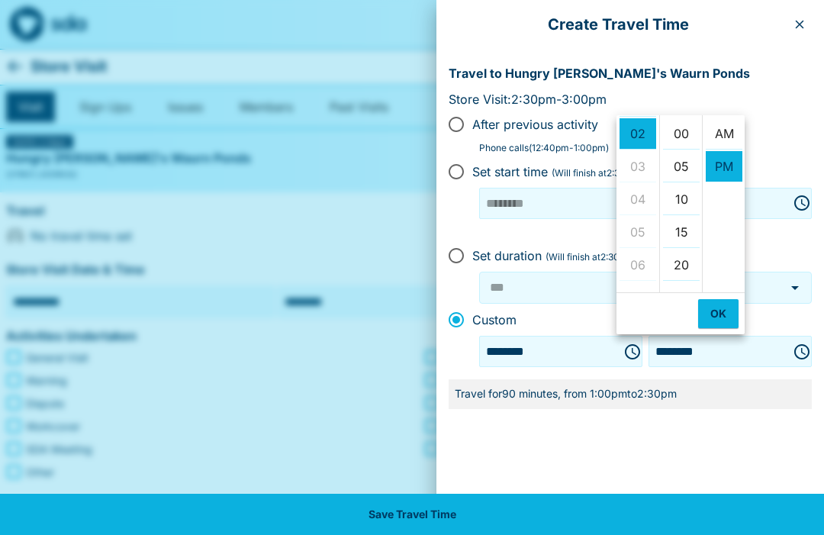
scroll to position [33, 0]
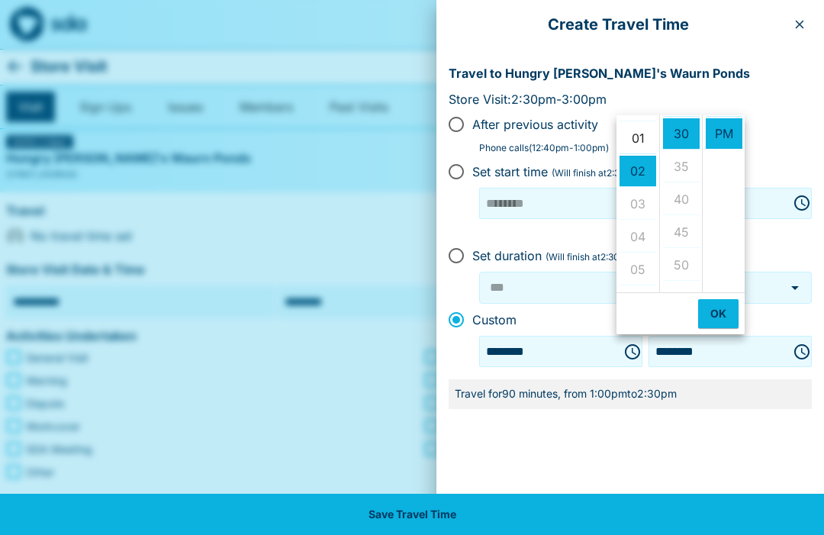
click at [638, 136] on li "01" at bounding box center [637, 138] width 37 height 31
type input "********"
click at [714, 314] on button "OK" at bounding box center [718, 313] width 40 height 29
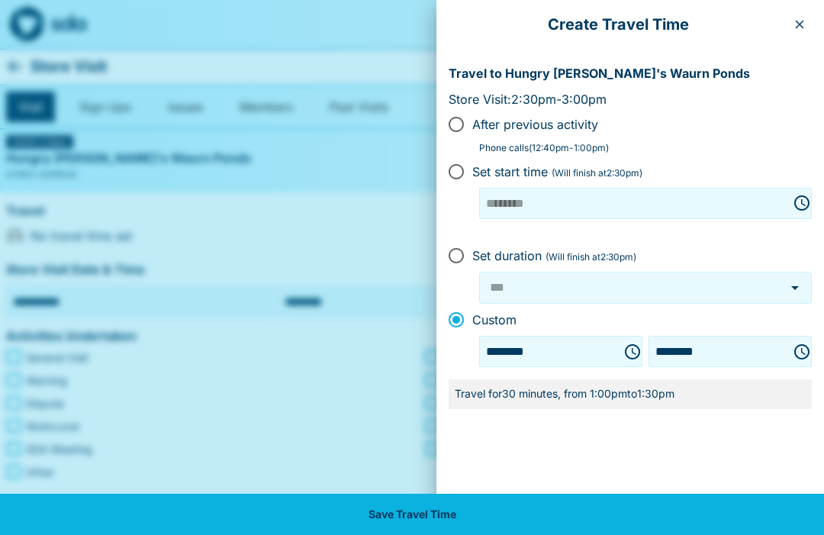
click at [411, 522] on button "Save Travel Time" at bounding box center [412, 514] width 824 height 41
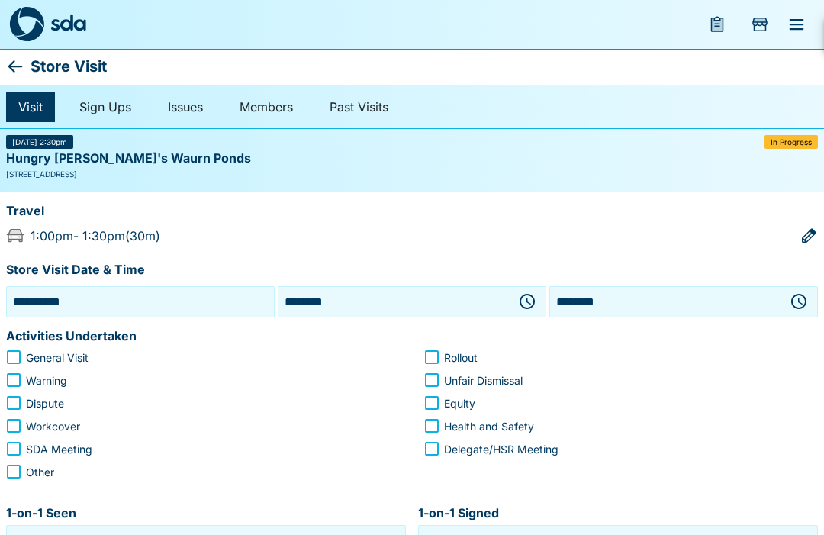
click at [529, 294] on icon "button" at bounding box center [526, 301] width 15 height 15
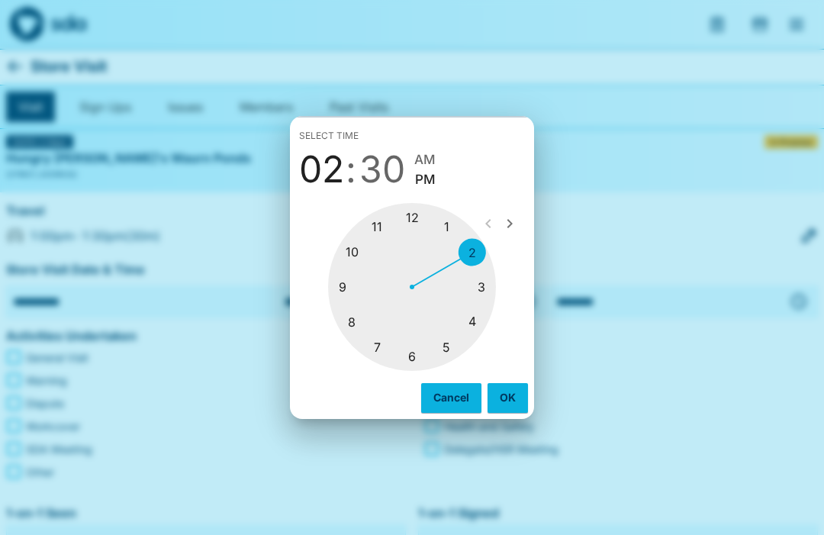
click at [446, 227] on div at bounding box center [412, 287] width 168 height 168
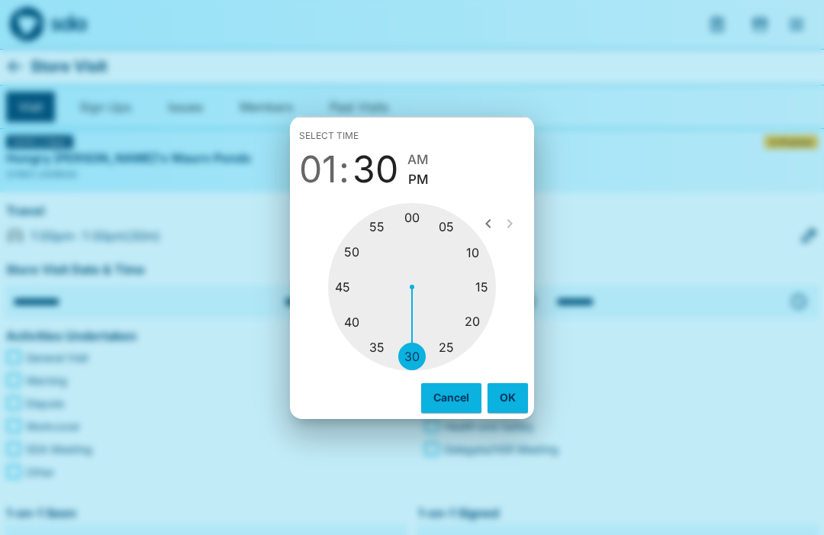
type input "********"
click at [416, 349] on div at bounding box center [412, 287] width 168 height 168
click at [503, 389] on button "OK" at bounding box center [507, 397] width 40 height 29
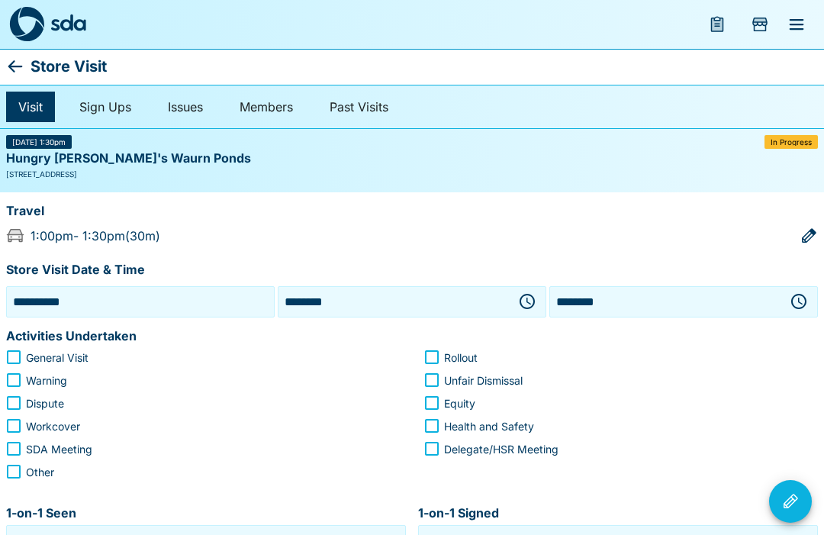
click at [799, 294] on icon "button" at bounding box center [798, 301] width 15 height 15
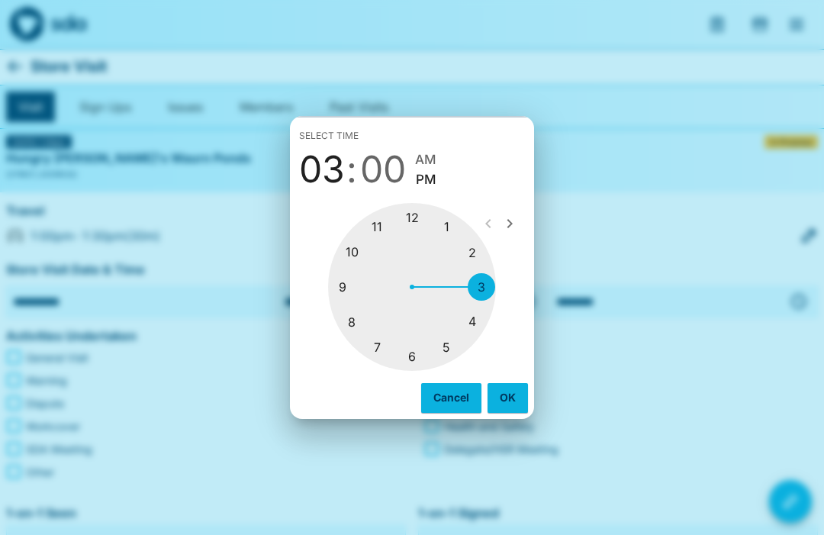
click at [444, 221] on div at bounding box center [412, 287] width 168 height 168
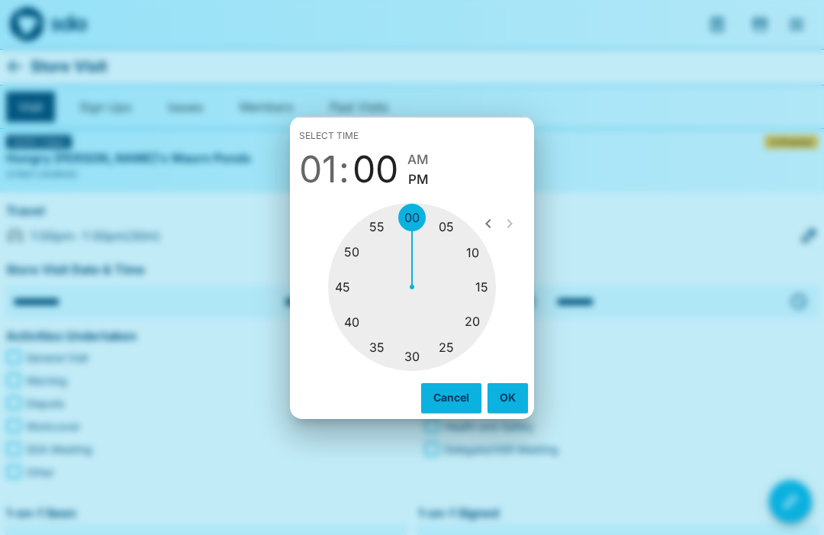
click at [342, 285] on div at bounding box center [412, 287] width 168 height 168
type input "********"
click at [503, 396] on button "OK" at bounding box center [507, 397] width 40 height 29
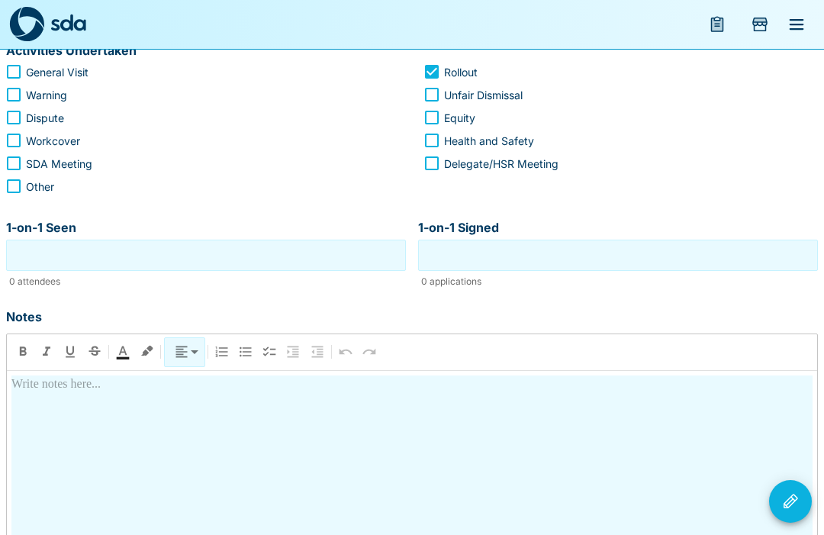
scroll to position [284, 0]
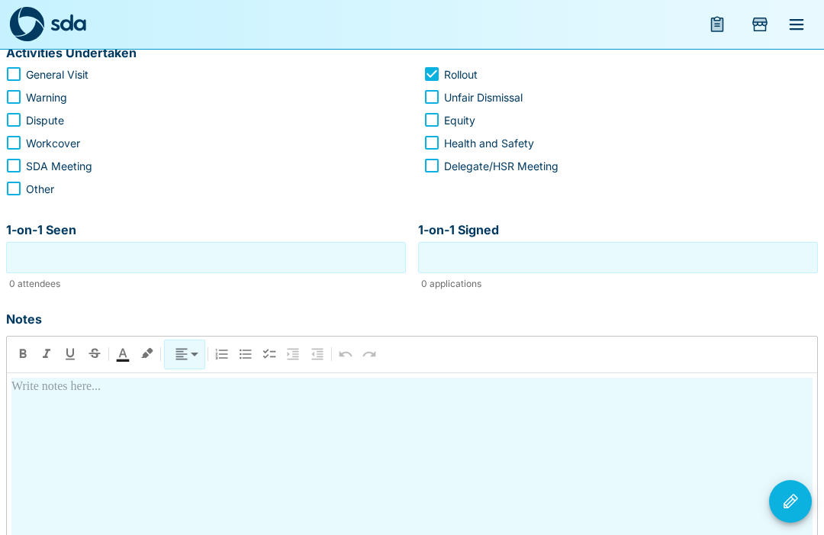
click at [261, 265] on input "1-on-1 Seen" at bounding box center [206, 258] width 392 height 24
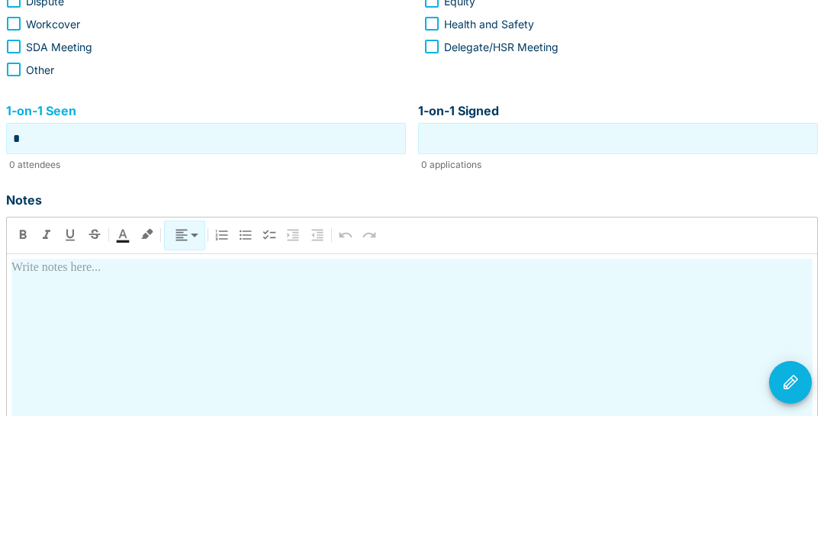
type input "*"
click at [623, 246] on input "1-on-1 Signed" at bounding box center [618, 258] width 392 height 24
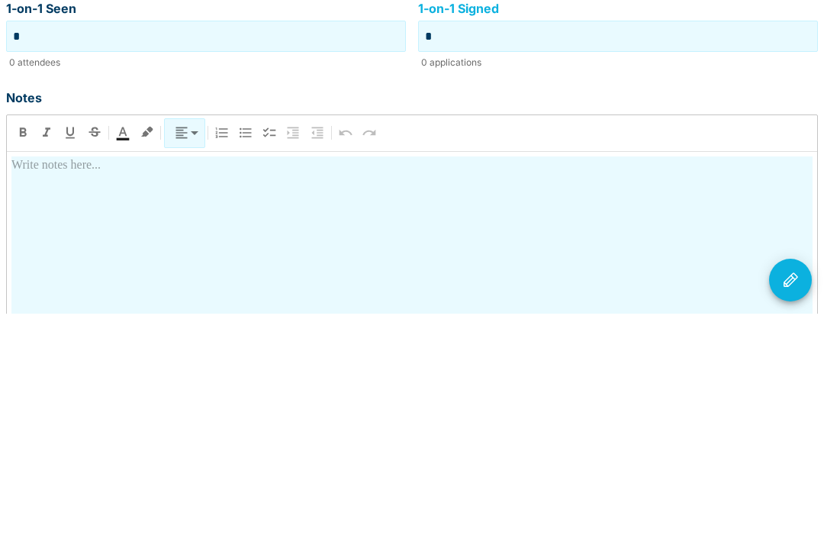
type input "*"
click at [240, 378] on div at bounding box center [411, 512] width 801 height 268
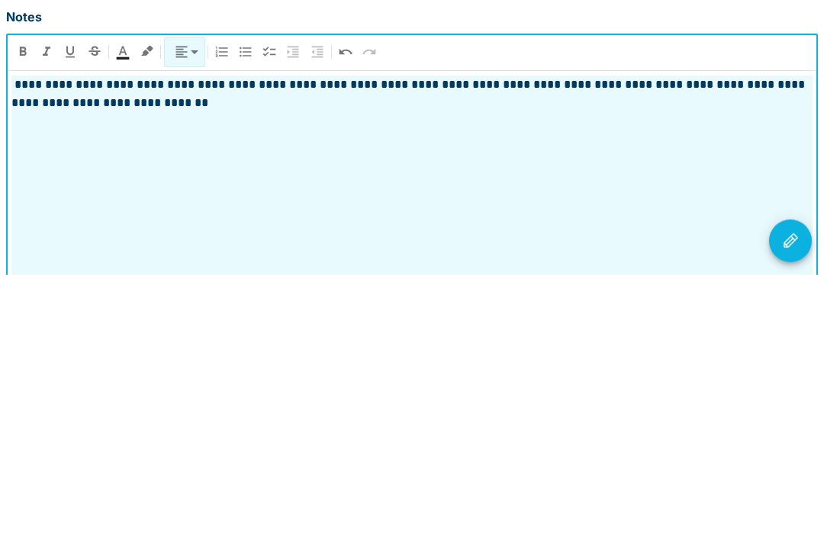
scroll to position [326, 0]
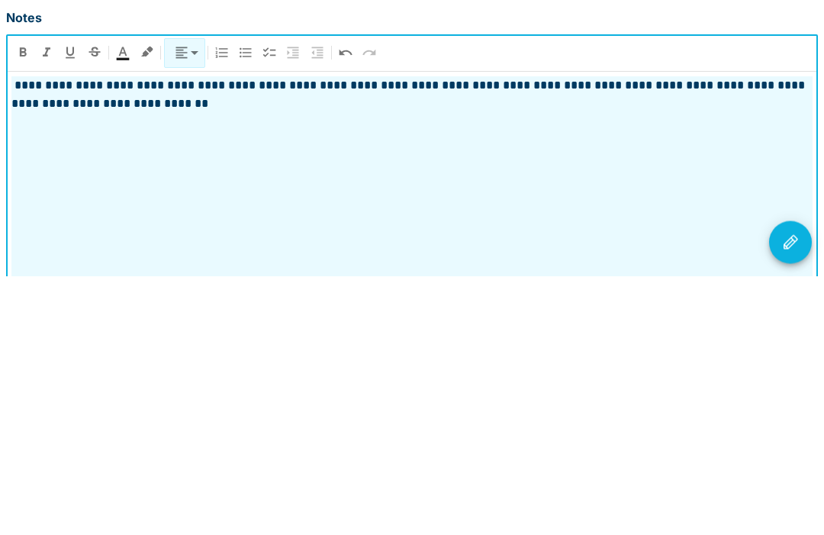
click at [797, 492] on icon "Visit Actions" at bounding box center [790, 501] width 18 height 18
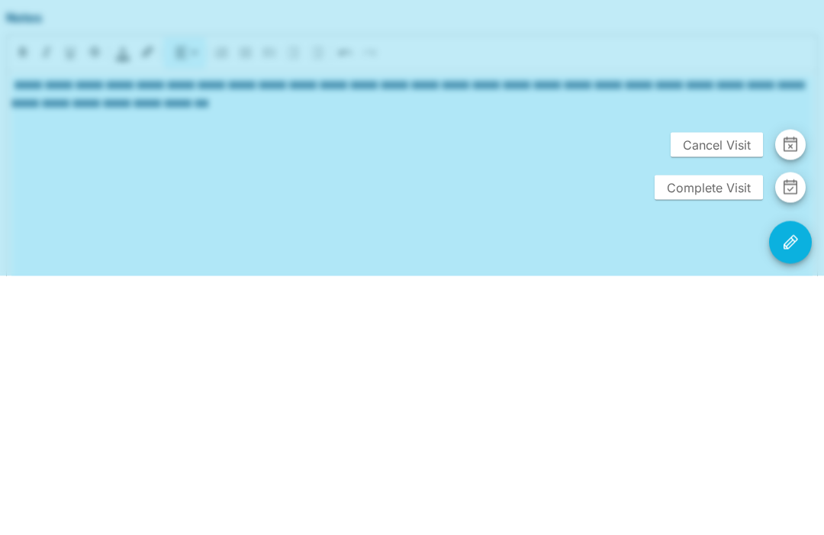
scroll to position [382, 0]
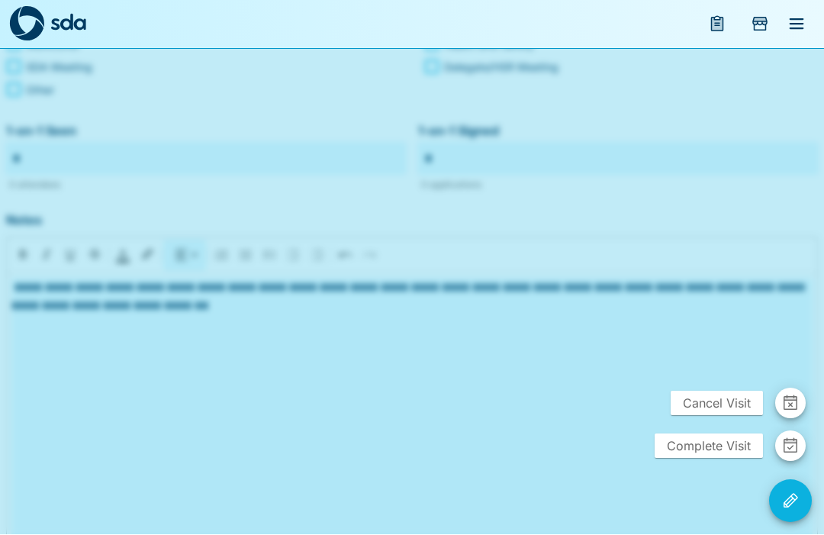
click at [709, 458] on span "Complete Visit" at bounding box center [708, 446] width 108 height 24
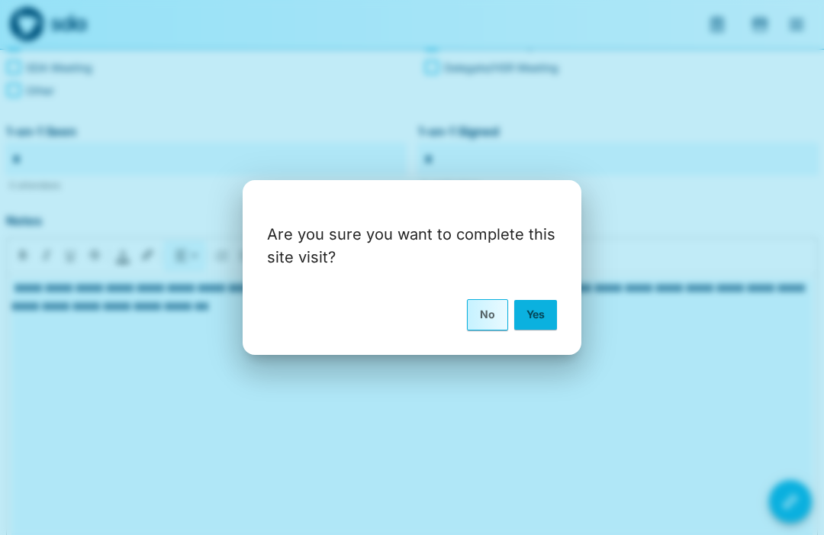
click at [535, 329] on button "Yes" at bounding box center [535, 314] width 43 height 29
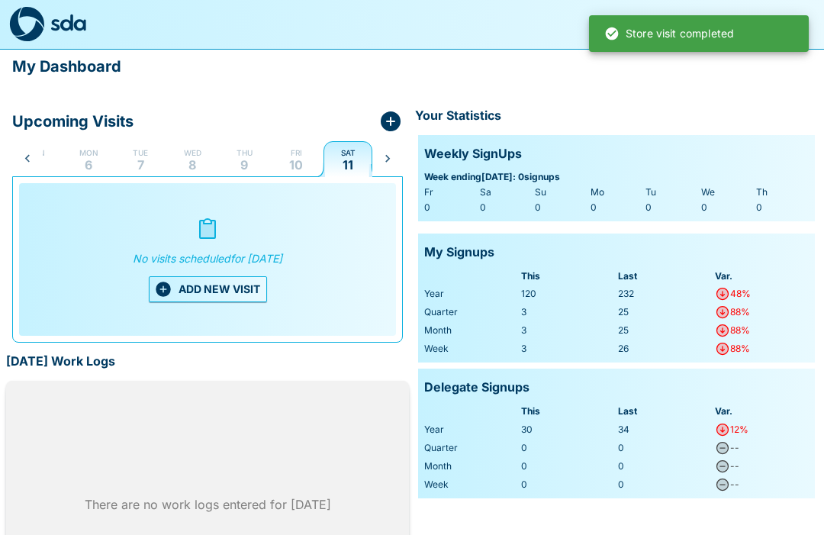
scroll to position [0, 31]
click at [288, 156] on button "Fri 10" at bounding box center [296, 158] width 49 height 37
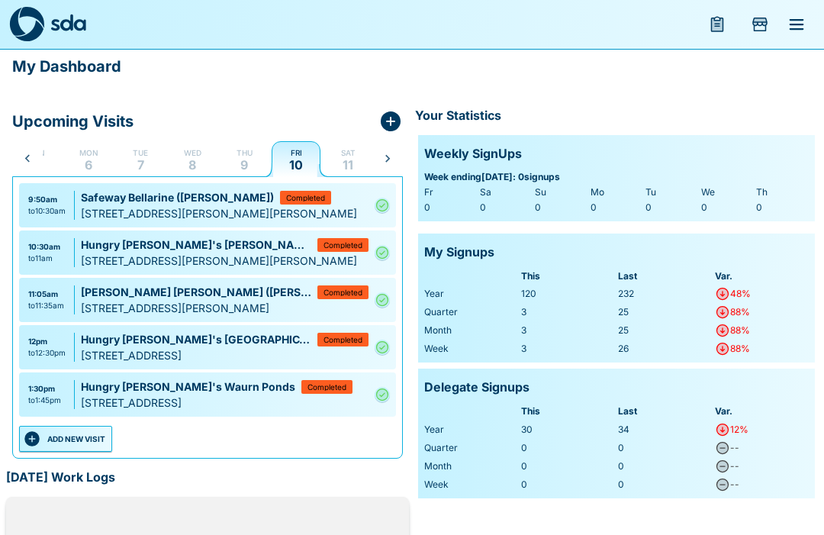
click at [73, 442] on button "ADD NEW VISIT" at bounding box center [65, 439] width 93 height 26
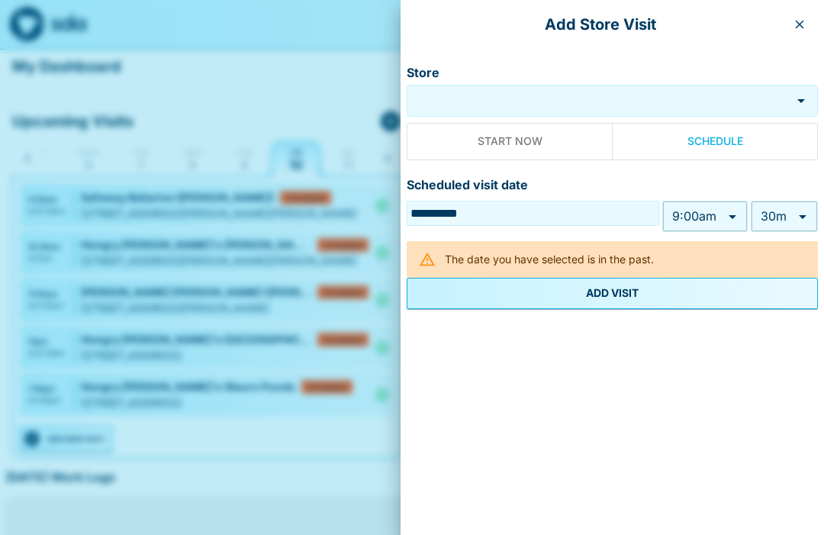
click at [477, 101] on input "Store" at bounding box center [600, 101] width 373 height 18
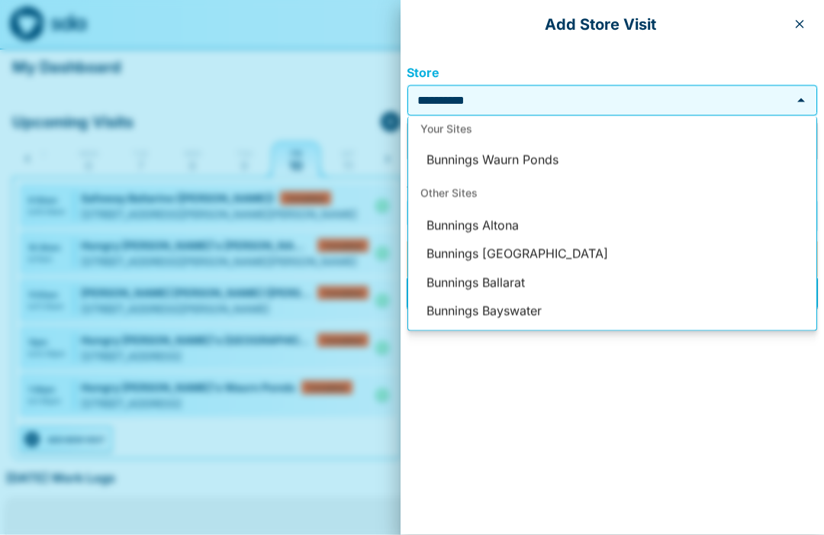
scroll to position [0, 0]
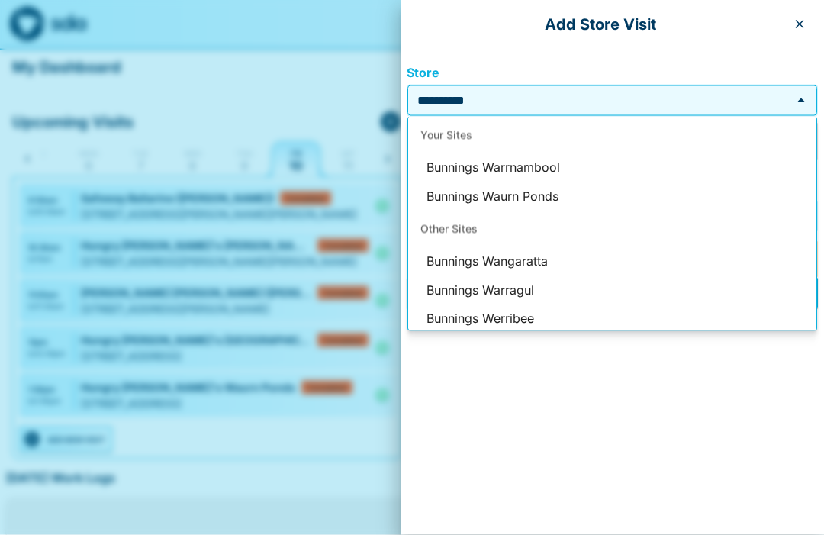
click at [543, 193] on li "Bunnings Waurn Ponds" at bounding box center [612, 196] width 408 height 29
type input "**********"
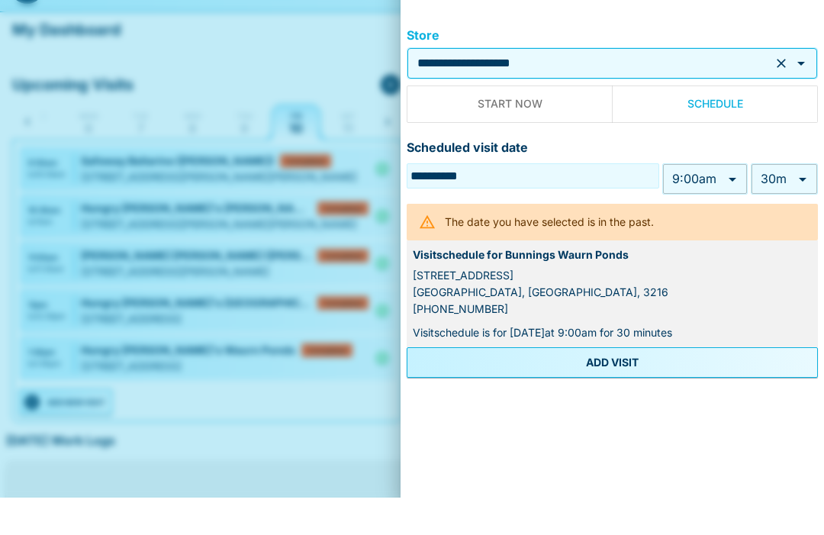
click at [733, 176] on body "My Dashboard Upcoming Visits Sun 5 Mon 6 Tue 7 Wed 8 Thu 9 Fri 10 Sat 11 Sun 12…" at bounding box center [412, 380] width 824 height 760
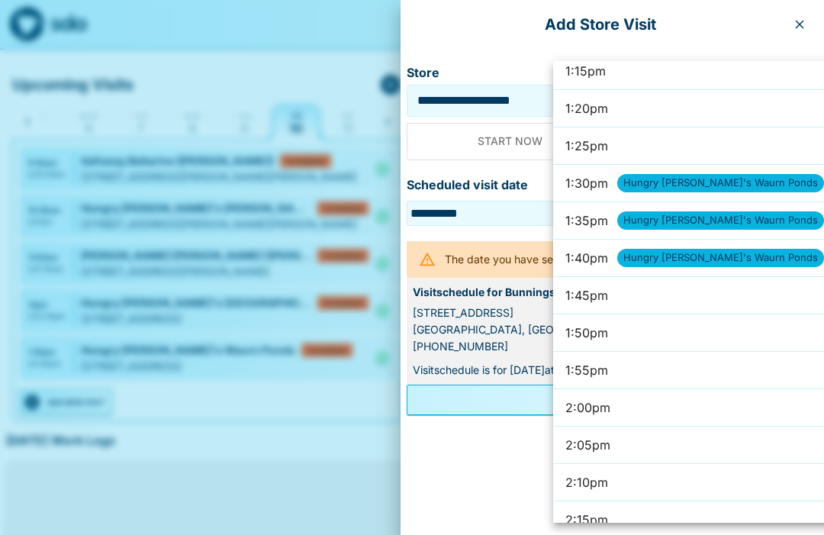
scroll to position [5958, 0]
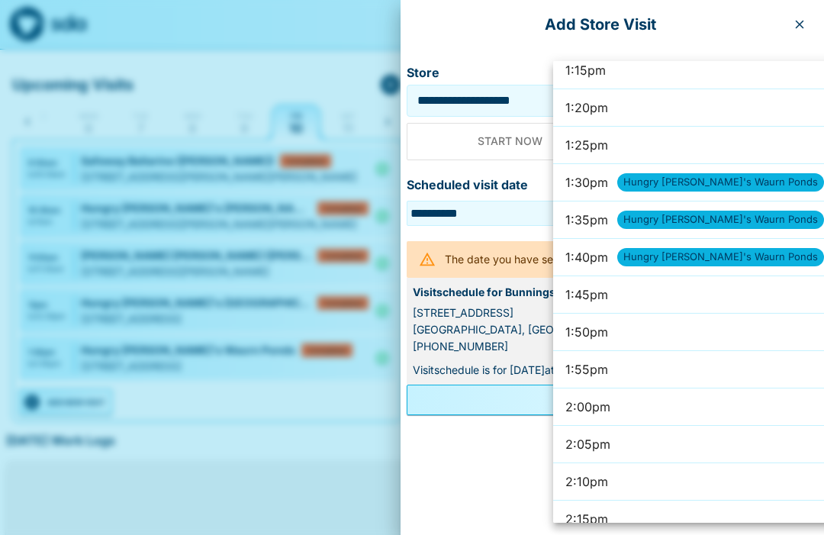
click at [623, 406] on li "2:00pm" at bounding box center [729, 406] width 352 height 37
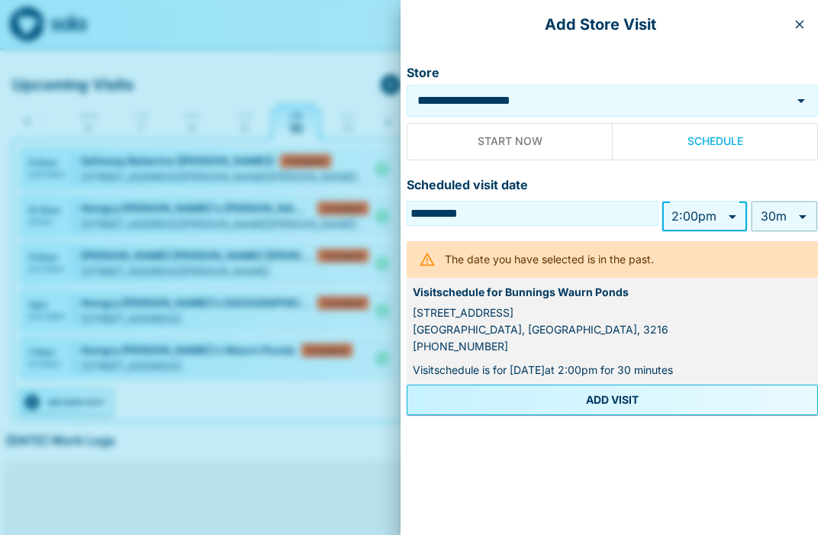
type input "******"
click at [810, 211] on body "My Dashboard Upcoming Visits Sun 5 Mon 6 Tue 7 Wed 8 Thu 9 Fri 10 Sat 11 Sun 12…" at bounding box center [412, 343] width 824 height 760
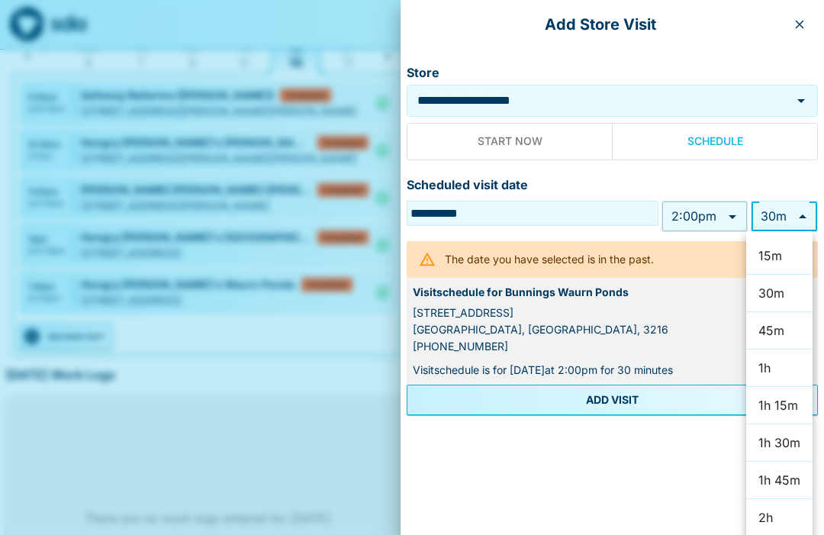
scroll to position [101, 0]
click at [774, 513] on li "2h" at bounding box center [779, 517] width 66 height 37
type input "***"
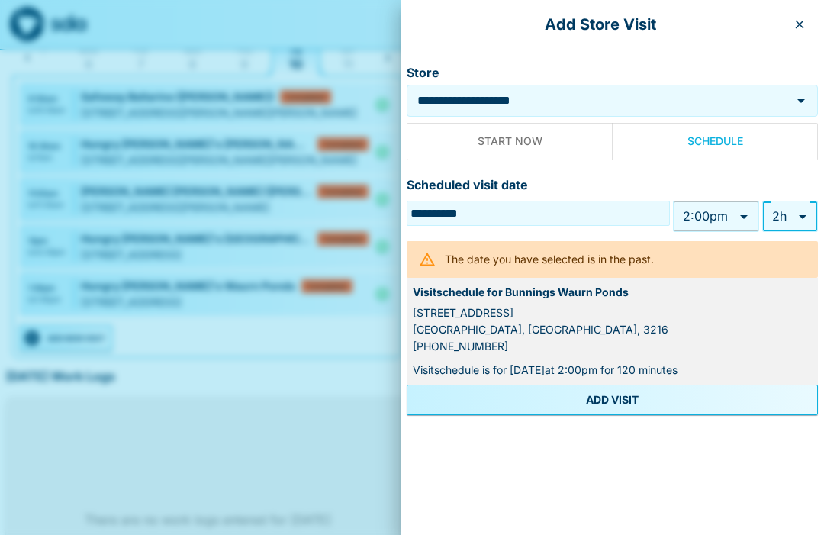
click at [620, 399] on button "ADD VISIT" at bounding box center [612, 399] width 411 height 31
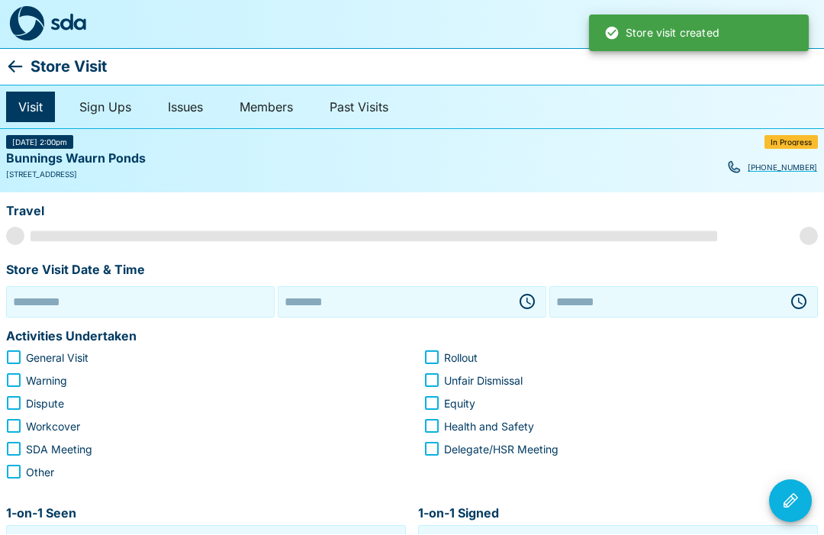
type input "**********"
type input "********"
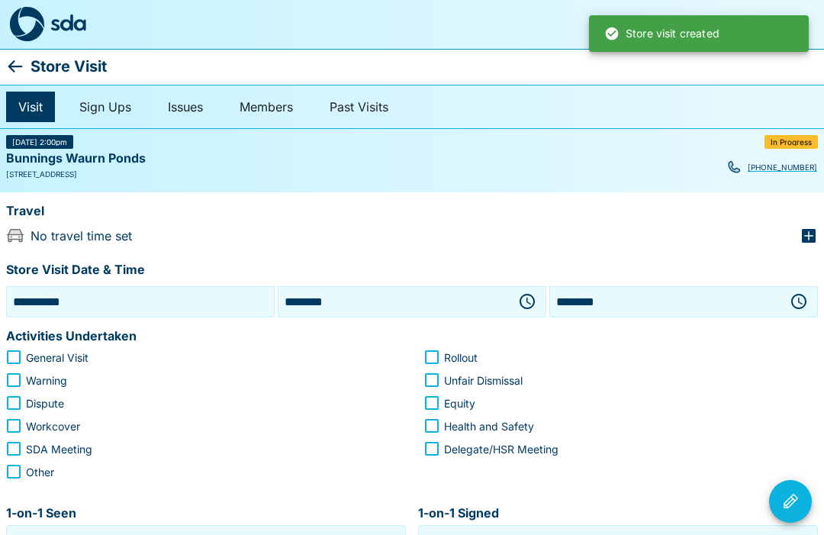
click at [805, 230] on icon "button" at bounding box center [809, 236] width 14 height 14
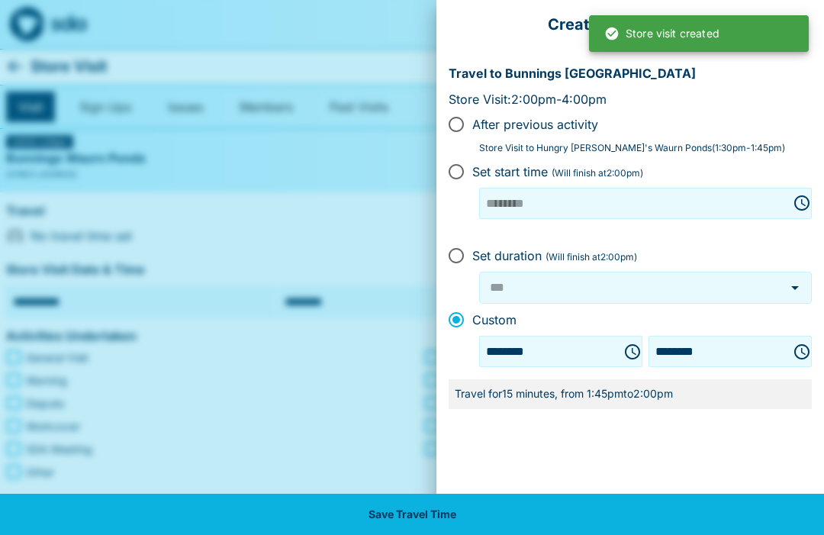
click at [459, 500] on button "Save Travel Time" at bounding box center [412, 514] width 824 height 41
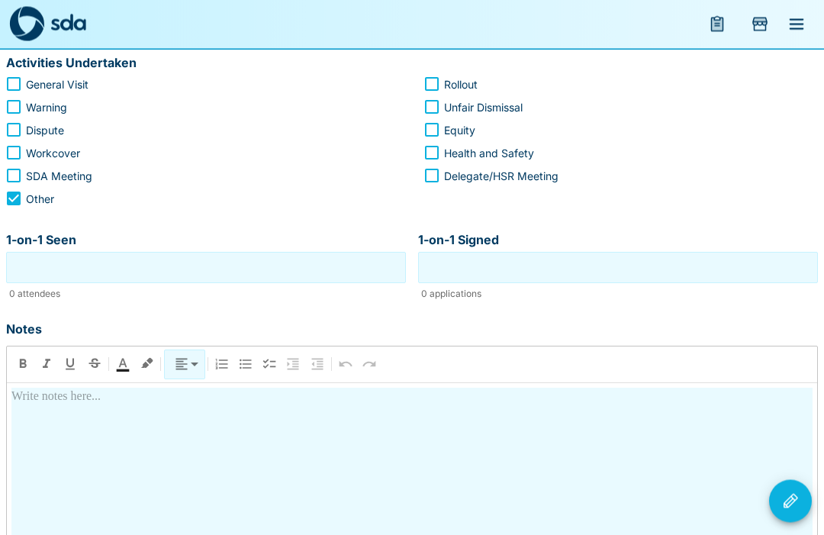
scroll to position [272, 0]
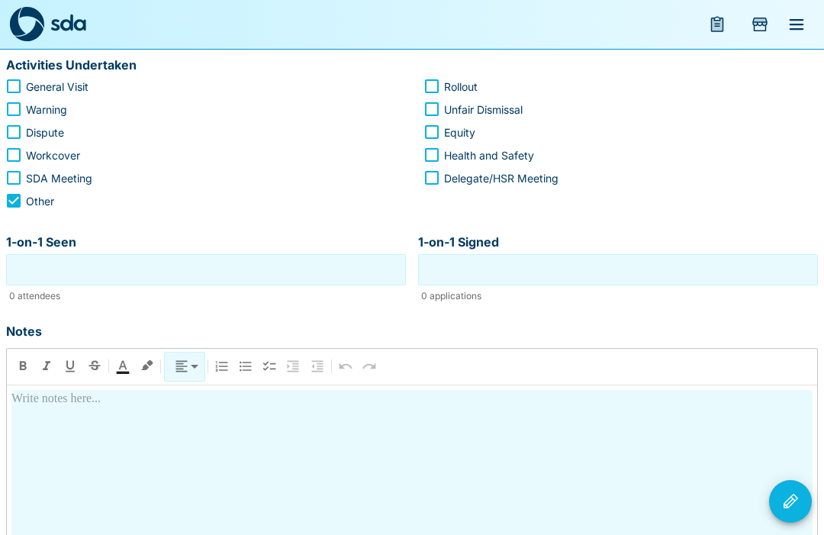
click at [288, 265] on input "1-on-1 Seen" at bounding box center [206, 270] width 392 height 24
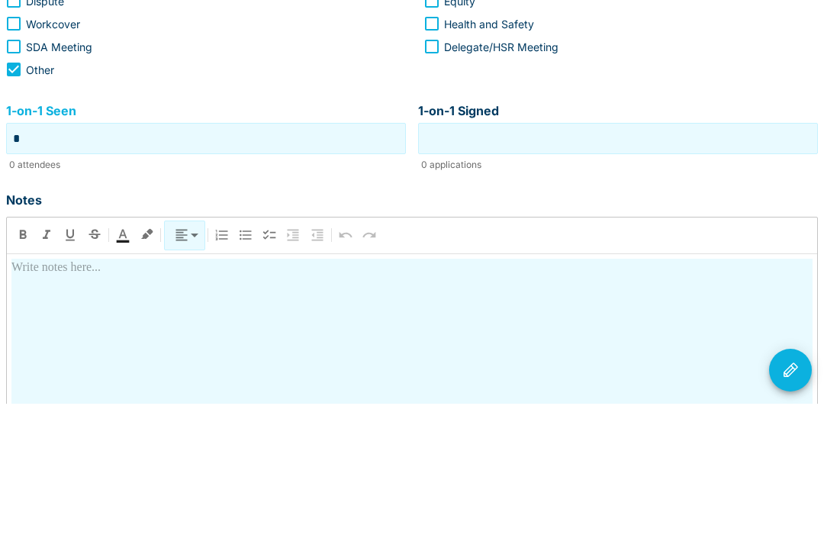
type input "*"
click at [661, 258] on input "1-on-1 Signed" at bounding box center [618, 270] width 392 height 24
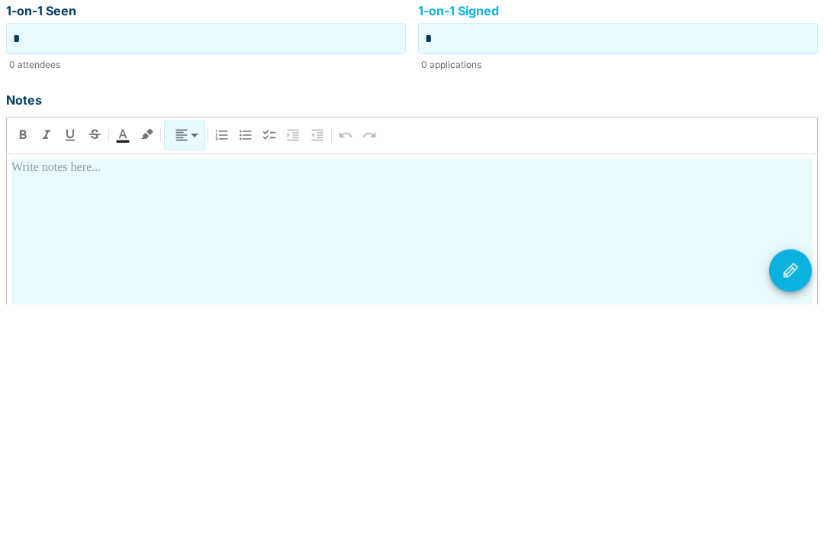
type input "*"
click at [462, 390] on div at bounding box center [411, 524] width 801 height 268
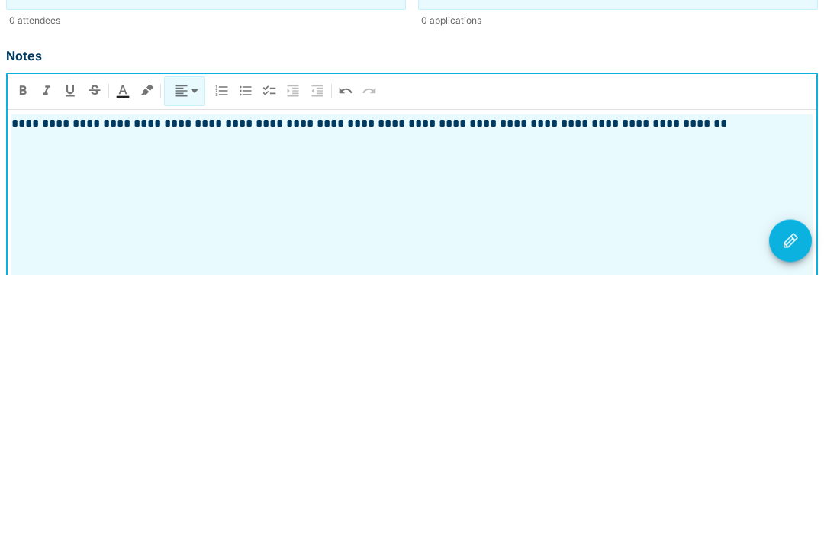
click at [793, 492] on icon "Visit Actions" at bounding box center [790, 501] width 18 height 18
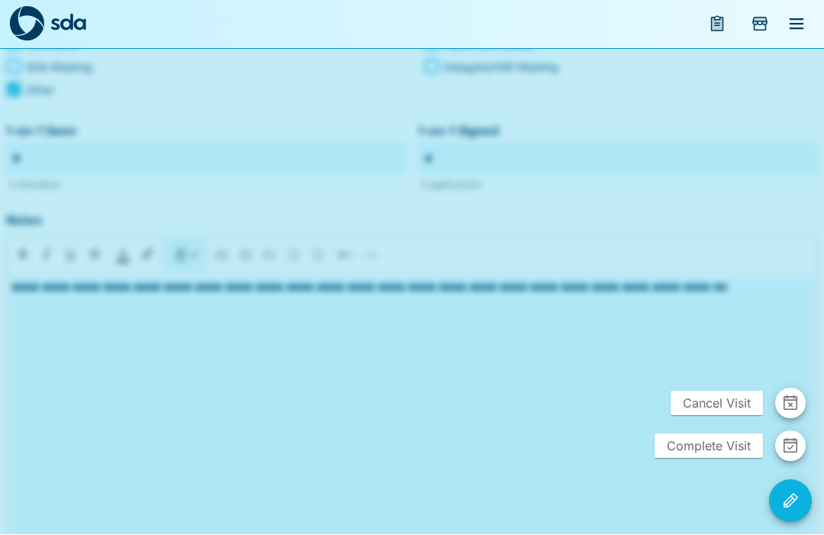
click at [712, 458] on span "Complete Visit" at bounding box center [708, 446] width 108 height 24
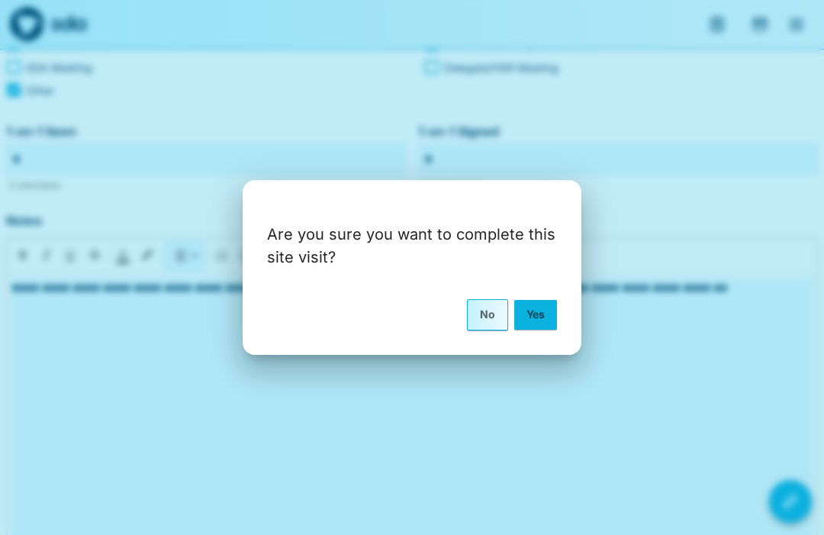
click at [532, 329] on button "Yes" at bounding box center [535, 314] width 43 height 29
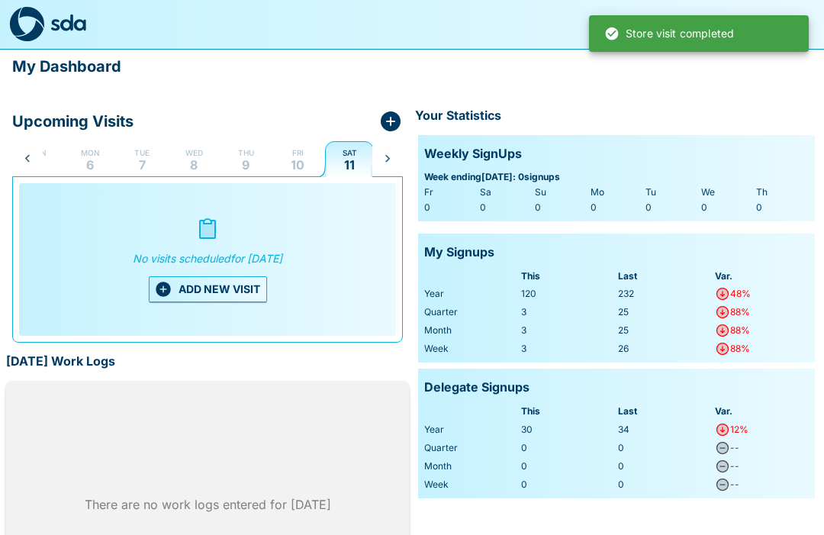
scroll to position [0, 31]
click at [294, 159] on p "10" at bounding box center [296, 165] width 14 height 12
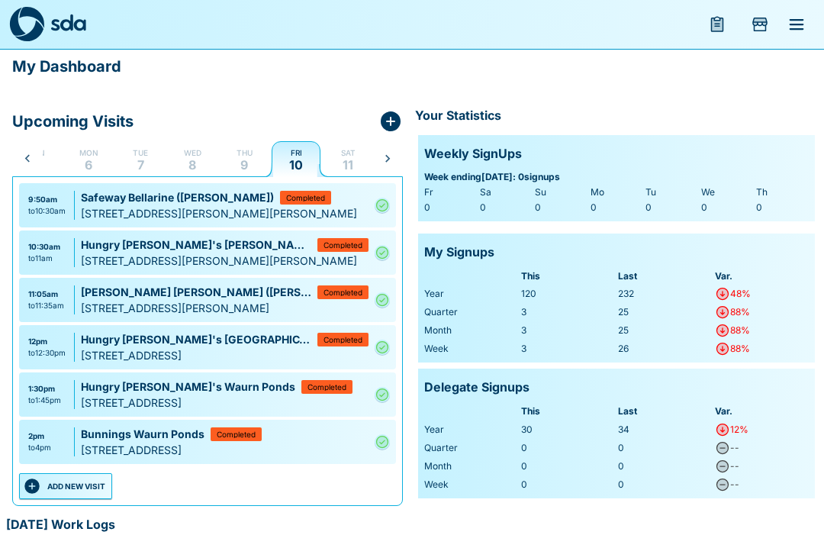
click at [53, 490] on button "ADD NEW VISIT" at bounding box center [65, 486] width 93 height 26
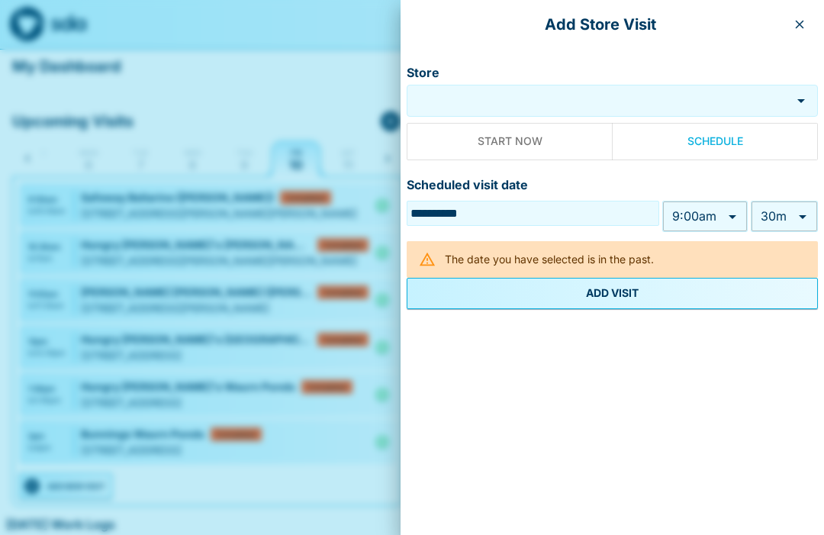
click at [494, 98] on input "Store" at bounding box center [600, 101] width 373 height 18
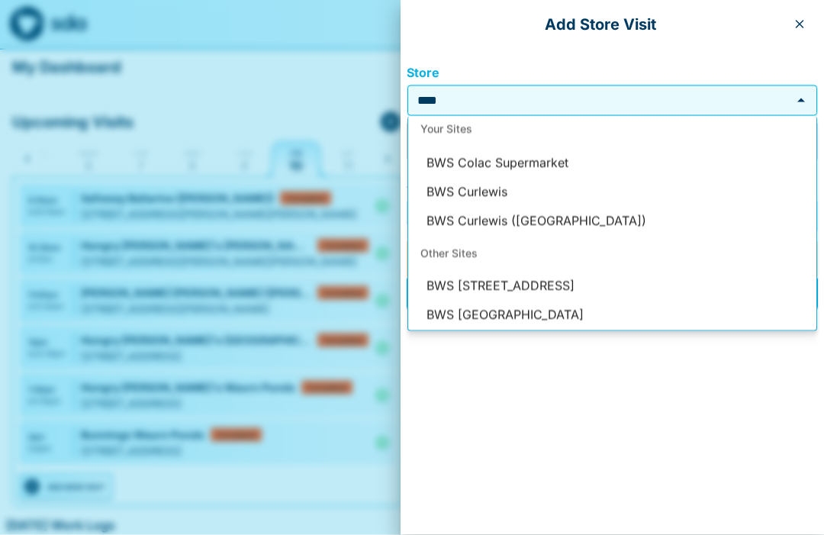
scroll to position [0, 0]
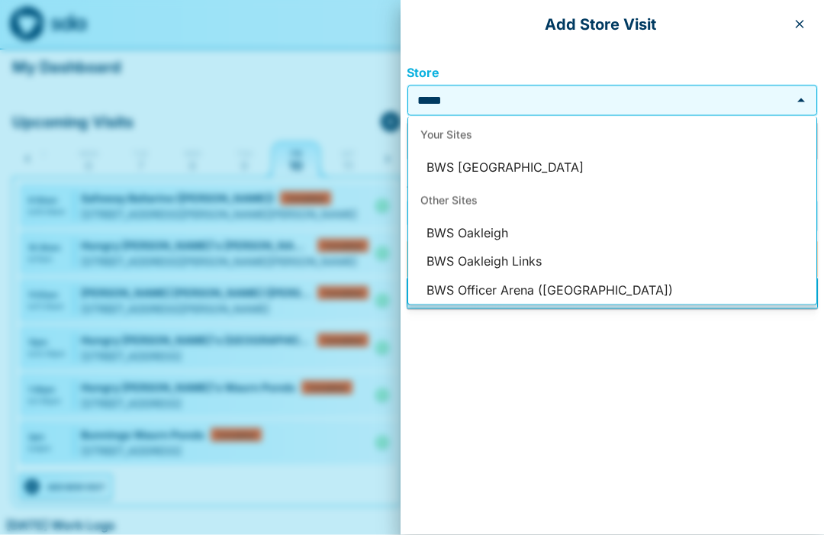
click at [508, 157] on li "BWS Ocean Grove" at bounding box center [612, 167] width 408 height 29
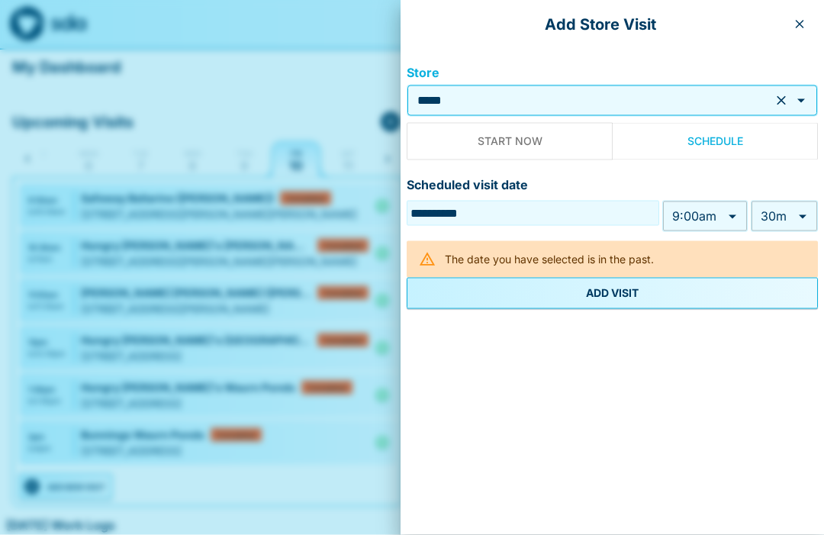
type input "**********"
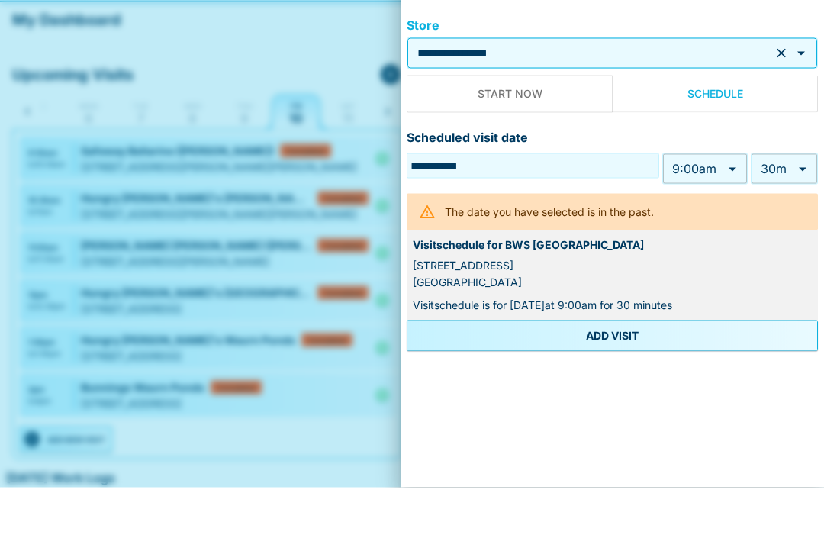
click at [736, 168] on body "My Dashboard Upcoming Visits Sun 5 Mon 6 Tue 7 Wed 8 Thu 9 Fri 10 Sat 11 Sun 12…" at bounding box center [412, 403] width 824 height 807
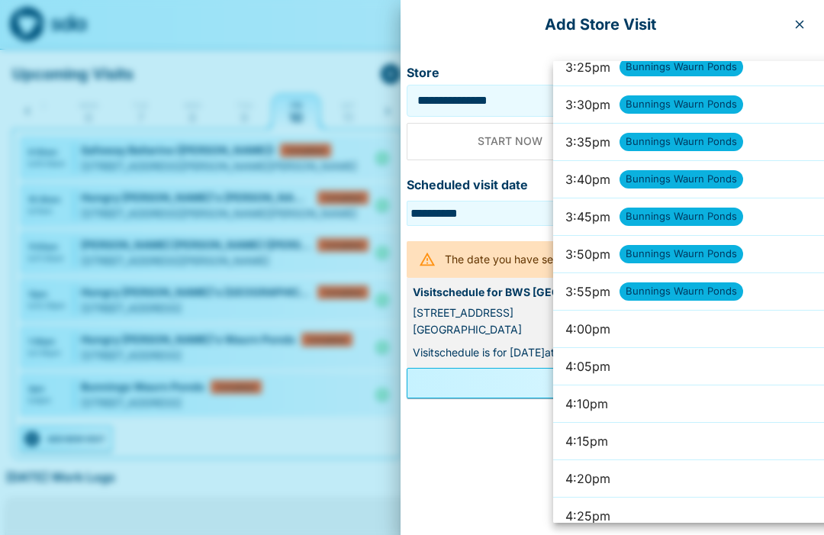
scroll to position [6934, 0]
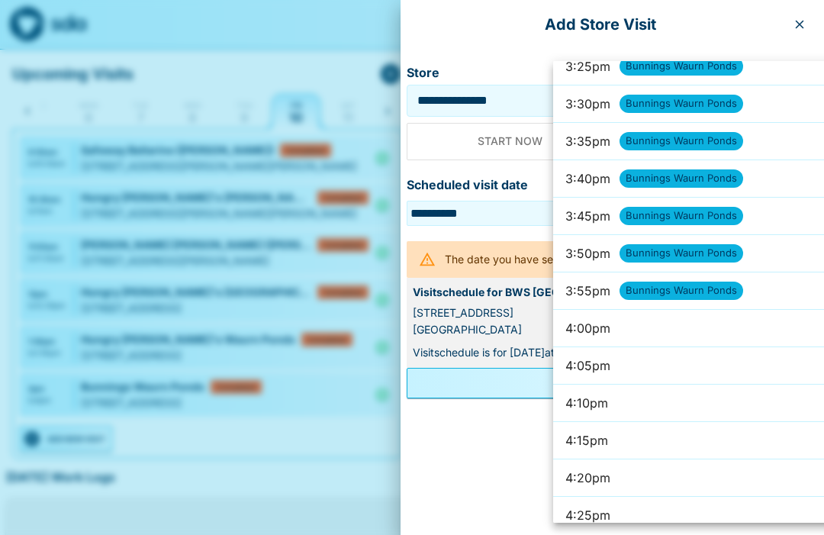
click at [803, 17] on div at bounding box center [412, 267] width 824 height 535
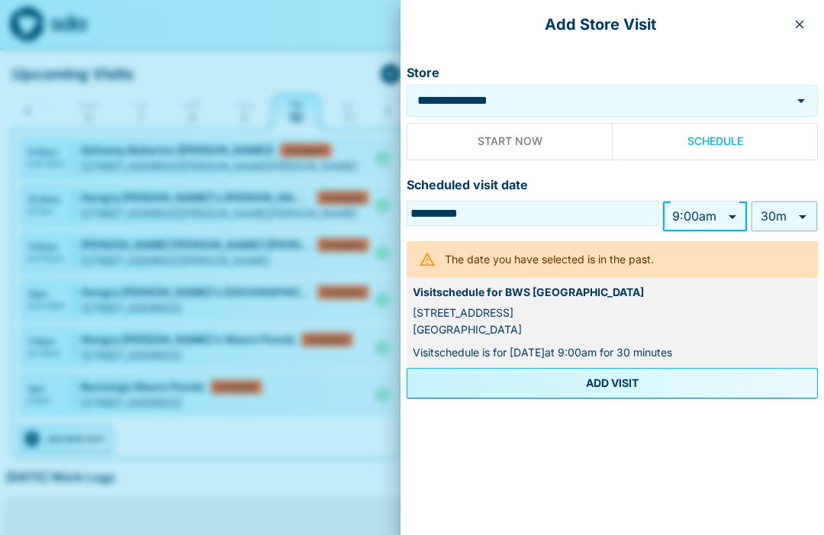
click at [799, 21] on icon "button" at bounding box center [799, 24] width 12 height 12
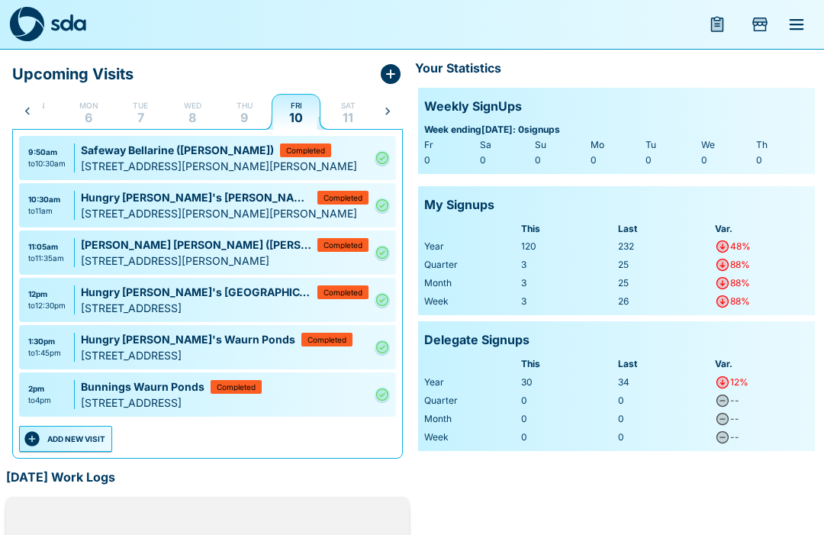
click at [76, 437] on button "ADD NEW VISIT" at bounding box center [65, 439] width 93 height 26
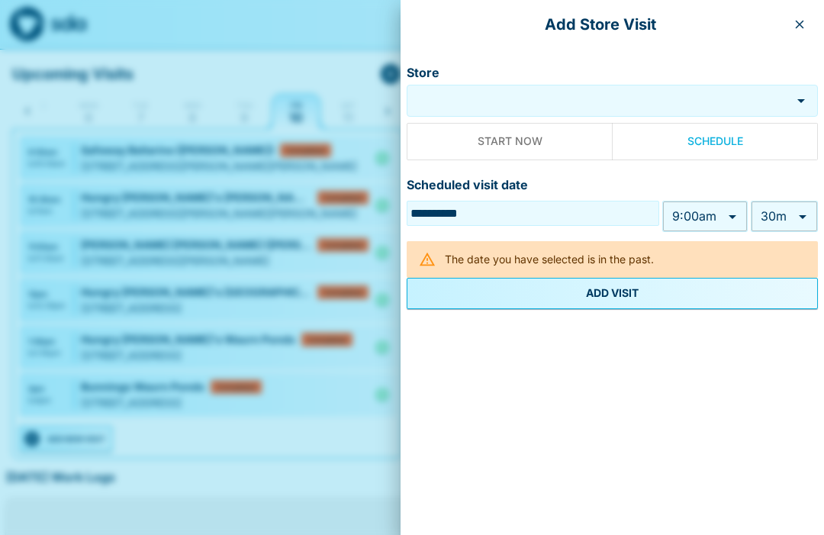
click at [500, 98] on input "Store" at bounding box center [600, 101] width 373 height 18
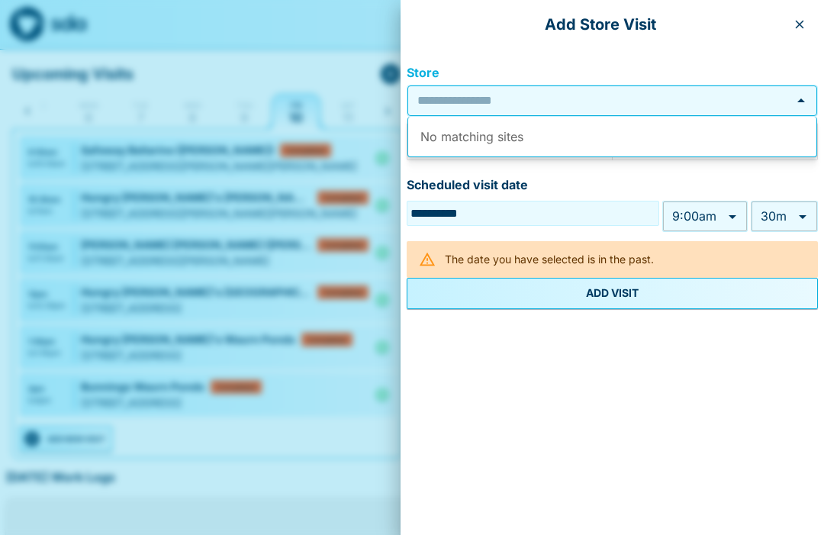
scroll to position [47, 0]
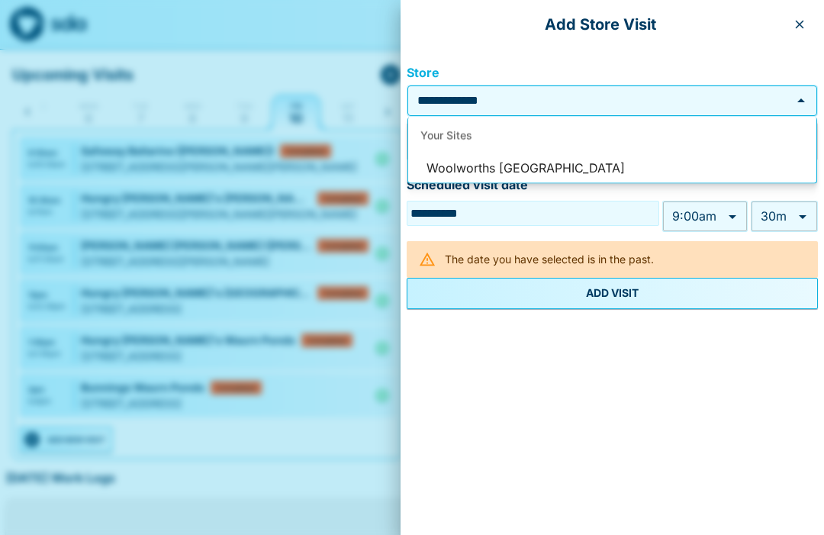
click at [532, 162] on li "Woolworths Ocean Grove" at bounding box center [612, 168] width 408 height 29
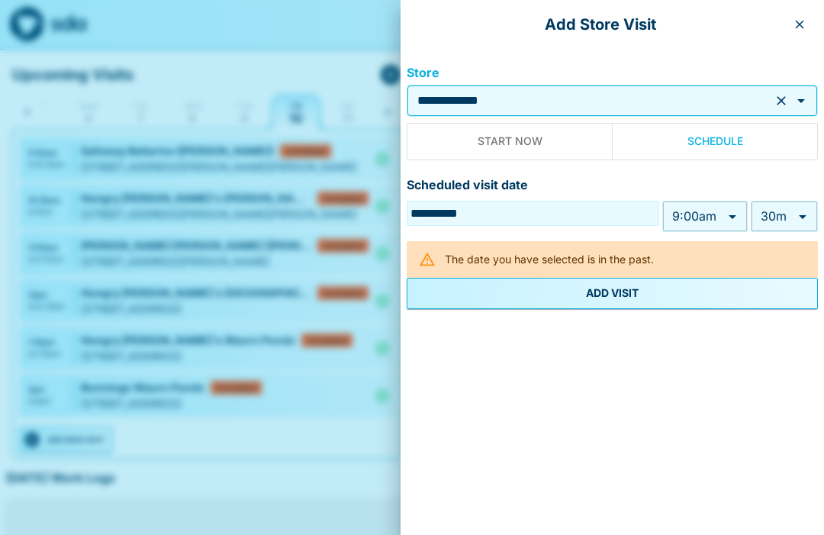
type input "**********"
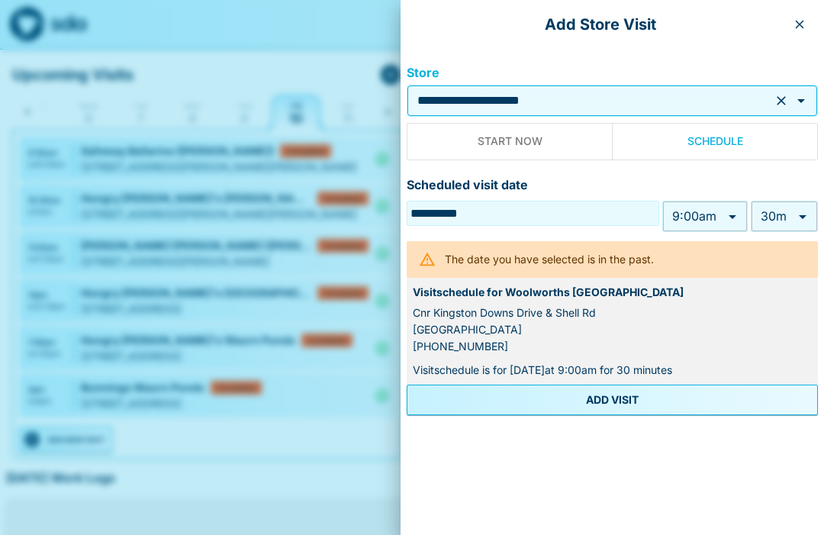
click at [730, 209] on body "My Dashboard Upcoming Visits Sun 5 Mon 6 Tue 7 Wed 8 Thu 9 Fri 10 Sat 11 Sun 12…" at bounding box center [412, 356] width 824 height 807
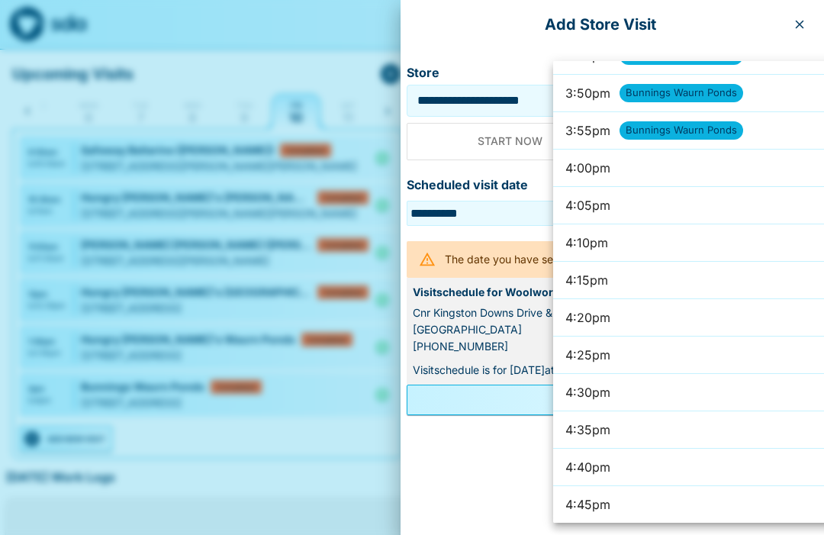
scroll to position [7090, 0]
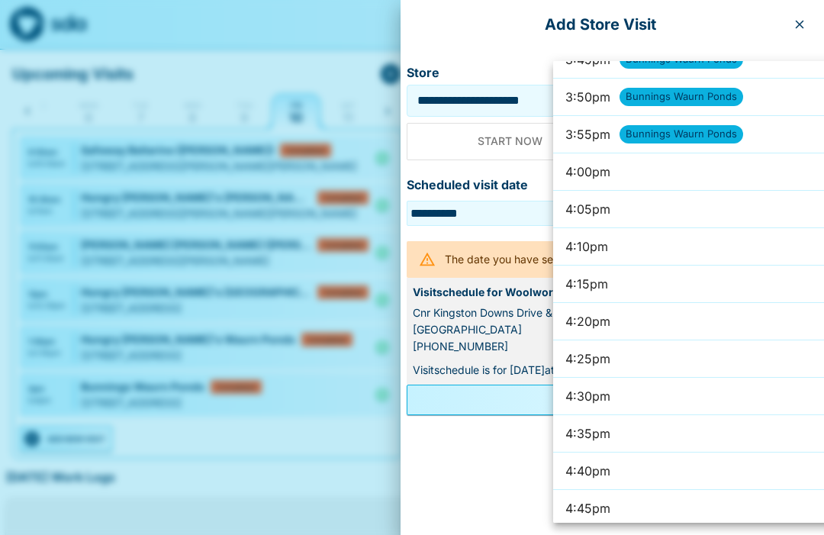
click at [654, 394] on li "4:30pm" at bounding box center [729, 396] width 352 height 37
type input "******"
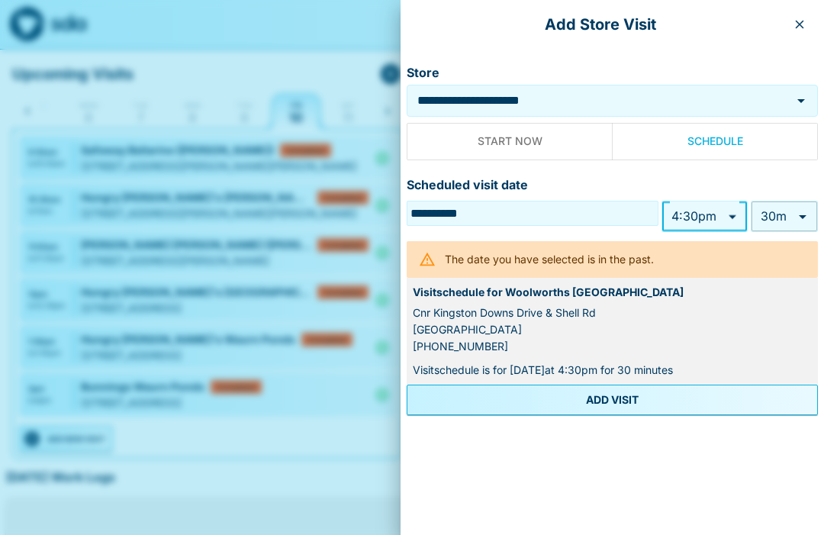
click at [623, 396] on button "ADD VISIT" at bounding box center [612, 399] width 411 height 31
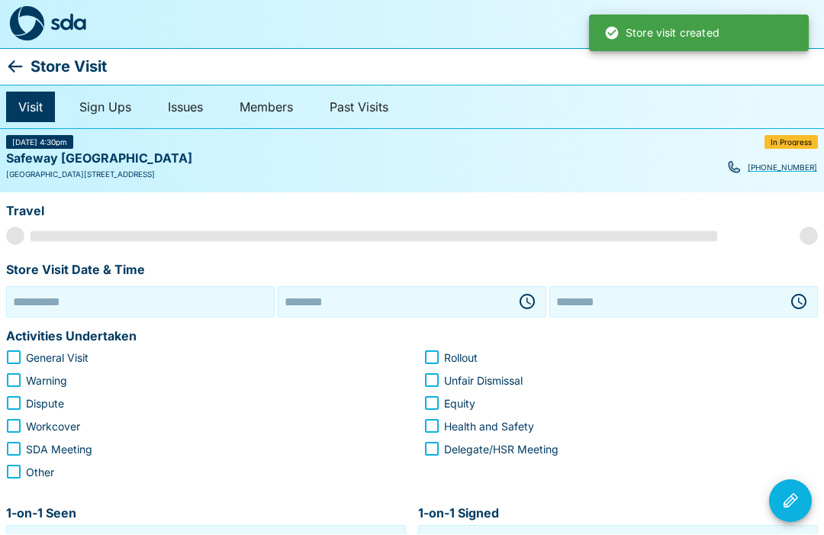
type input "**********"
type input "********"
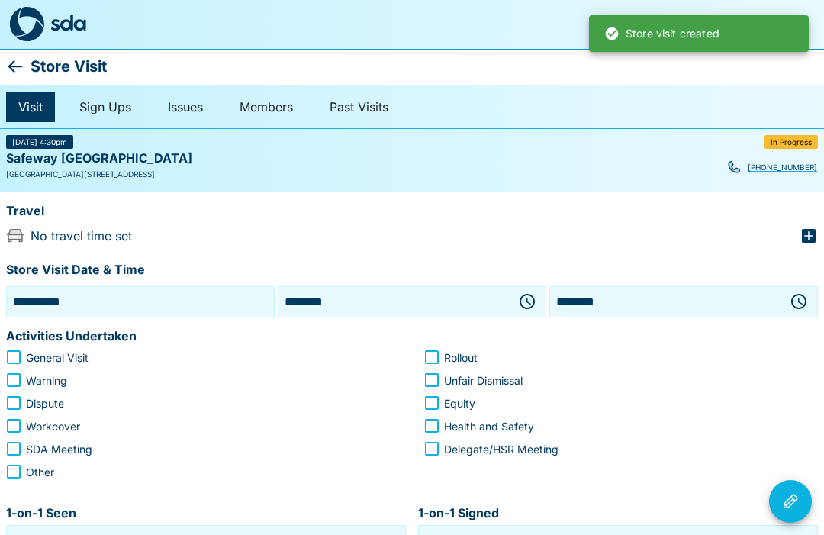
click at [806, 227] on icon "button" at bounding box center [808, 236] width 18 height 18
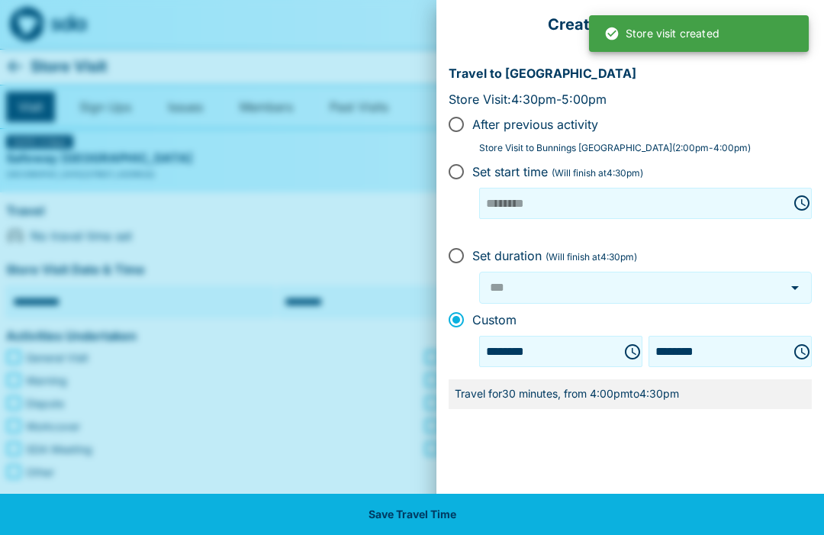
click at [415, 510] on button "Save Travel Time" at bounding box center [412, 514] width 824 height 41
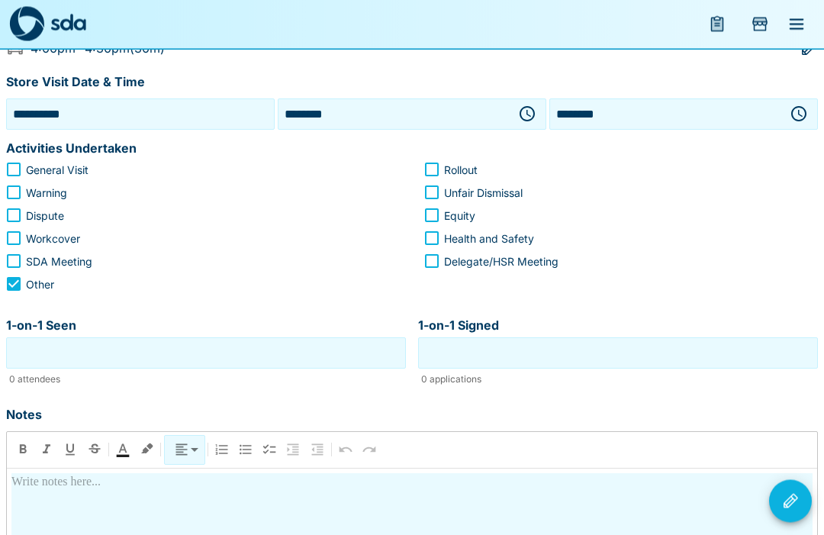
scroll to position [188, 0]
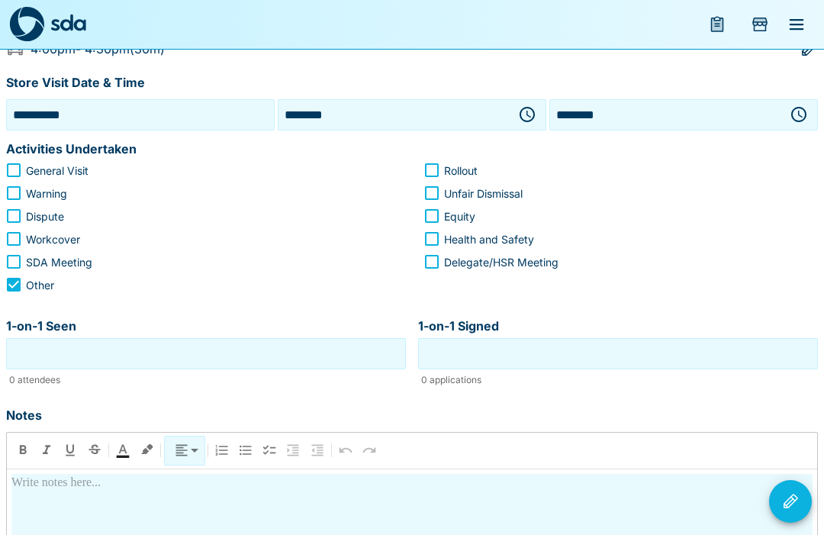
click at [214, 354] on input "1-on-1 Seen" at bounding box center [206, 354] width 392 height 24
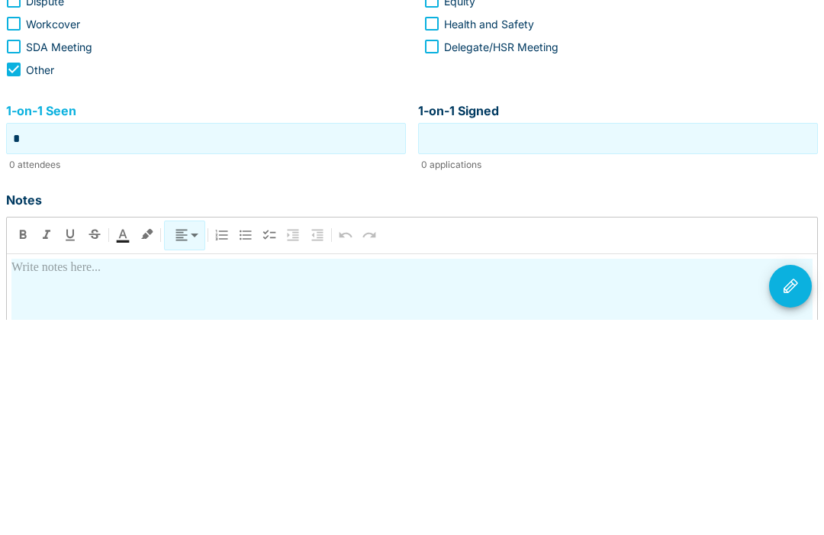
type input "*"
click at [622, 342] on input "1-on-1 Signed" at bounding box center [618, 354] width 392 height 24
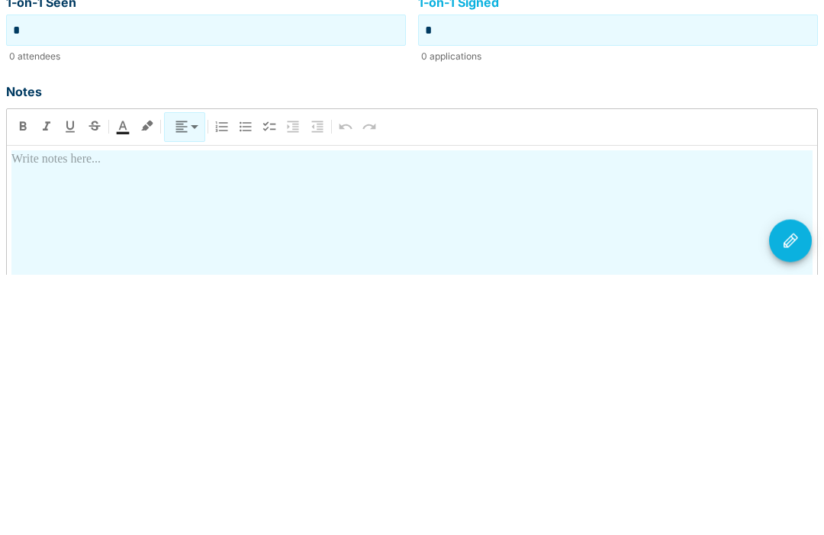
scroll to position [256, 0]
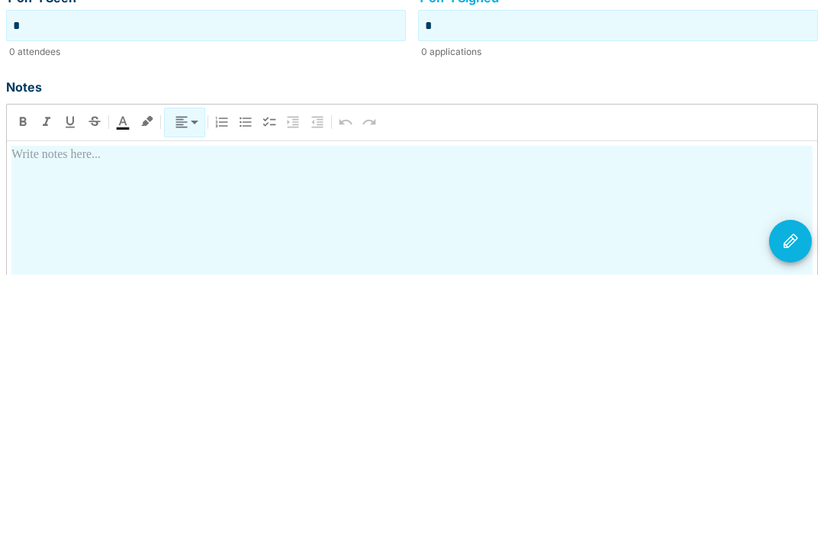
type input "*"
click at [430, 406] on div at bounding box center [411, 540] width 801 height 268
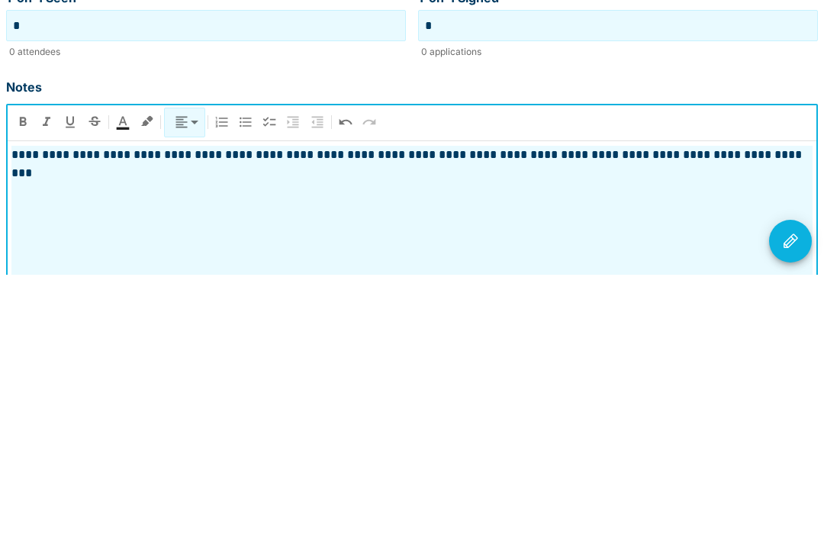
click at [794, 494] on icon "Visit Actions" at bounding box center [790, 501] width 14 height 14
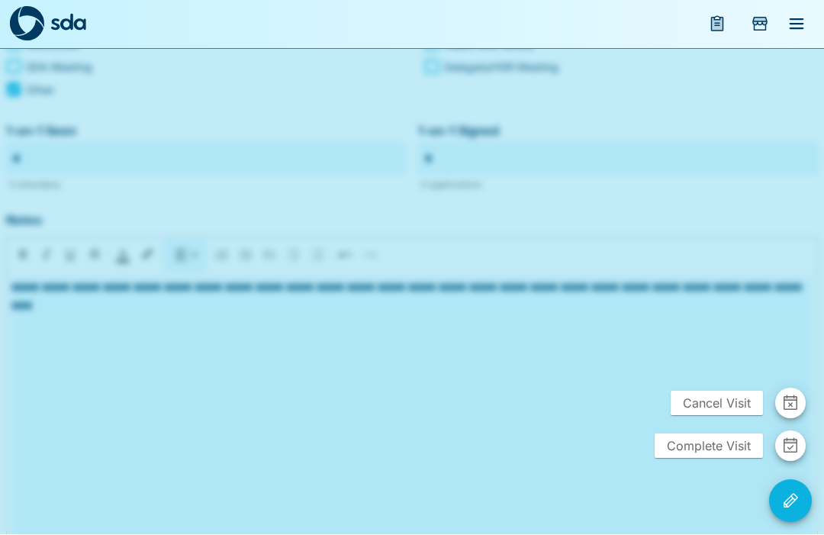
click at [702, 458] on span "Complete Visit" at bounding box center [708, 446] width 108 height 24
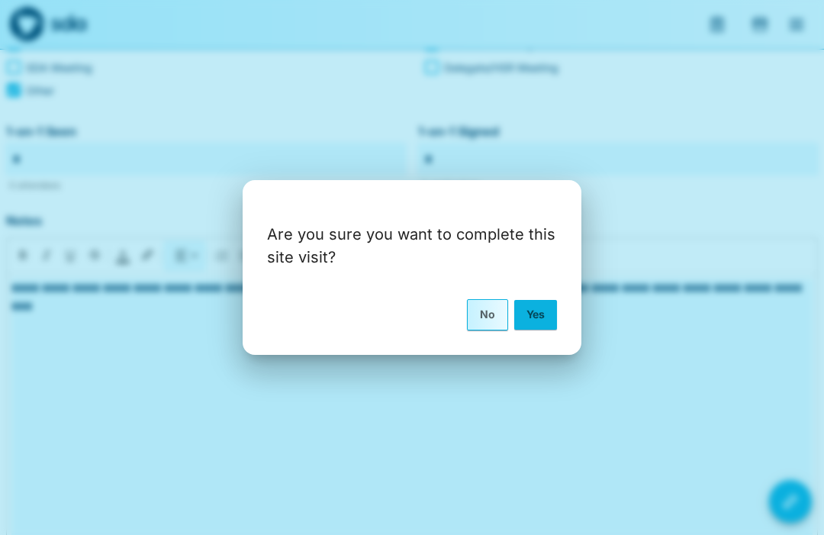
click at [532, 329] on button "Yes" at bounding box center [535, 314] width 43 height 29
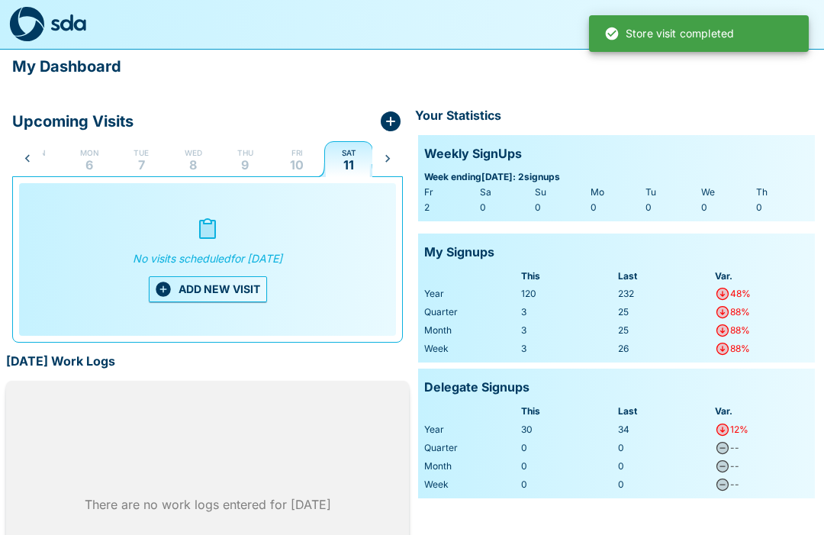
scroll to position [0, 31]
click at [297, 150] on p "Fri" at bounding box center [296, 152] width 11 height 12
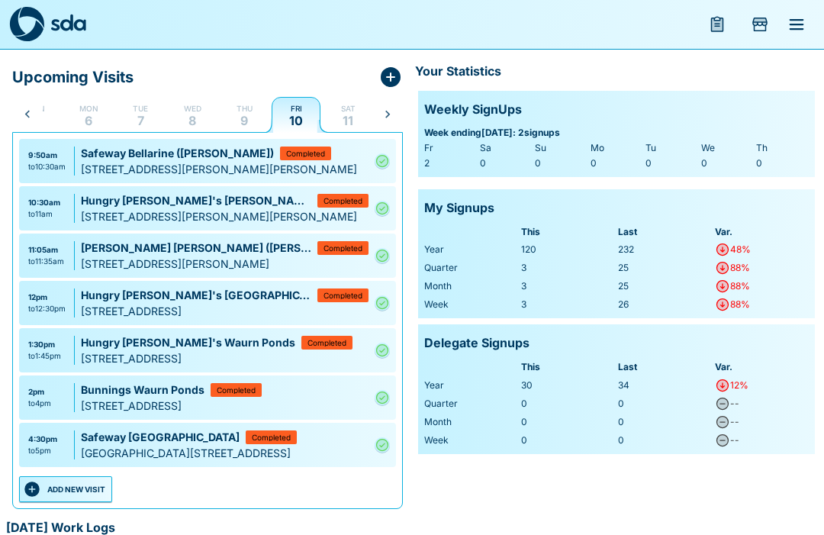
scroll to position [59, 0]
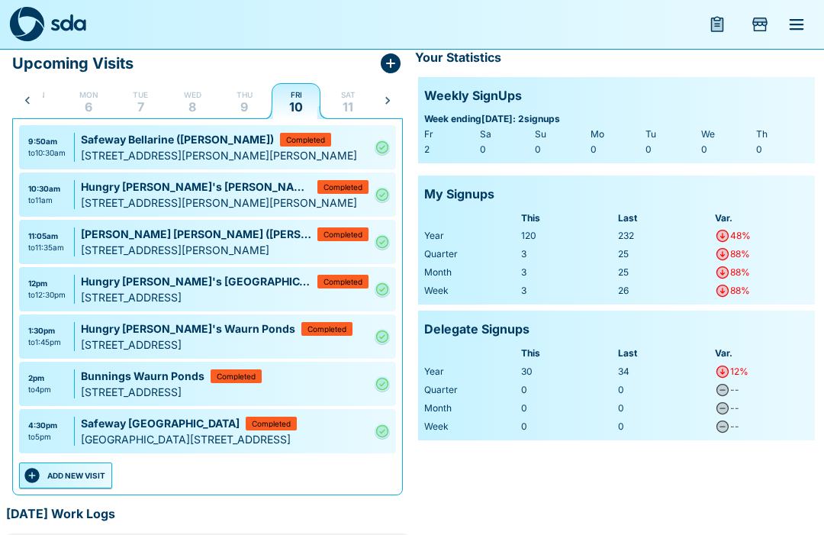
click at [63, 484] on button "ADD NEW VISIT" at bounding box center [65, 475] width 93 height 26
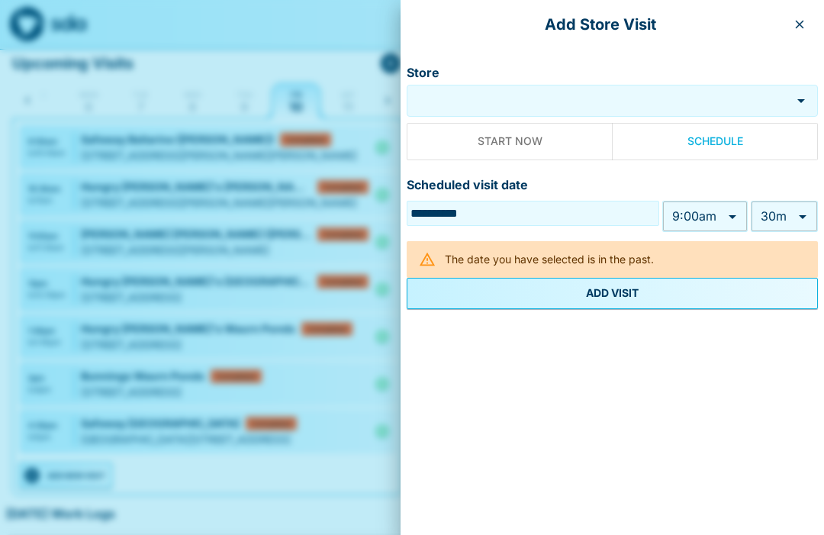
click at [529, 107] on input "Store" at bounding box center [600, 101] width 373 height 18
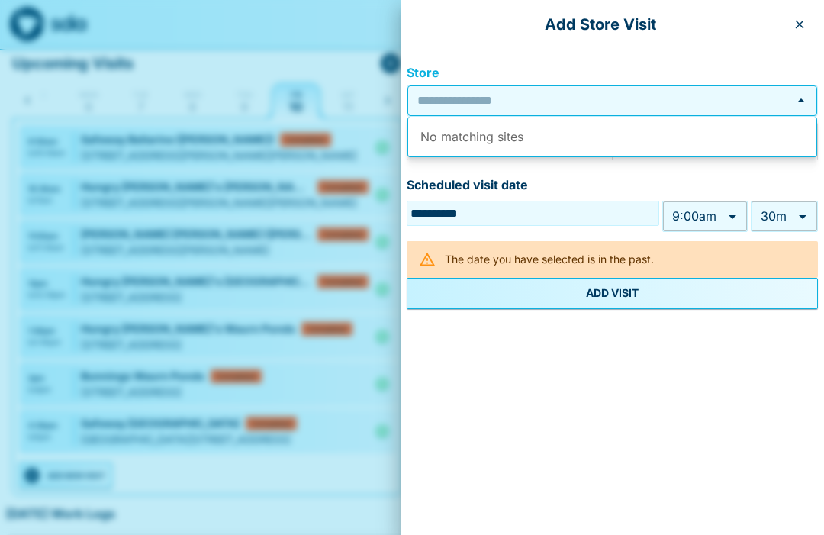
scroll to position [58, 0]
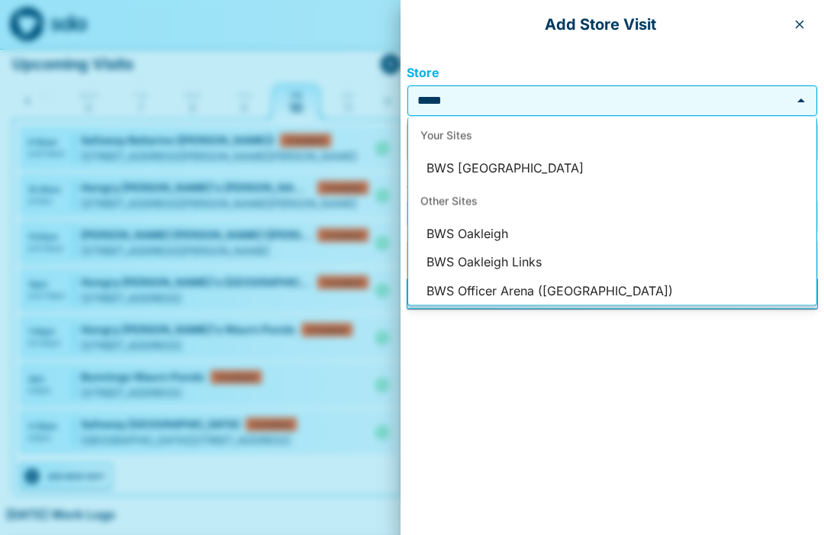
click at [501, 166] on li "BWS Ocean Grove" at bounding box center [612, 168] width 408 height 29
type input "**********"
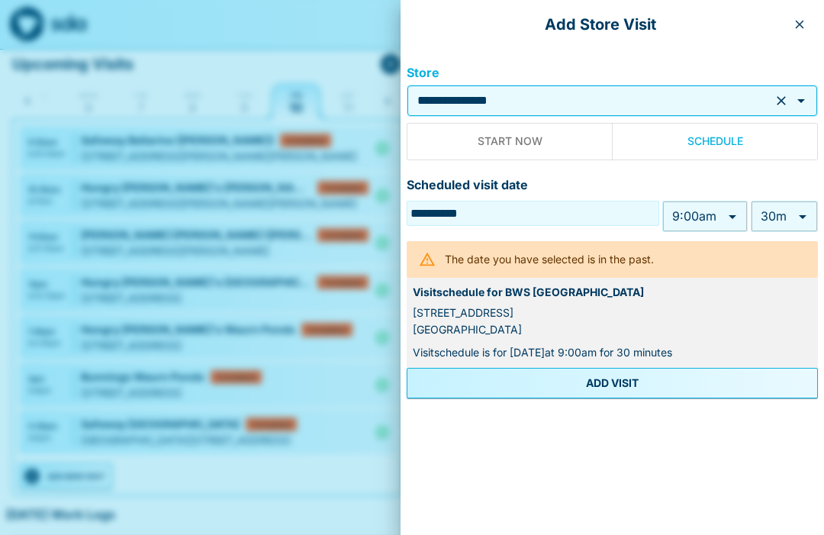
click at [731, 213] on body "My Dashboard Upcoming Visits Sun 5 Mon 6 Tue 7 Wed 8 Thu 9 Fri 10 Sat 11 Sun 12…" at bounding box center [412, 369] width 824 height 854
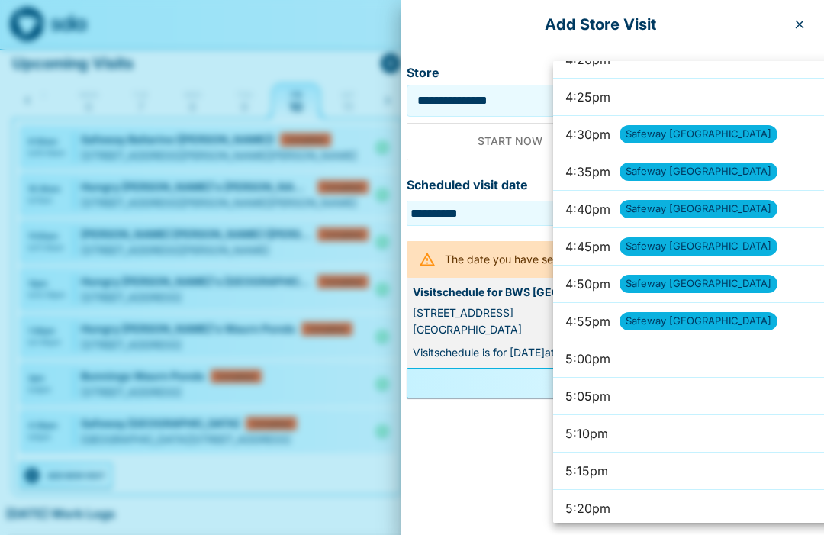
scroll to position [7353, 0]
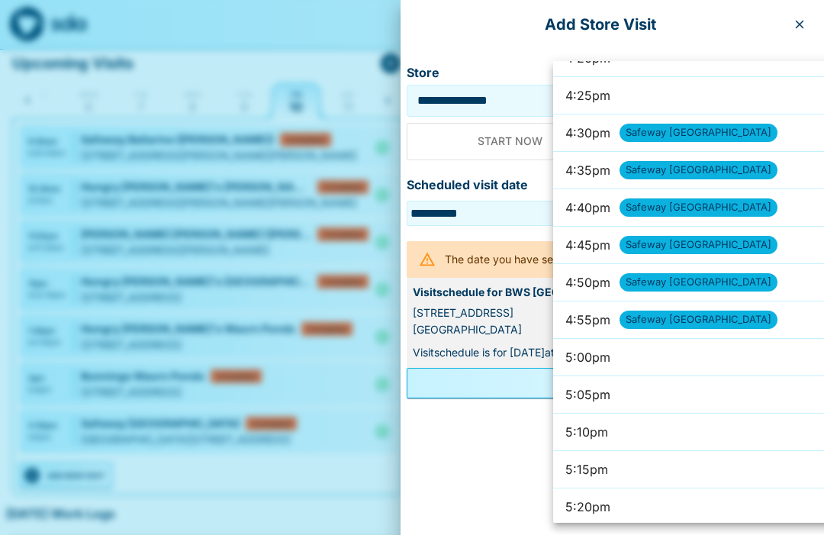
click at [599, 355] on li "5:00pm" at bounding box center [729, 357] width 352 height 37
type input "******"
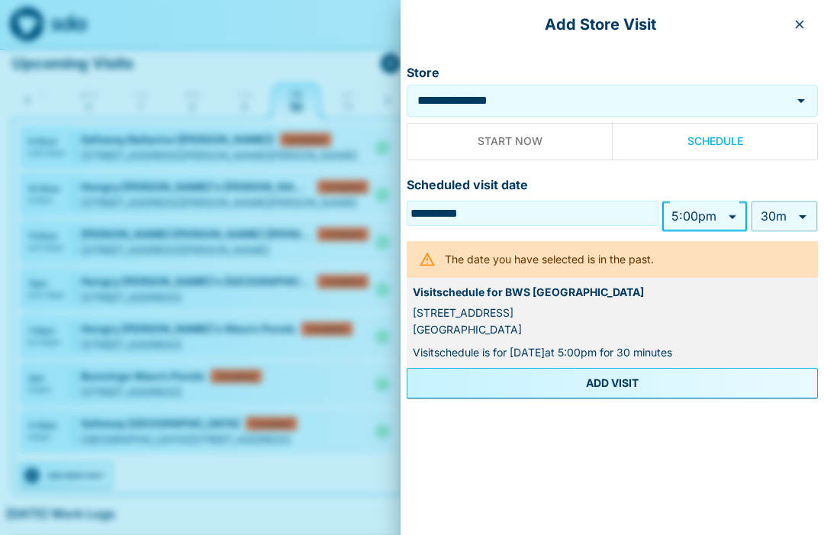
click at [616, 381] on button "ADD VISIT" at bounding box center [612, 383] width 411 height 31
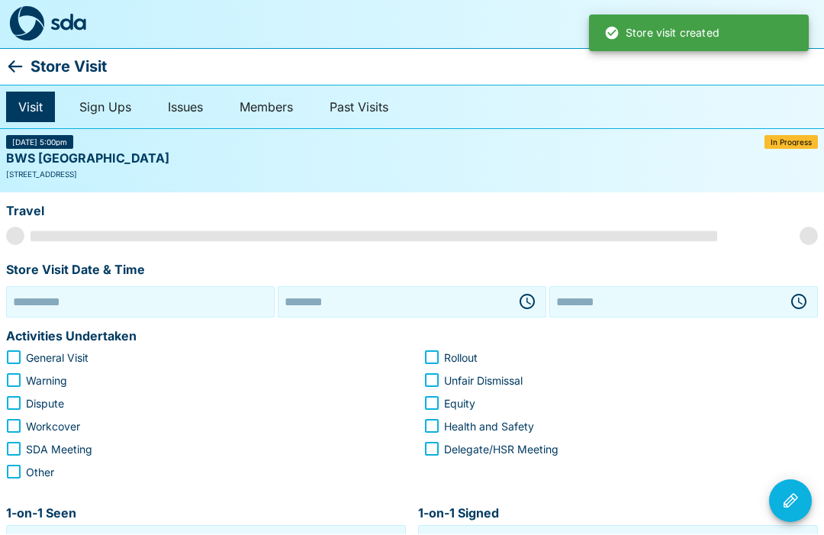
type input "**********"
type input "********"
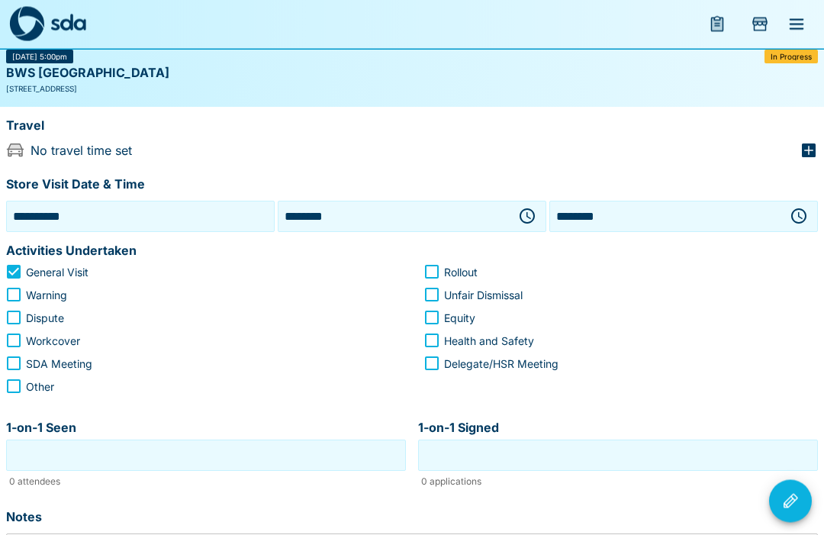
click at [244, 453] on input "1-on-1 Seen" at bounding box center [206, 456] width 392 height 24
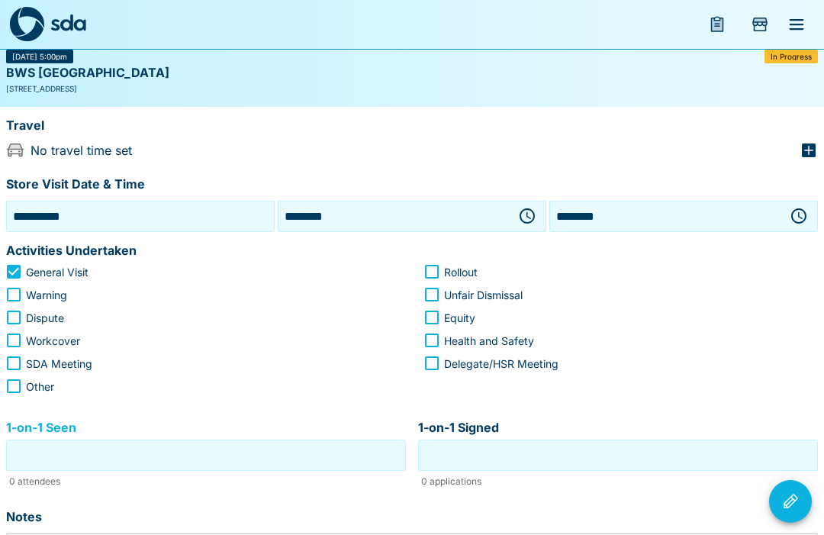
scroll to position [111, 0]
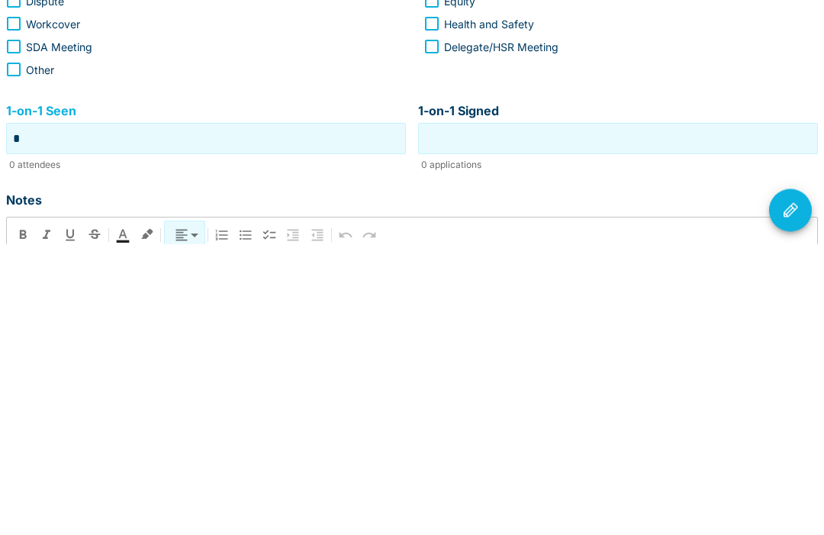
type input "*"
click at [623, 418] on input "1-on-1 Signed" at bounding box center [618, 430] width 392 height 24
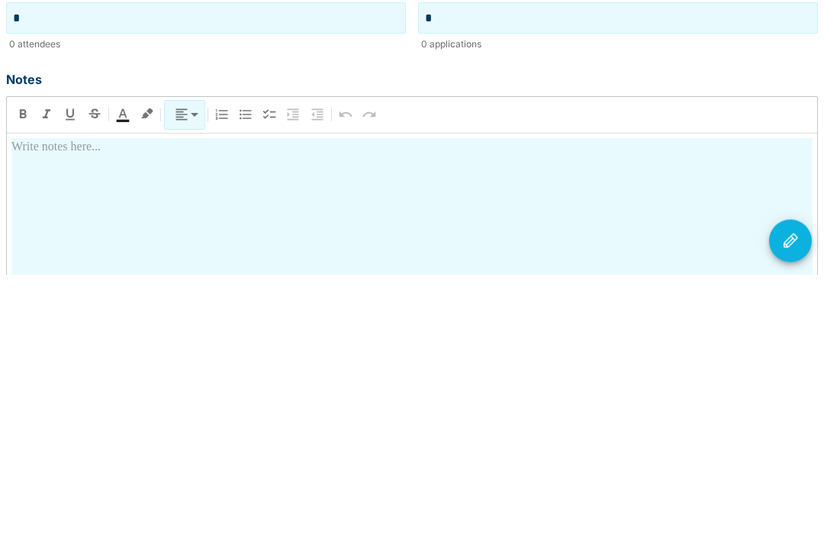
scroll to position [265, 0]
type input "*"
click at [317, 397] on div at bounding box center [411, 531] width 801 height 268
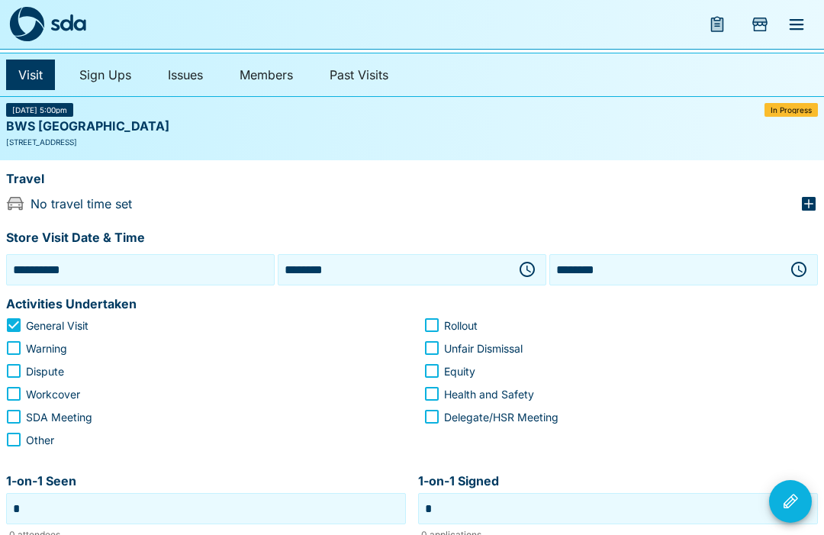
scroll to position [31, 0]
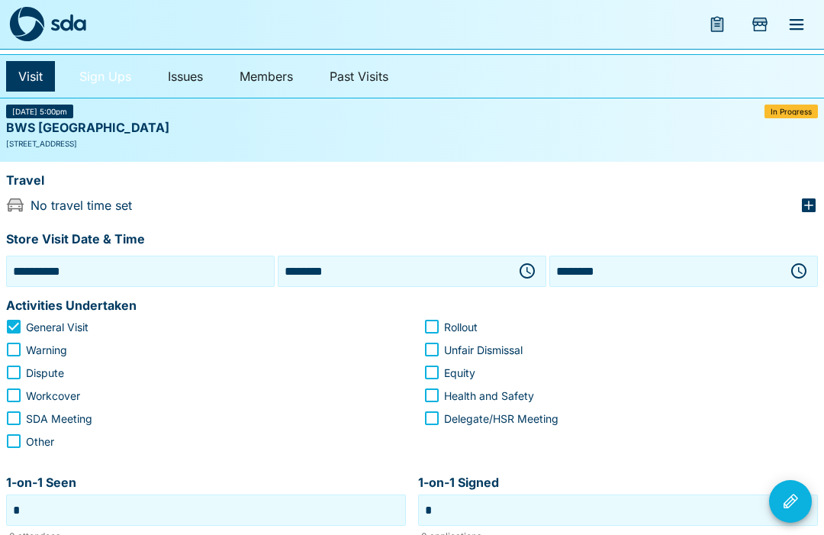
click at [108, 70] on link "Sign Ups" at bounding box center [105, 76] width 76 height 31
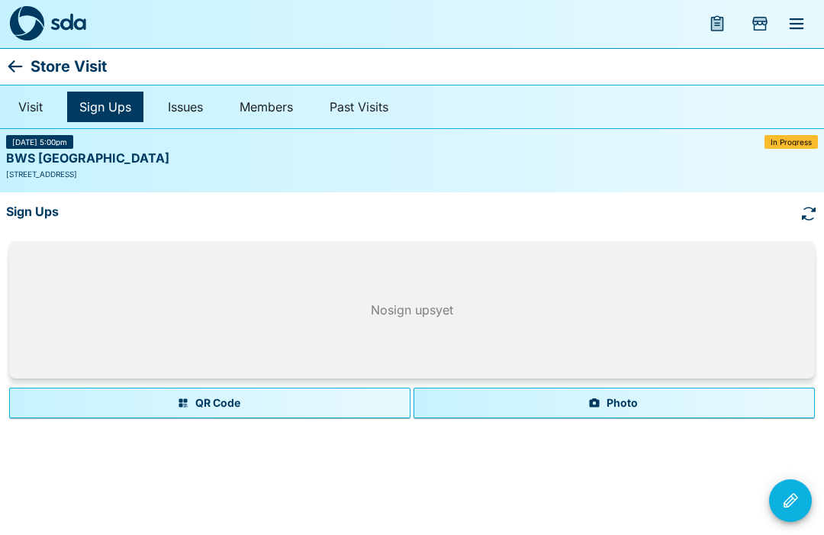
click at [628, 395] on button "Photo" at bounding box center [613, 403] width 401 height 31
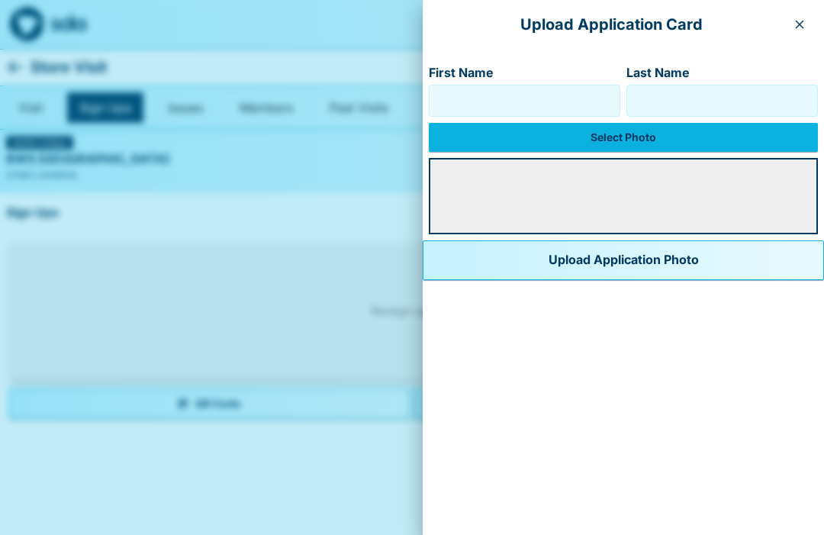
click at [452, 101] on input "First Name" at bounding box center [525, 100] width 178 height 24
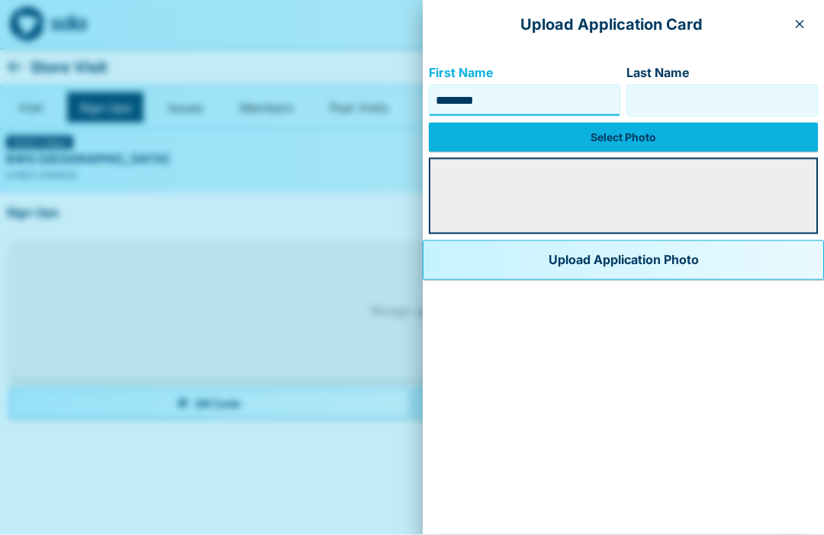
type input "*******"
click at [642, 103] on input "Last Name" at bounding box center [722, 100] width 178 height 24
type input "*****"
click at [578, 129] on label "Select Photo" at bounding box center [623, 137] width 389 height 29
click at [0, 0] on input "Select Photo" at bounding box center [0, 0] width 0 height 0
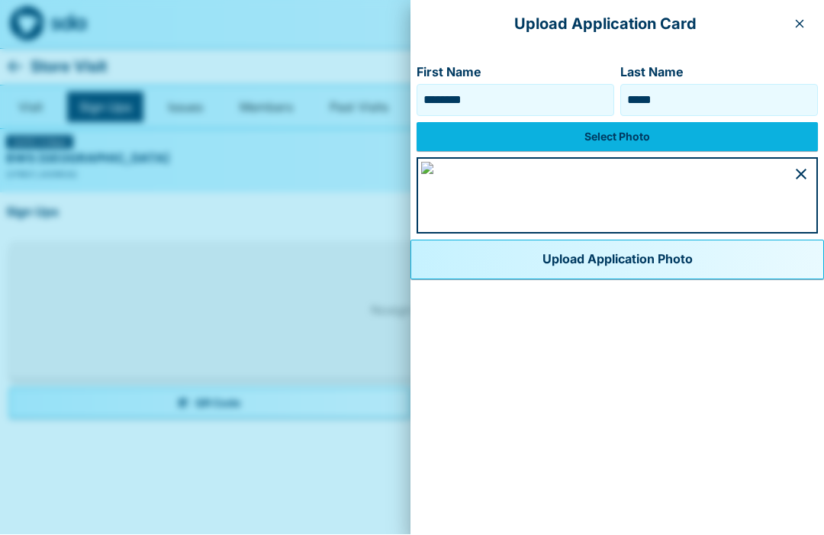
scroll to position [853, 0]
click at [537, 280] on button "Upload Application Photo" at bounding box center [616, 260] width 413 height 40
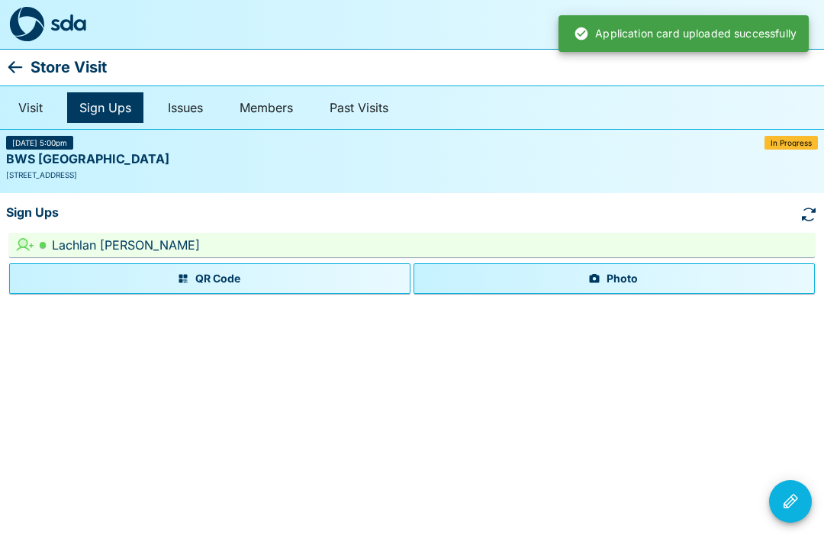
click at [790, 497] on icon "Visit Actions" at bounding box center [790, 501] width 14 height 14
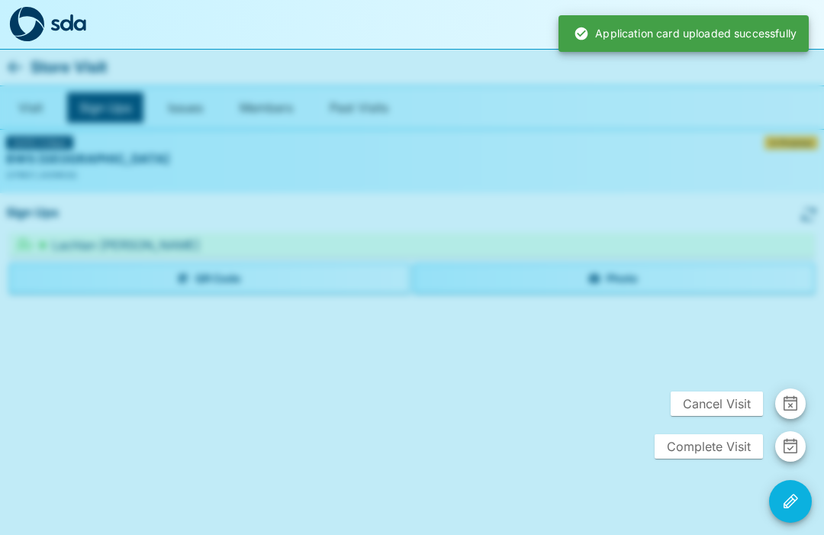
click at [701, 434] on span "Complete Visit" at bounding box center [708, 446] width 108 height 24
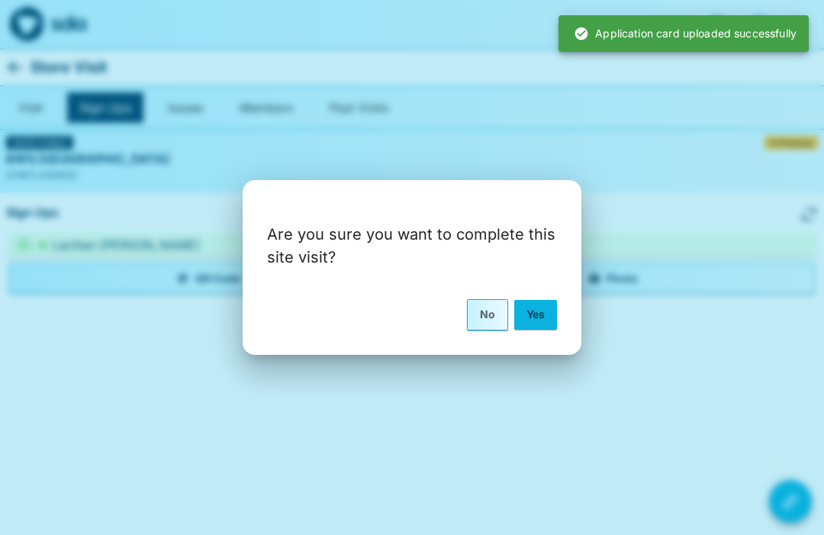
click at [544, 313] on button "Yes" at bounding box center [535, 314] width 43 height 29
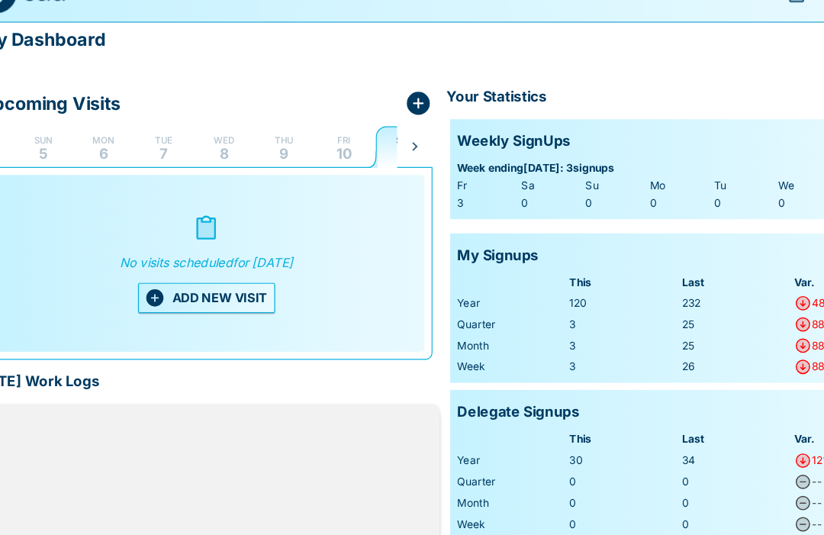
scroll to position [5, 0]
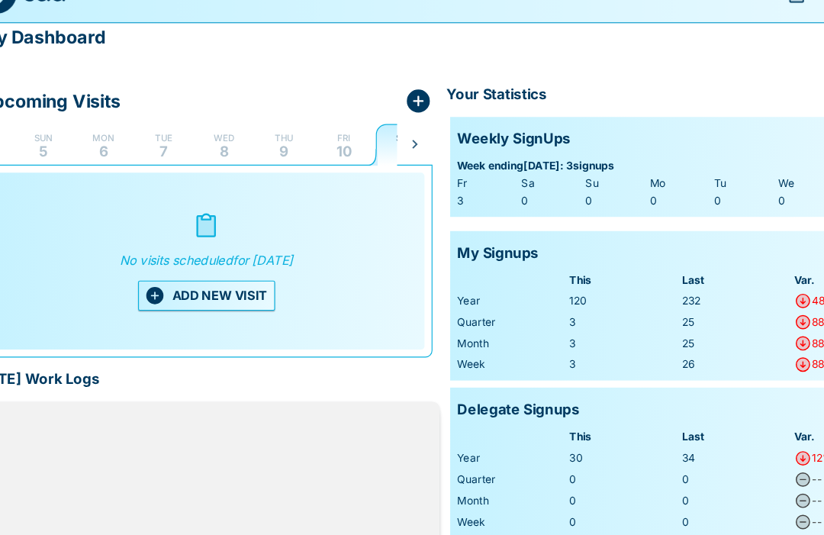
click at [209, 136] on button "Wed 8" at bounding box center [222, 154] width 49 height 37
